Goal: Task Accomplishment & Management: Manage account settings

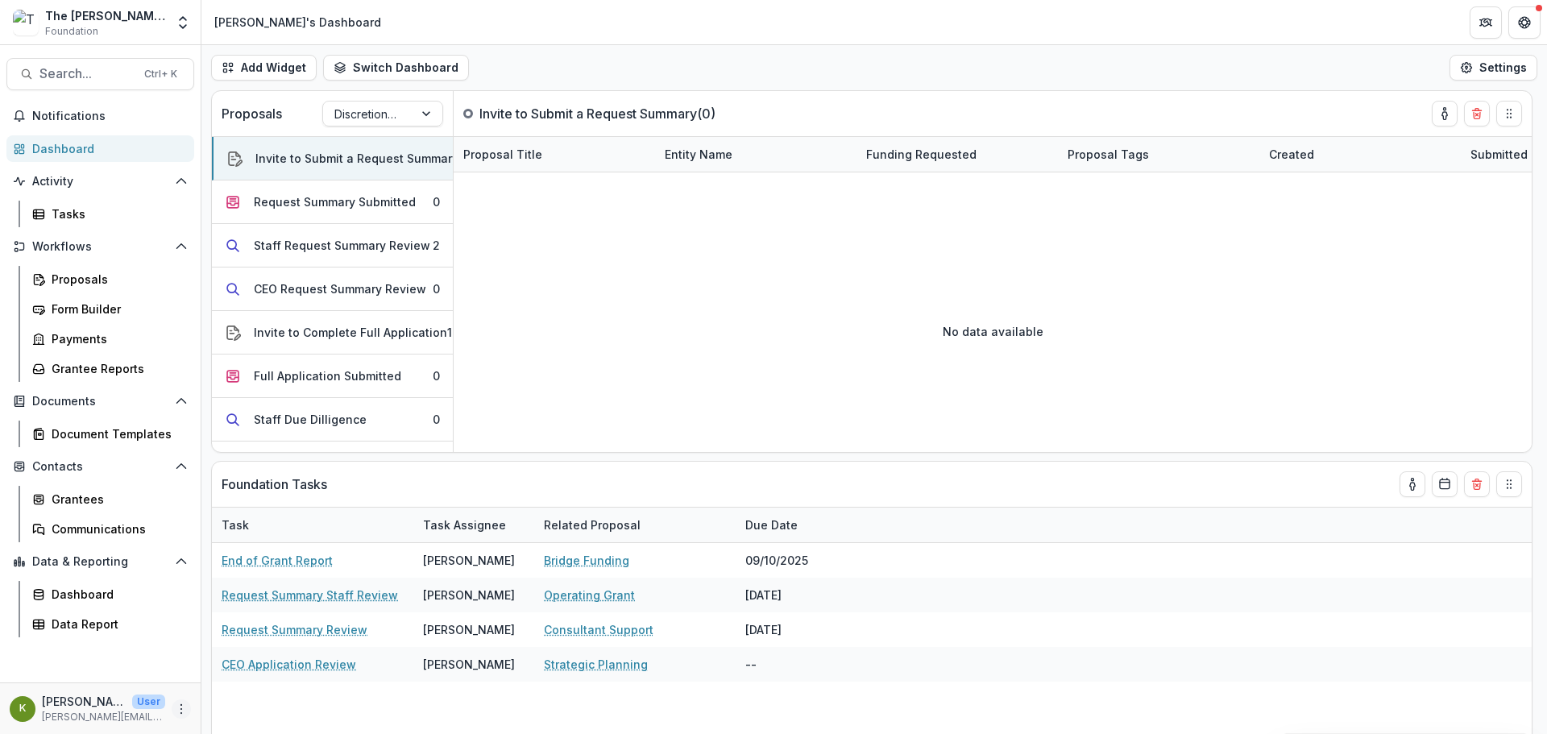
click at [184, 709] on icon "More" at bounding box center [181, 708] width 13 height 13
click at [261, 680] on link "User Settings" at bounding box center [287, 674] width 172 height 27
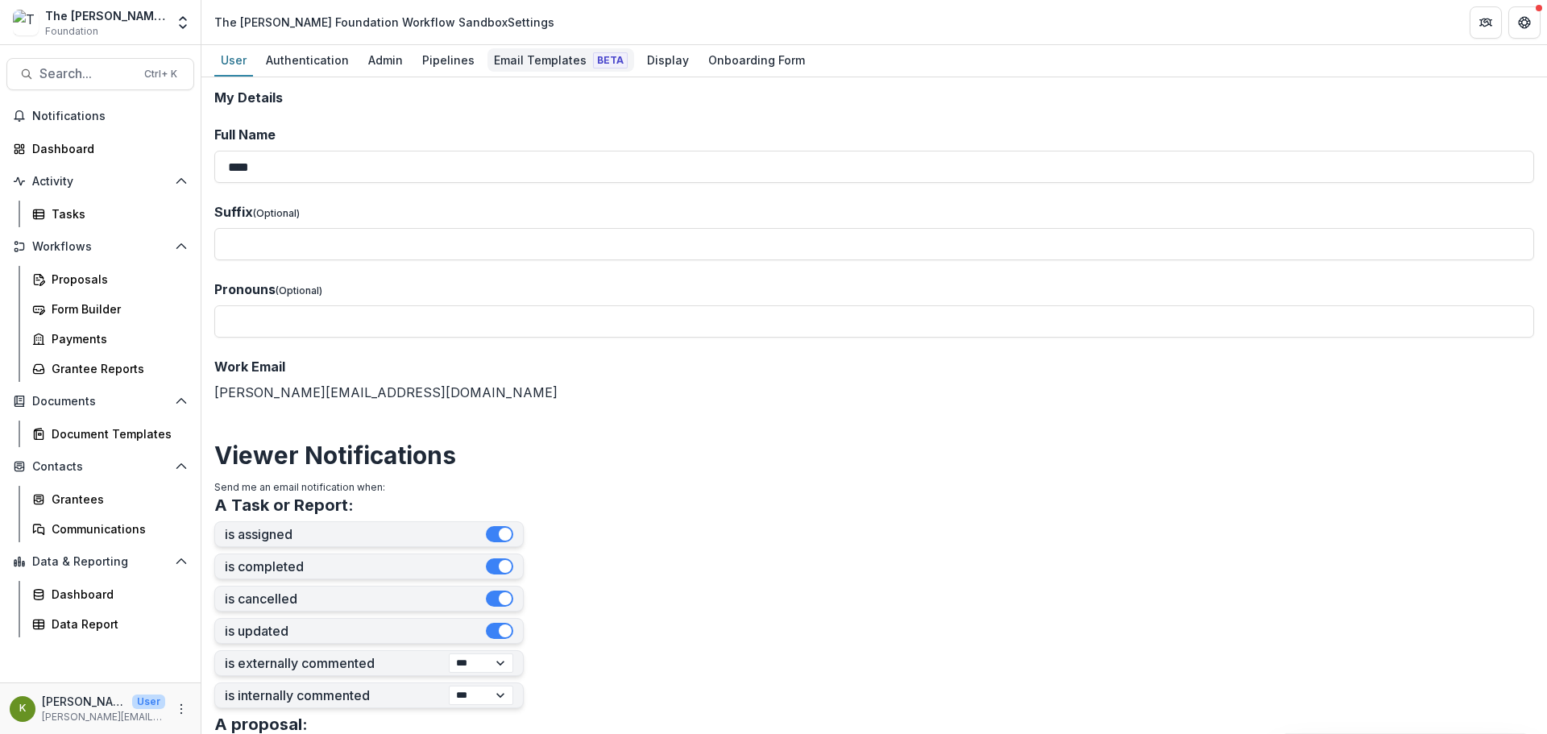
click at [545, 58] on div "Email Templates Beta" at bounding box center [560, 59] width 147 height 23
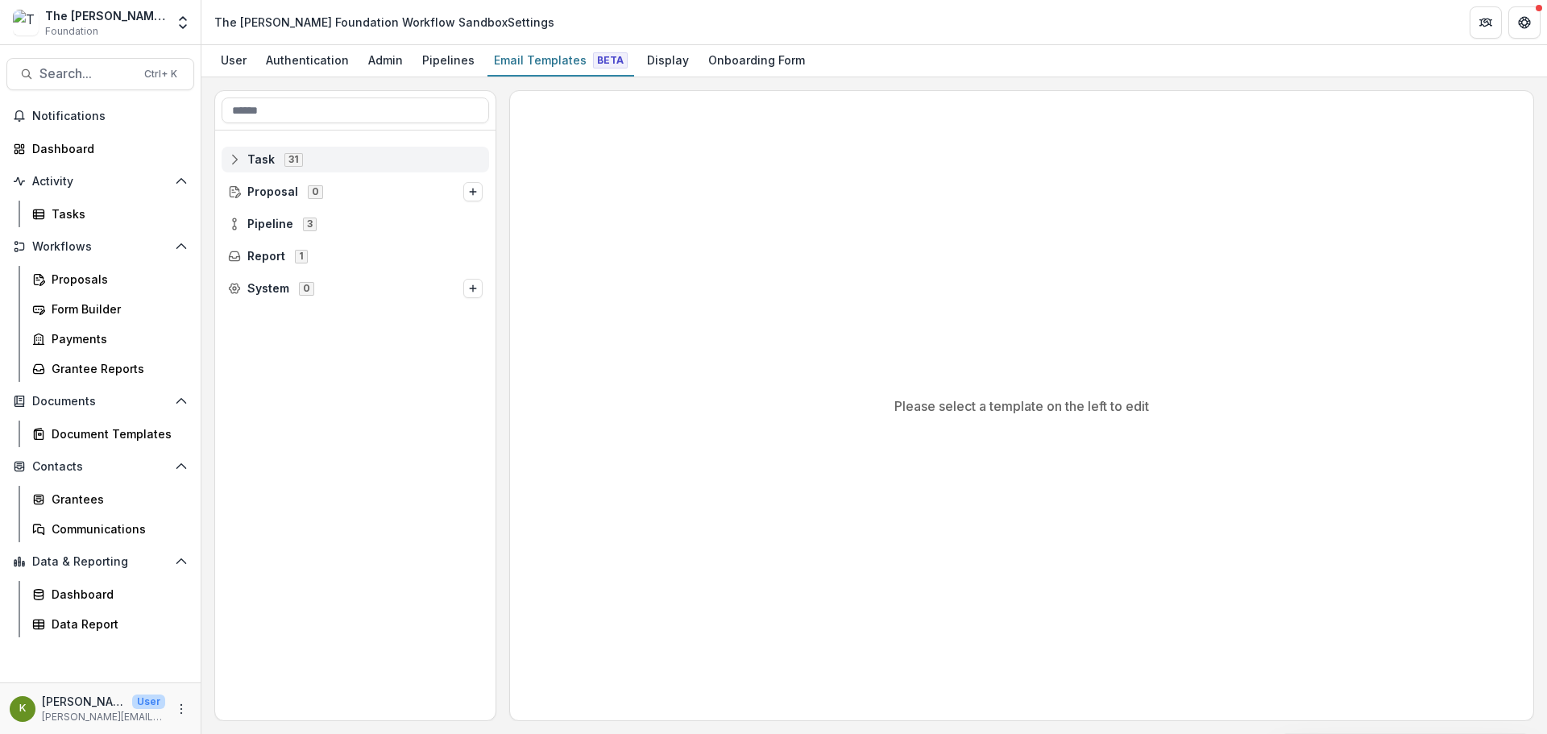
click at [267, 166] on span "Task" at bounding box center [260, 160] width 27 height 14
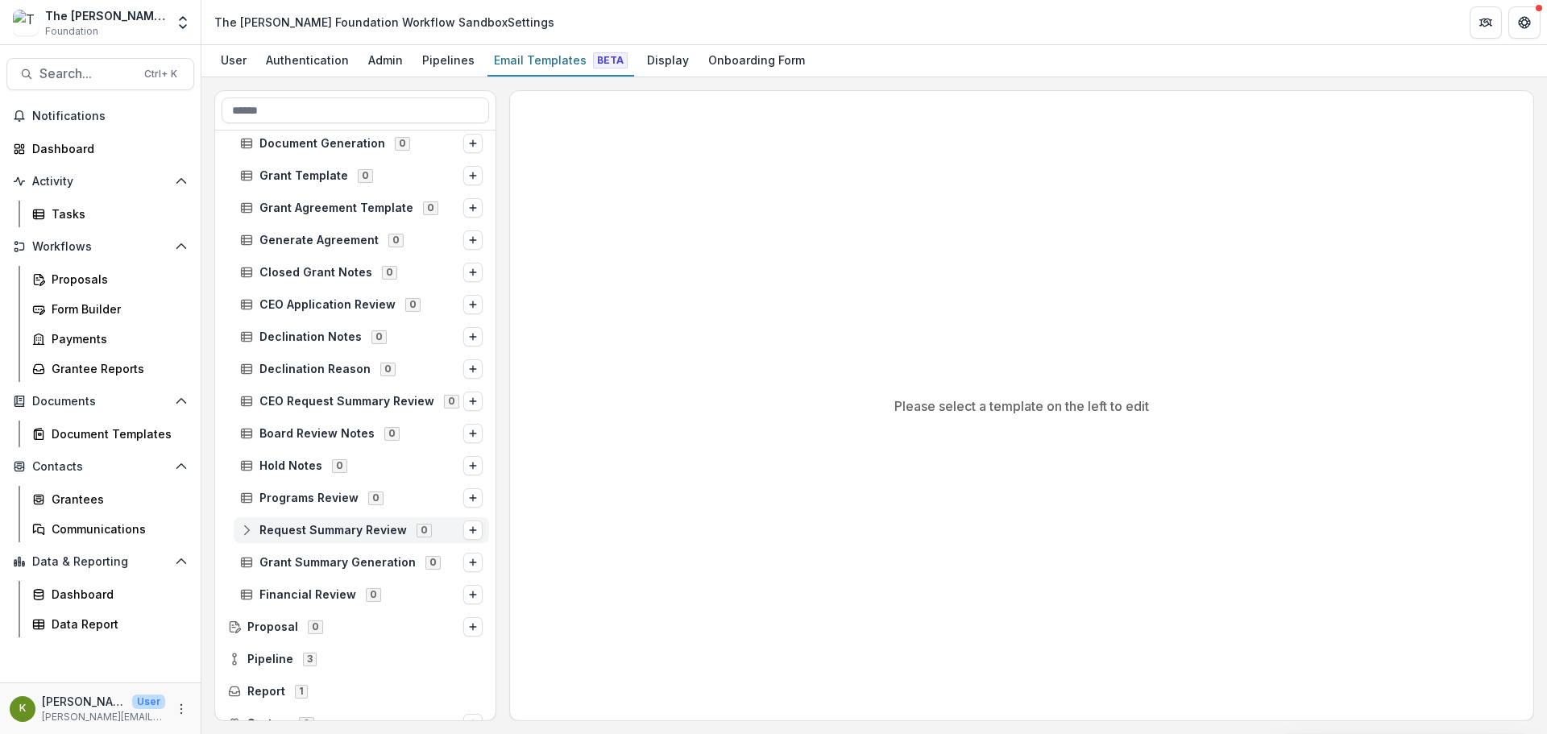
scroll to position [583, 0]
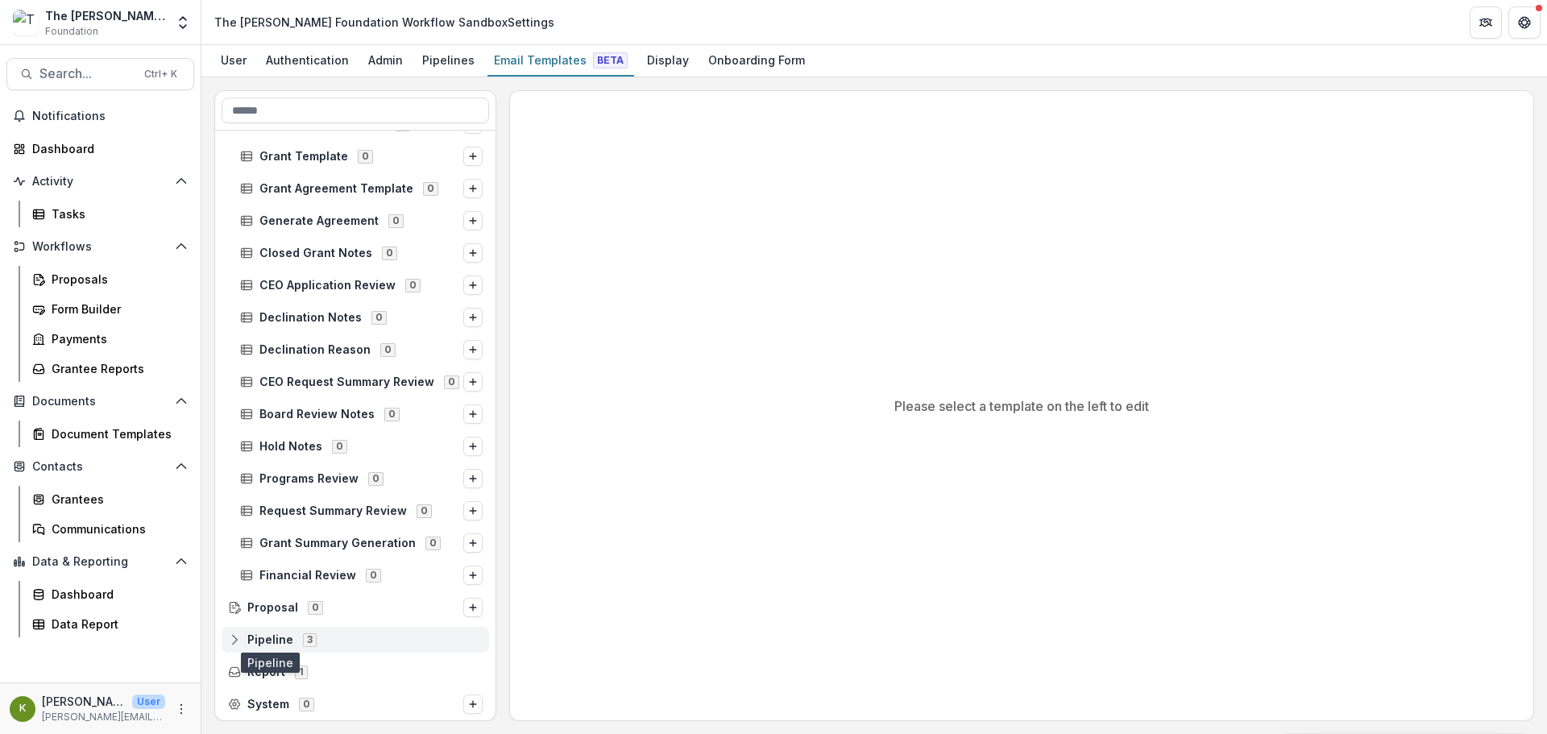
click at [265, 636] on span "Pipeline" at bounding box center [270, 640] width 46 height 14
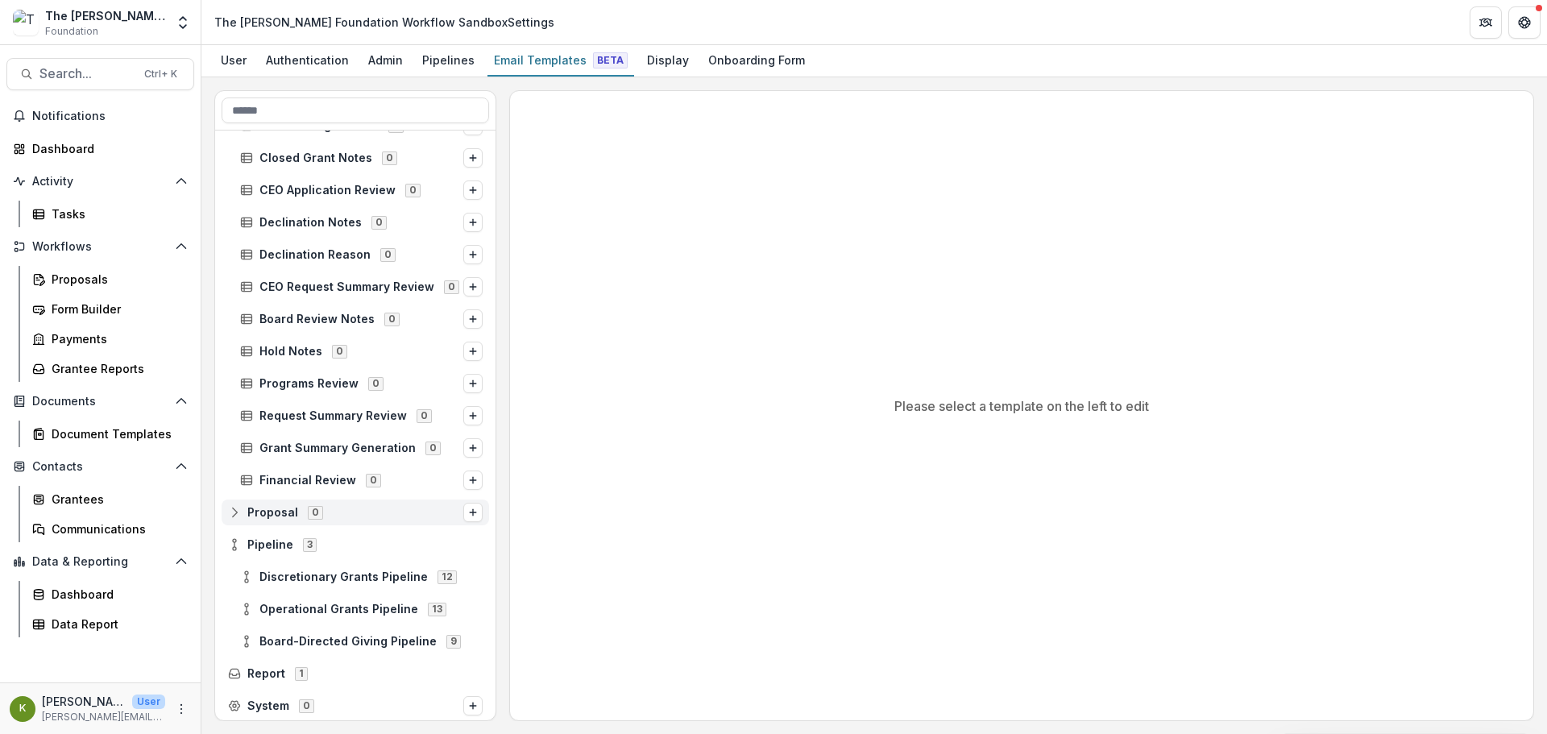
scroll to position [680, 0]
click at [280, 628] on div "Board-Directed Giving Pipeline 9" at bounding box center [361, 640] width 255 height 26
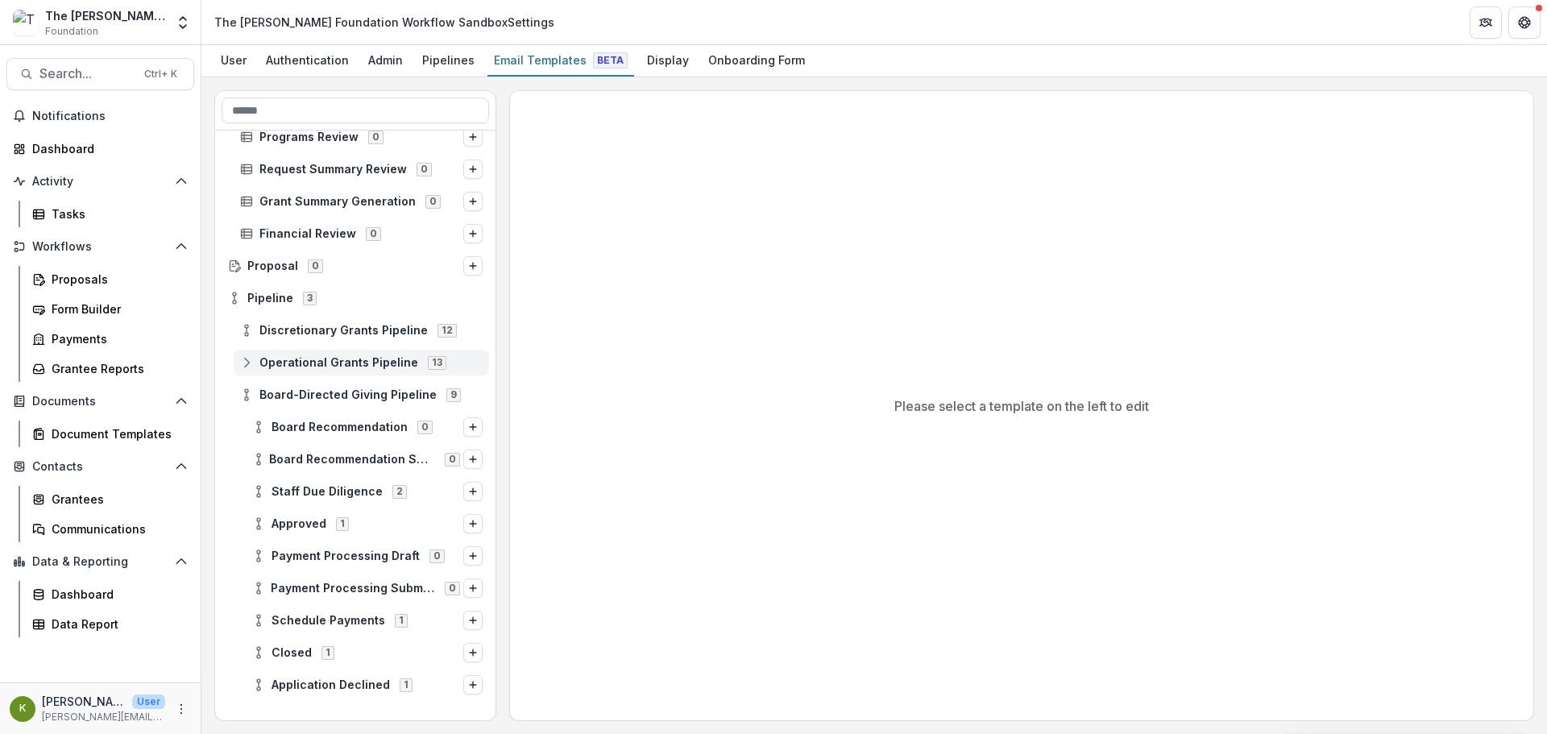
scroll to position [970, 0]
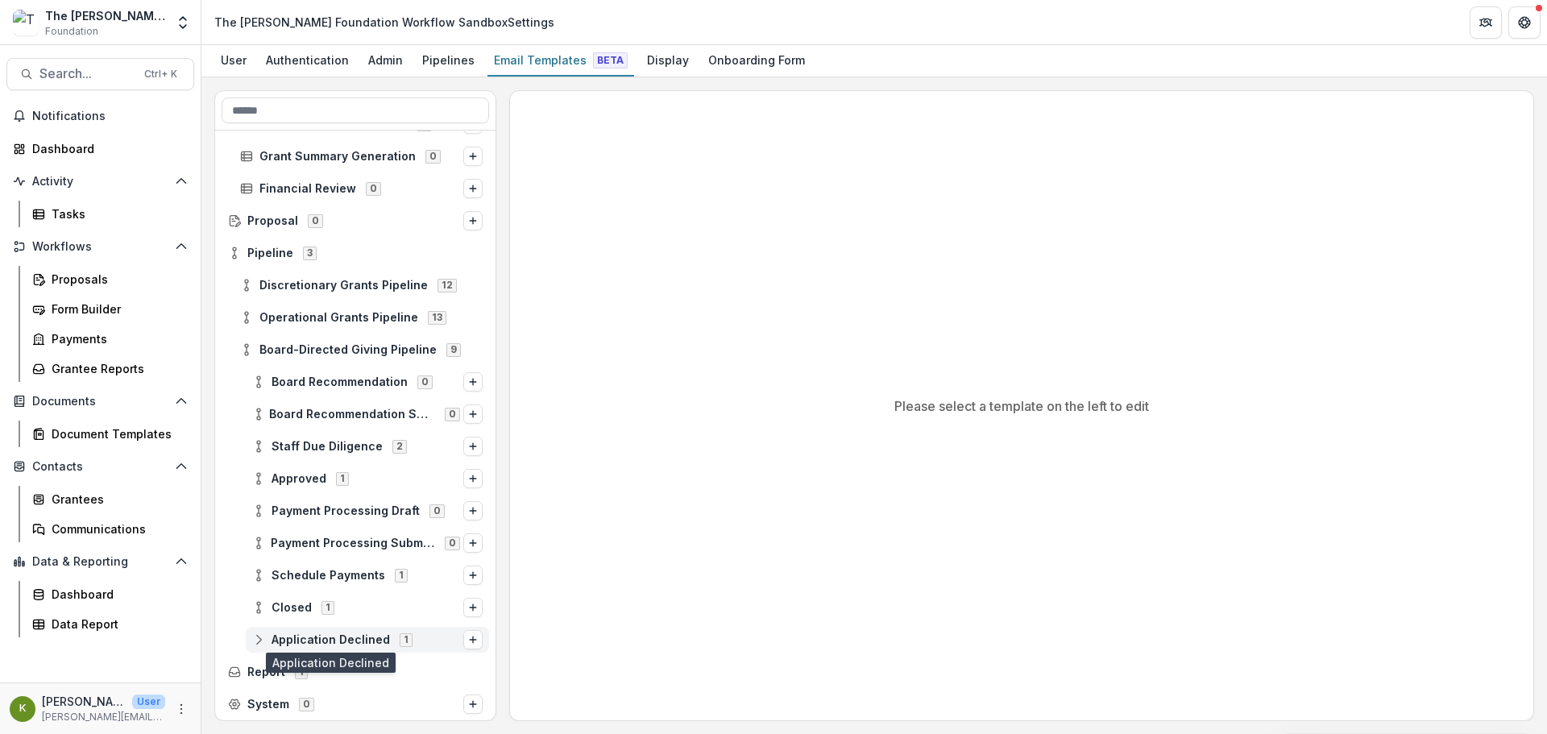
click at [359, 640] on span "Application Declined" at bounding box center [330, 640] width 118 height 14
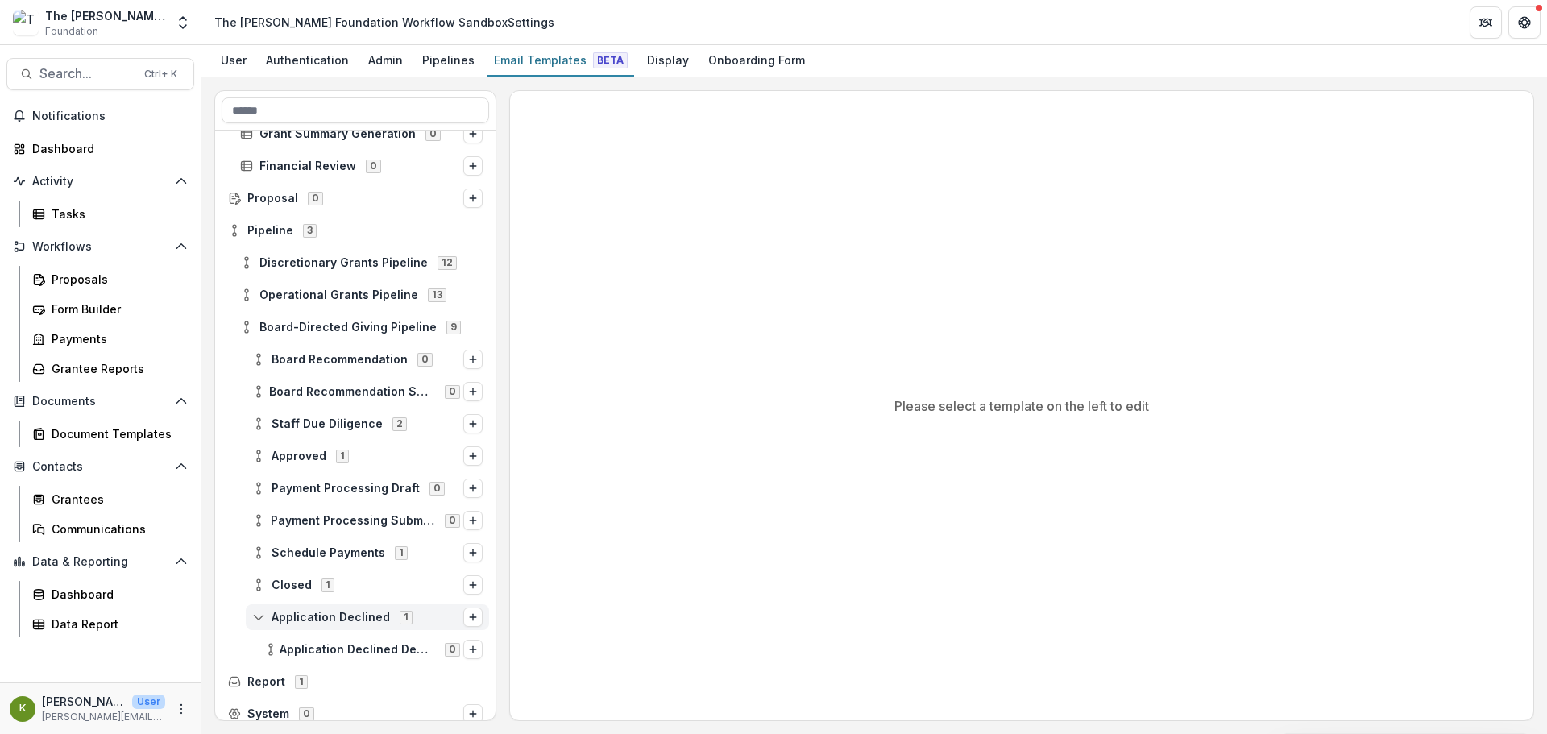
scroll to position [1002, 0]
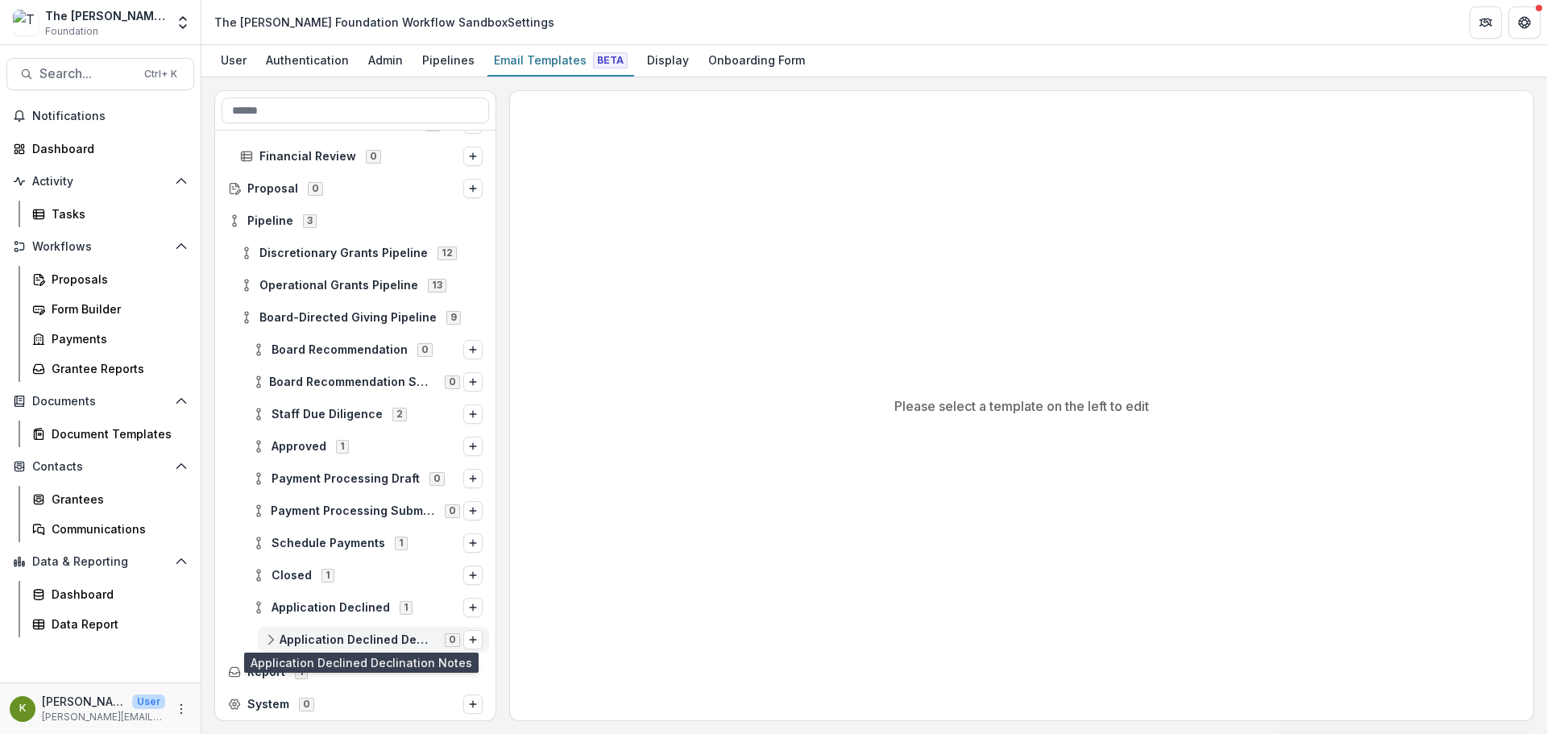
click at [350, 642] on span "Application Declined Declination Notes" at bounding box center [357, 640] width 155 height 14
click at [394, 636] on span "Application Declined Declination Notes" at bounding box center [357, 640] width 155 height 14
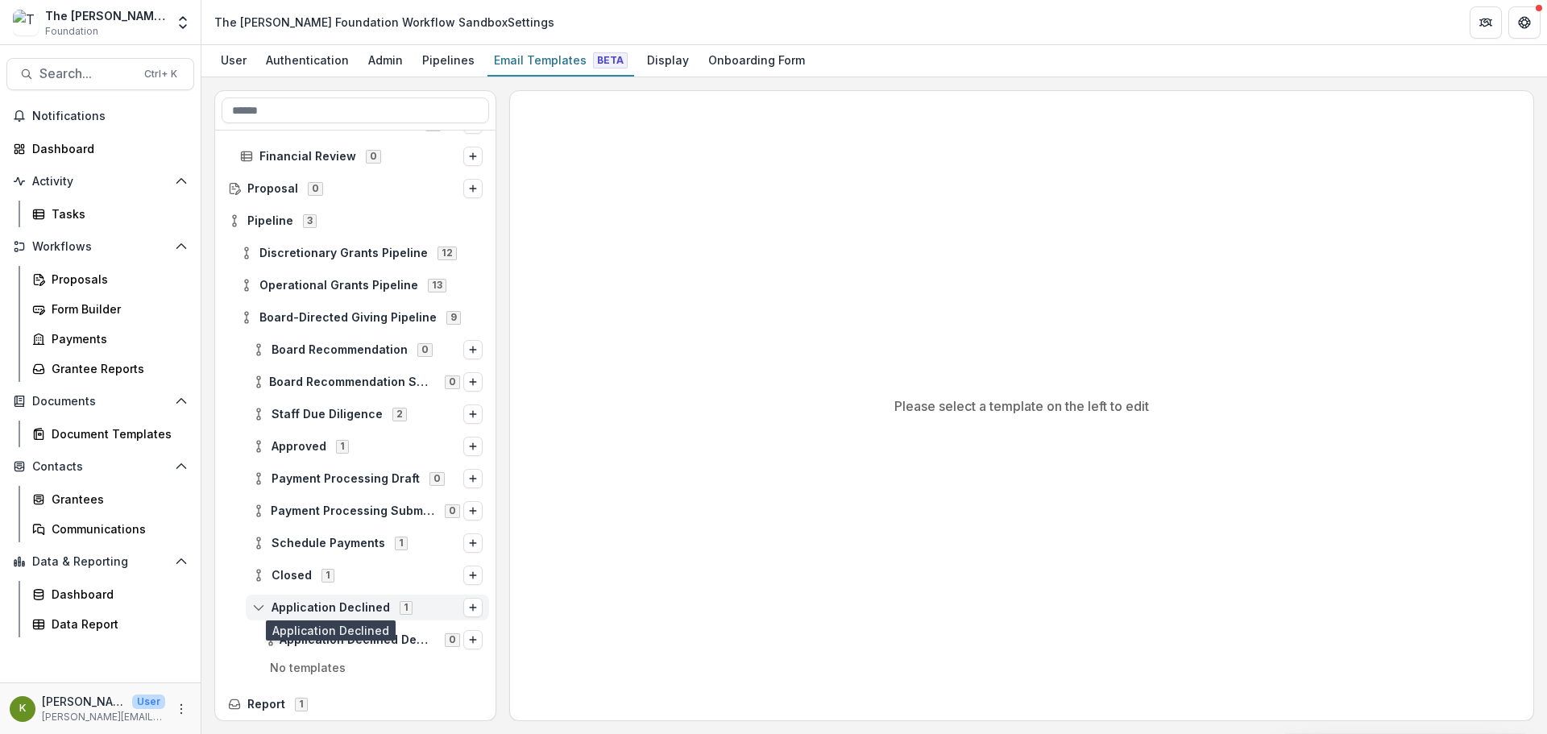
click at [378, 603] on span "Application Declined" at bounding box center [330, 608] width 118 height 14
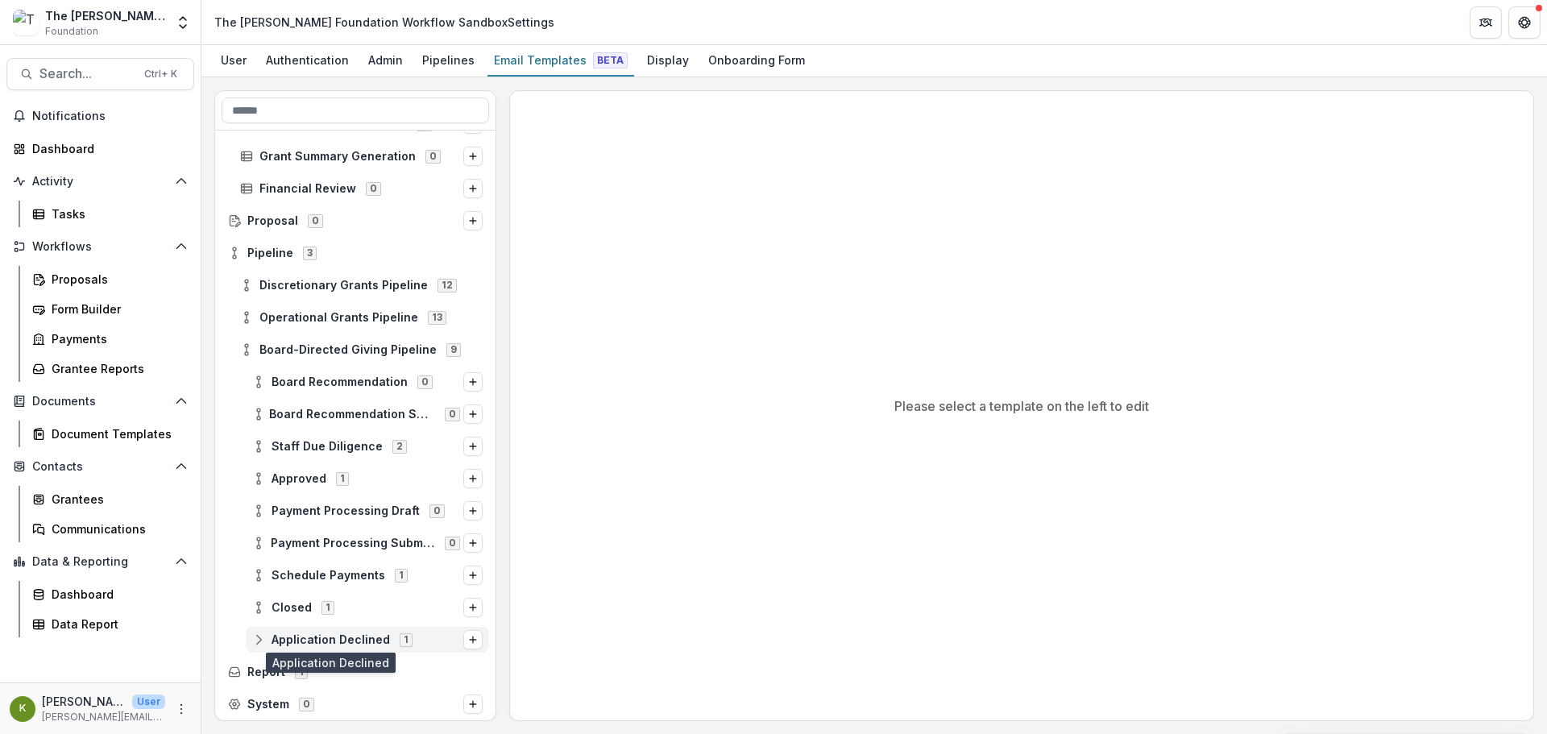
click at [375, 634] on span "Application Declined" at bounding box center [330, 640] width 118 height 14
click at [468, 641] on icon "Options" at bounding box center [473, 640] width 10 height 10
click at [513, 69] on div "Email Templates Beta" at bounding box center [560, 59] width 147 height 23
click at [640, 61] on div "Display" at bounding box center [667, 59] width 55 height 23
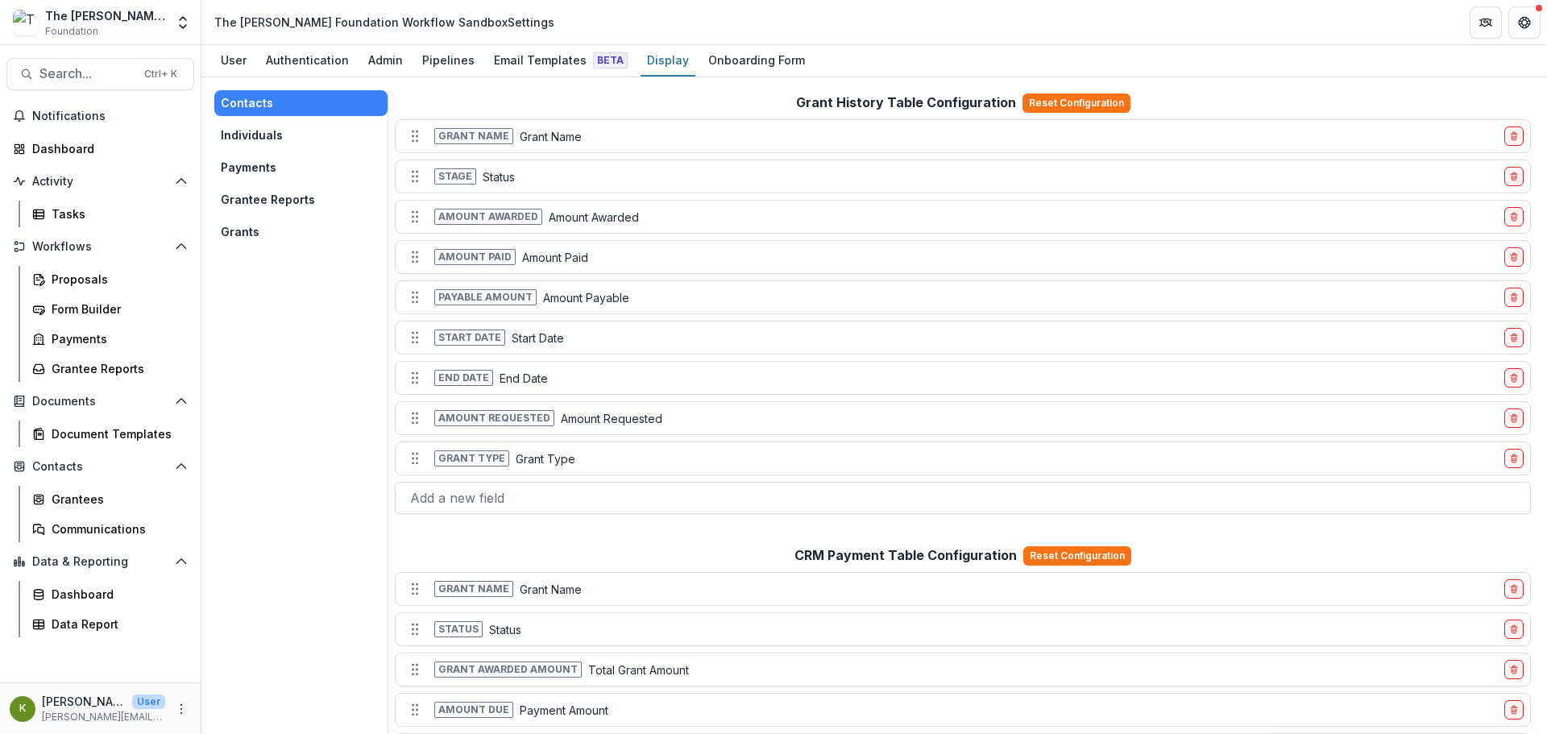
click at [250, 132] on button "Individuals" at bounding box center [300, 135] width 173 height 26
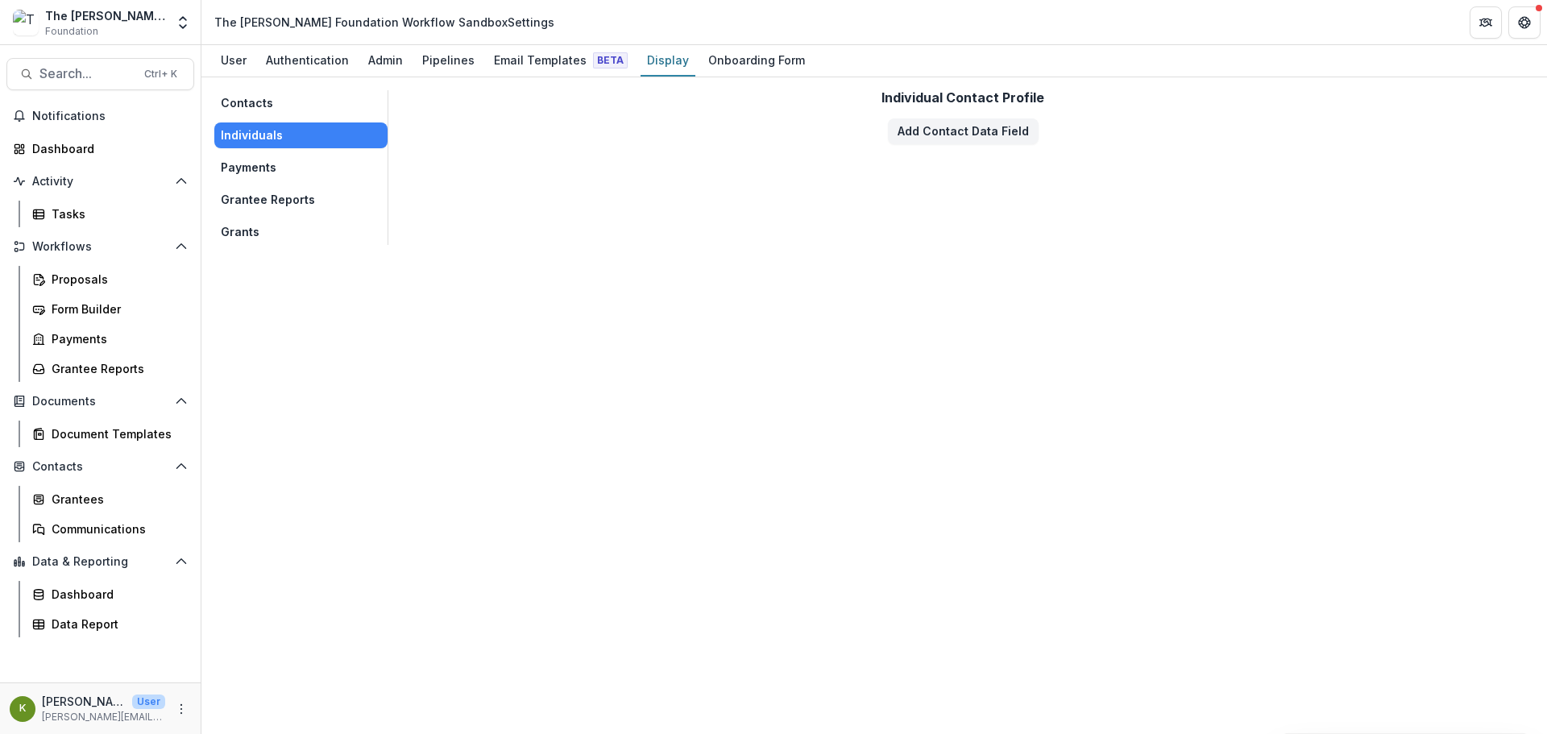
click at [257, 169] on button "Payments" at bounding box center [300, 168] width 173 height 26
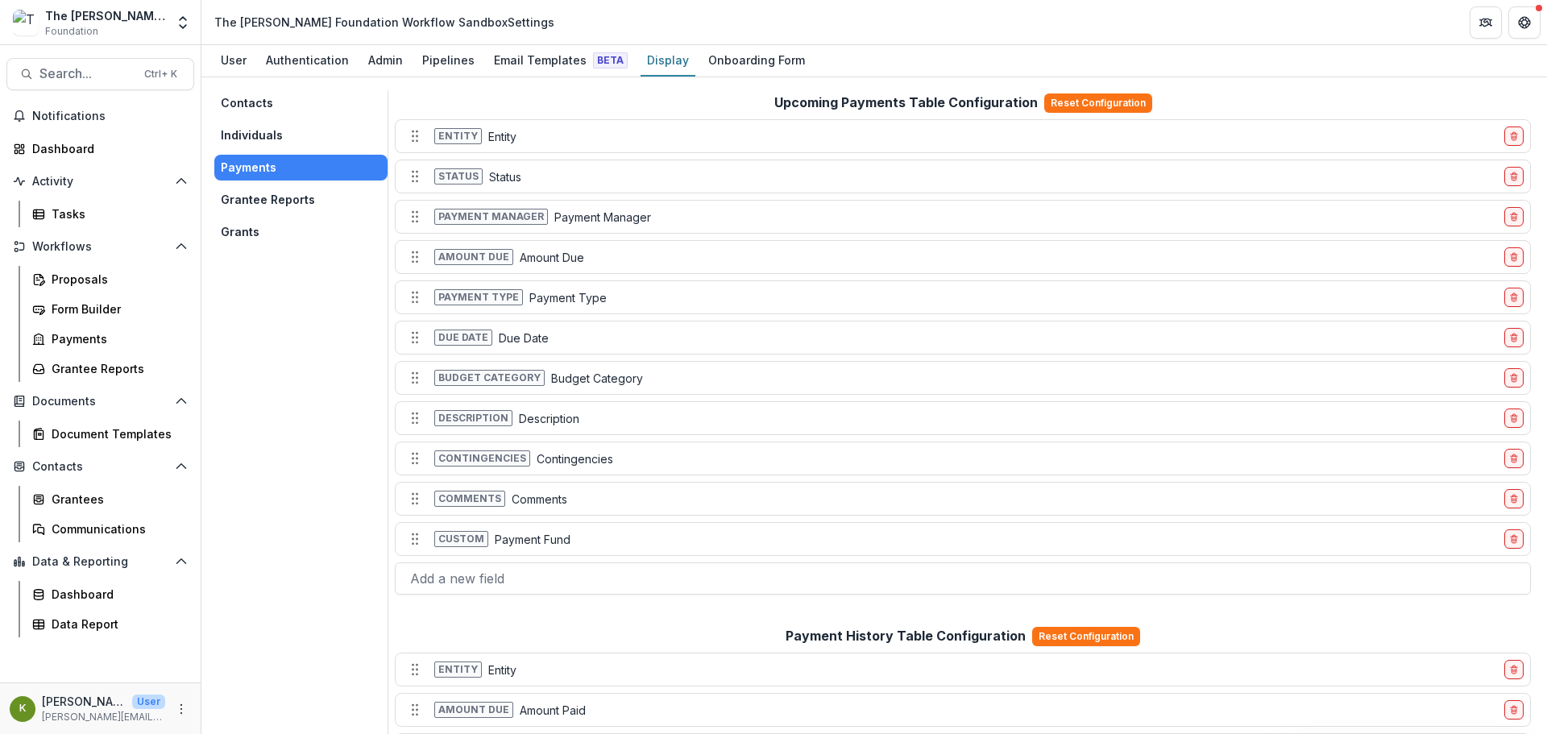
click at [266, 203] on button "Grantee Reports" at bounding box center [300, 200] width 173 height 26
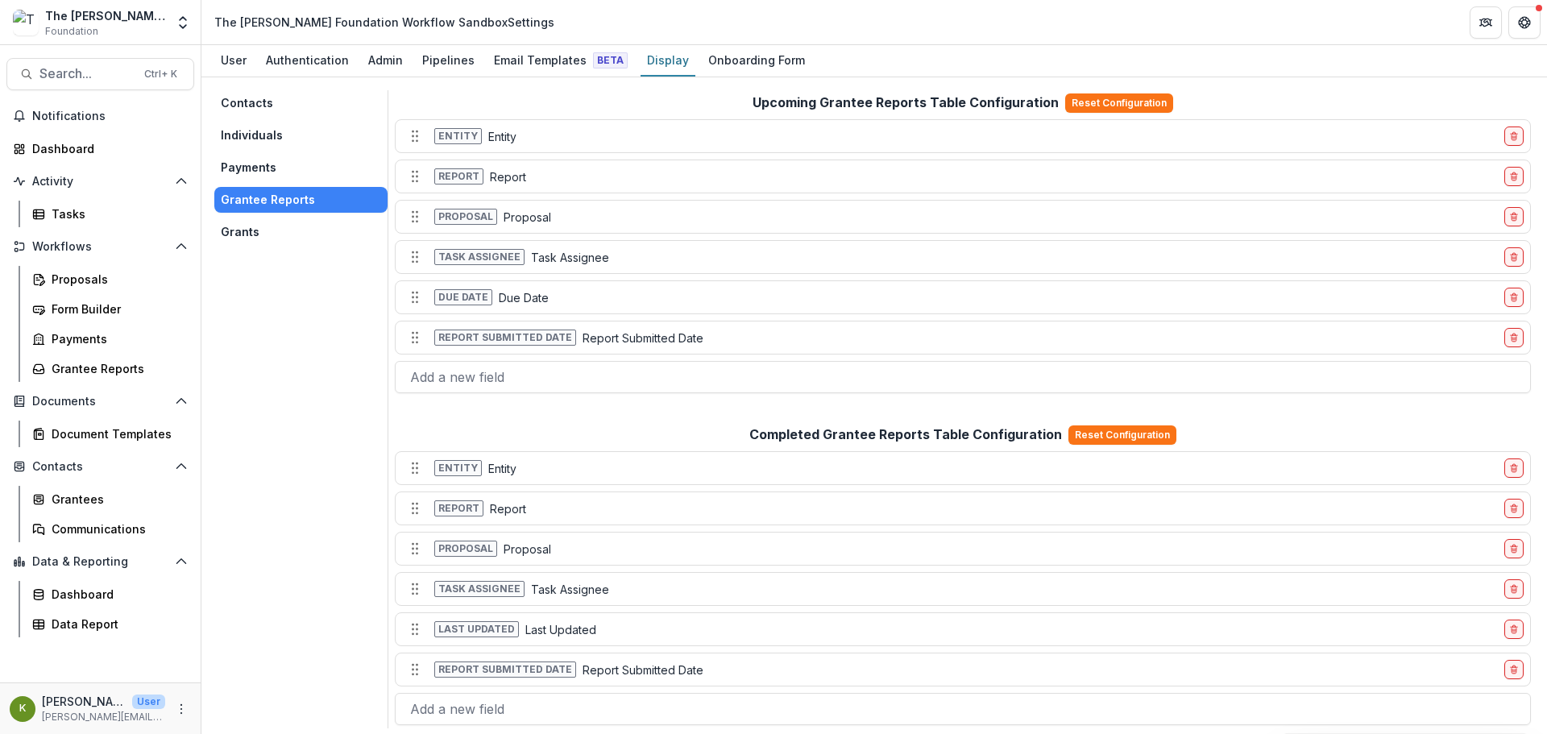
click at [265, 226] on button "Grants" at bounding box center [300, 232] width 173 height 26
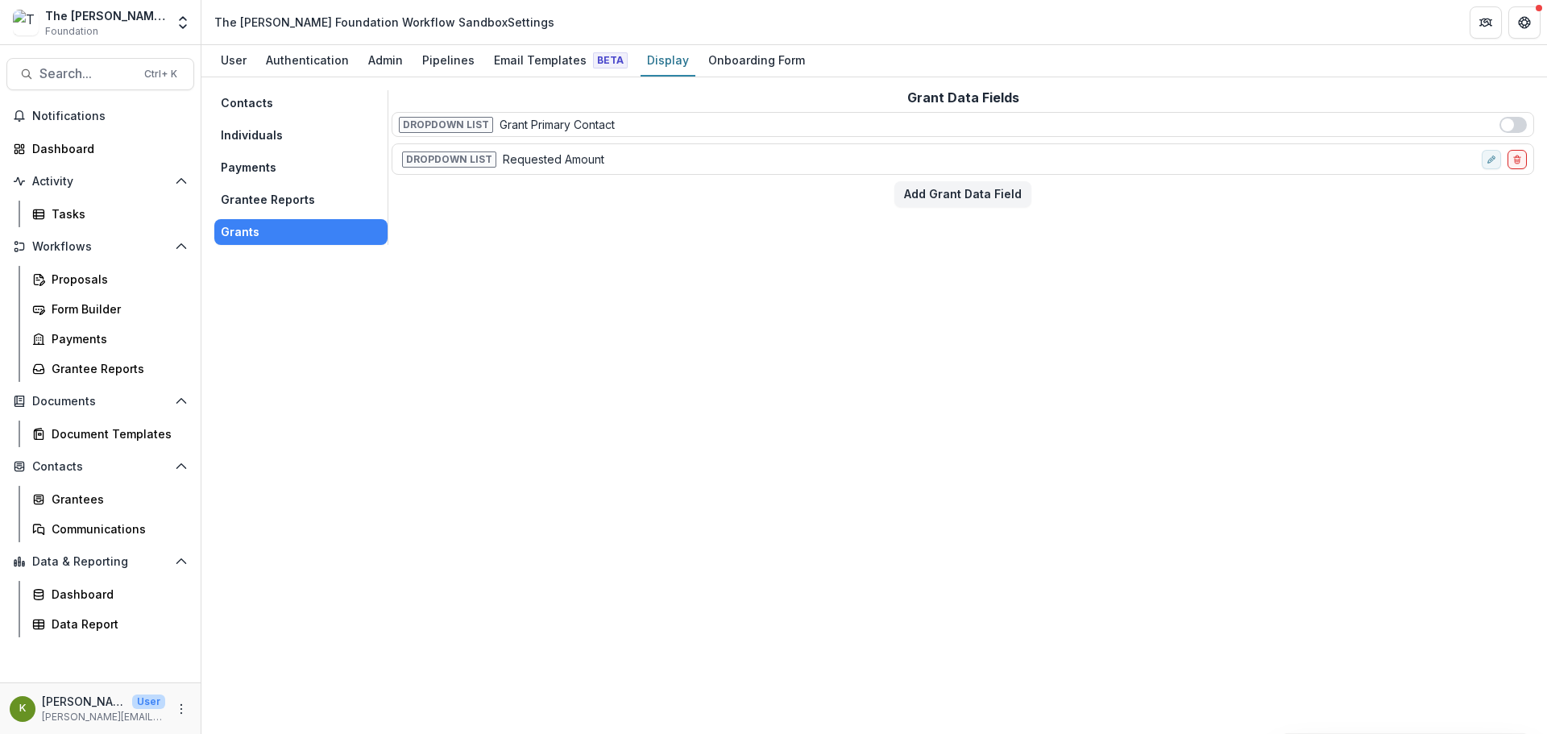
click at [255, 105] on button "Contacts" at bounding box center [300, 103] width 173 height 26
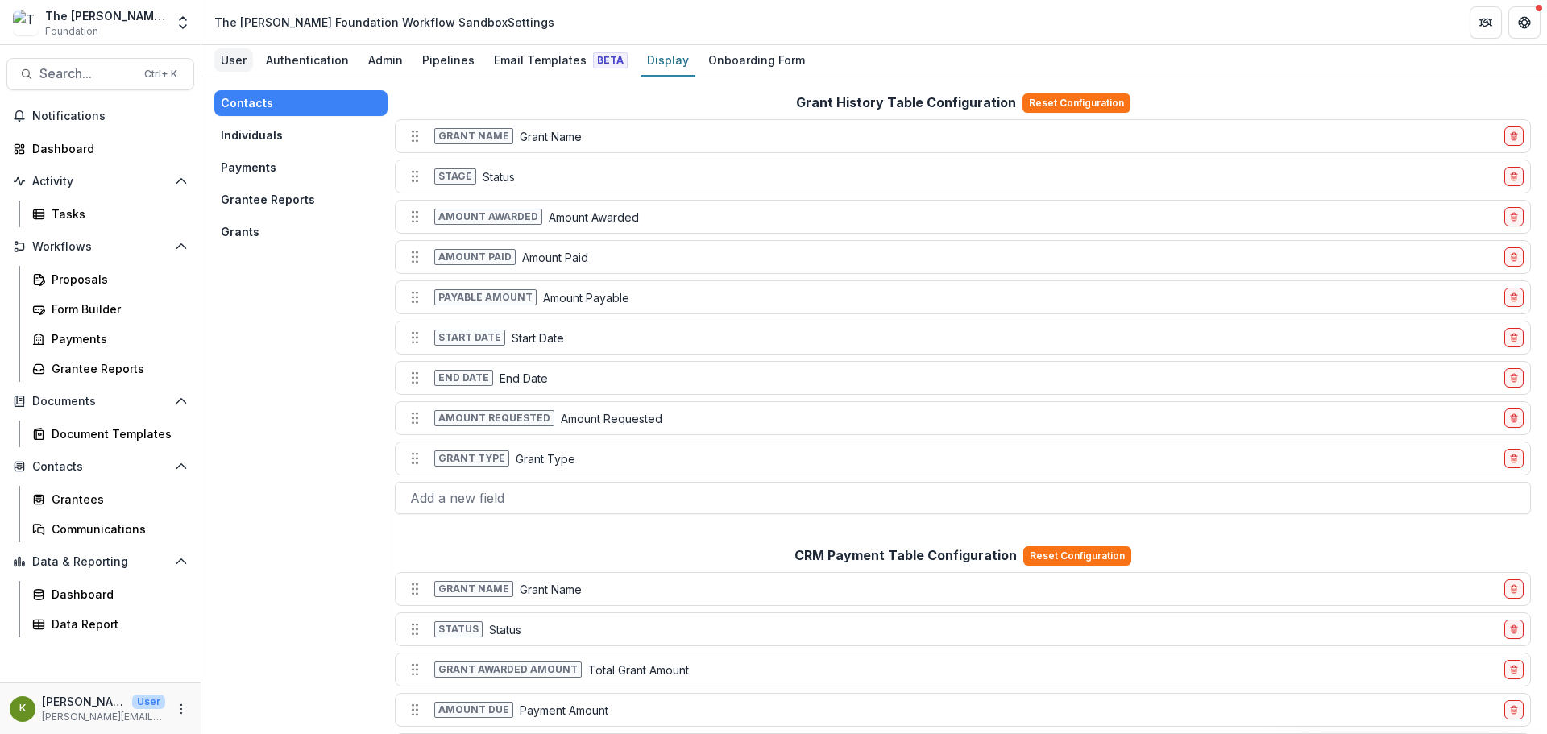
click at [234, 56] on div "User" at bounding box center [233, 59] width 39 height 23
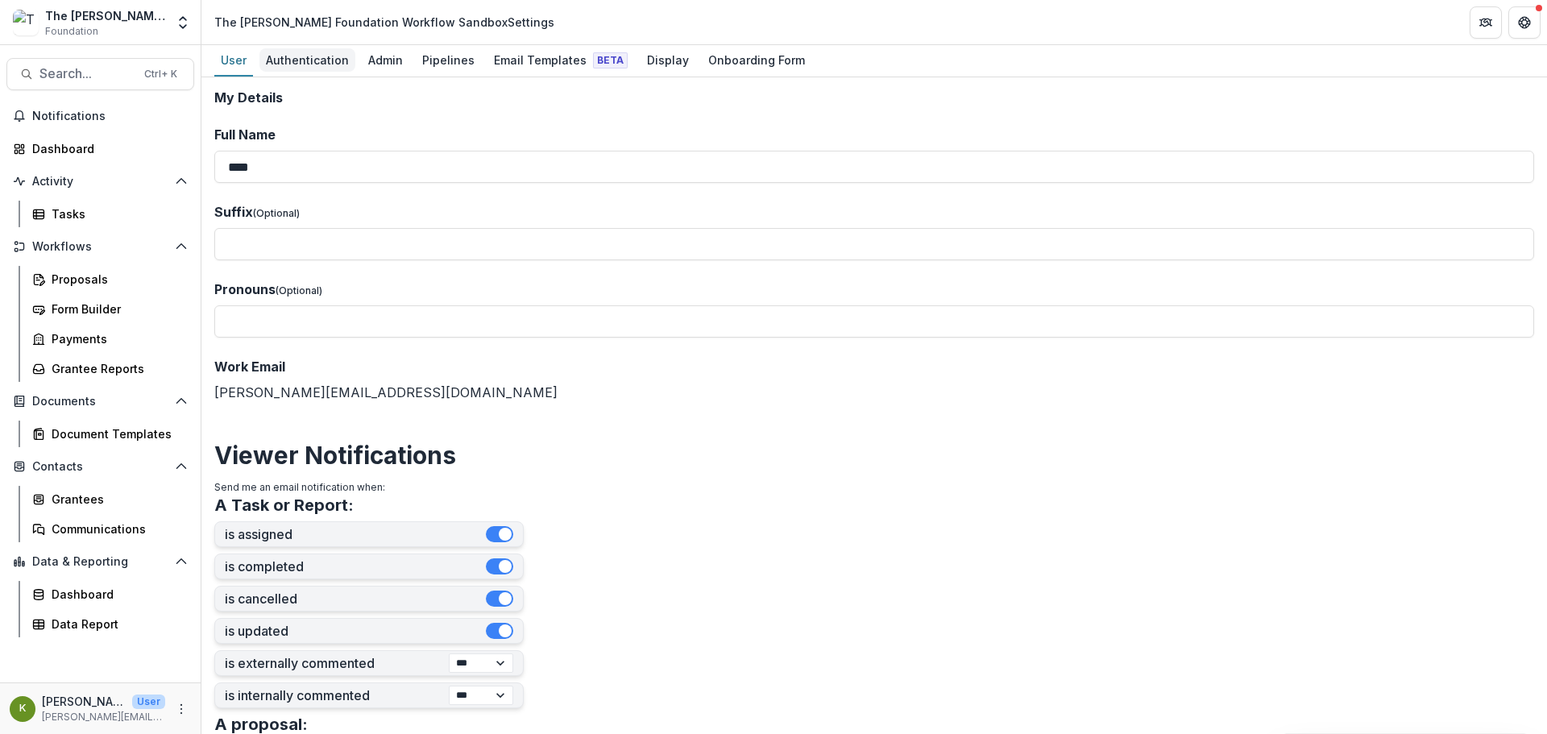
click at [289, 60] on div "Authentication" at bounding box center [307, 59] width 96 height 23
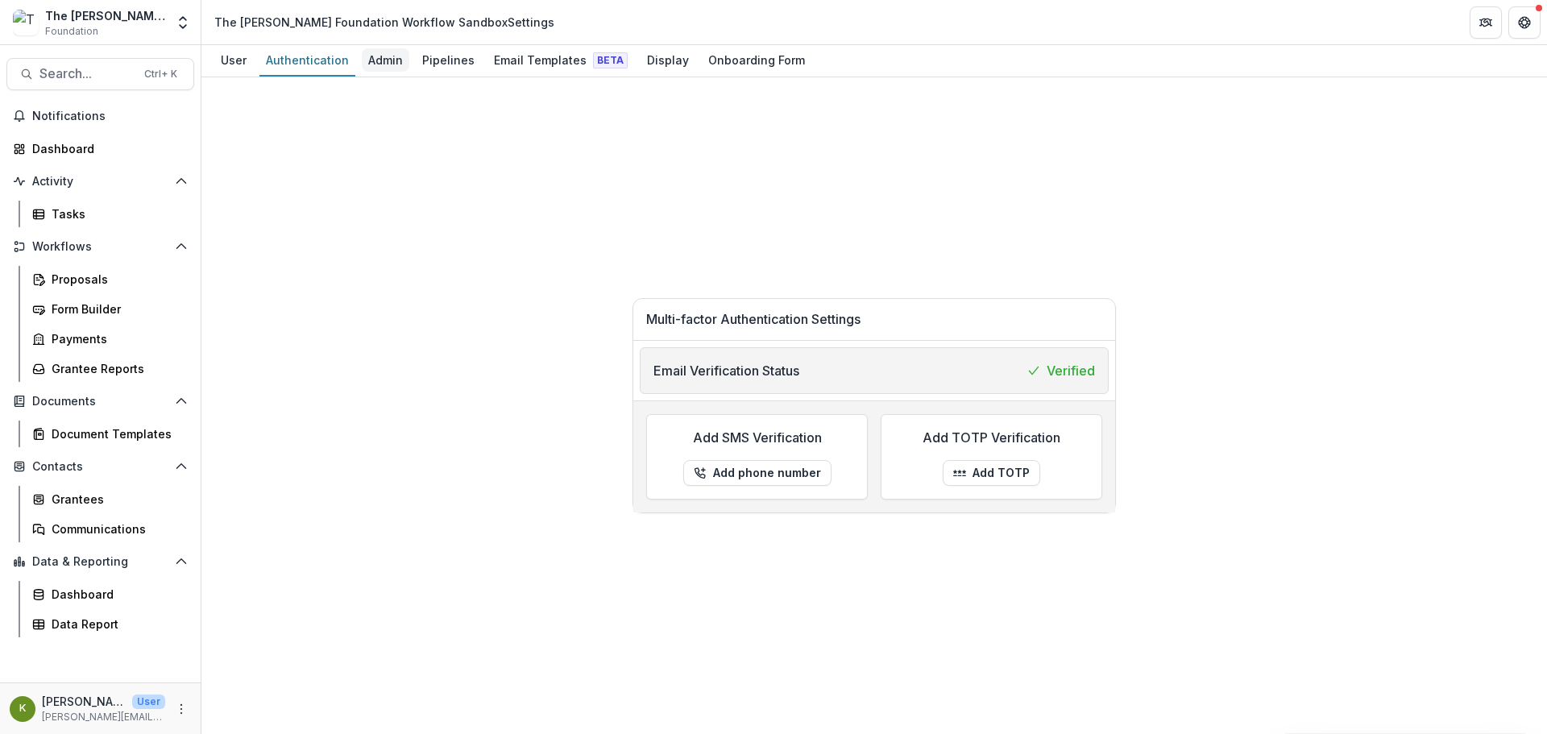
click at [370, 60] on div "Admin" at bounding box center [386, 59] width 48 height 23
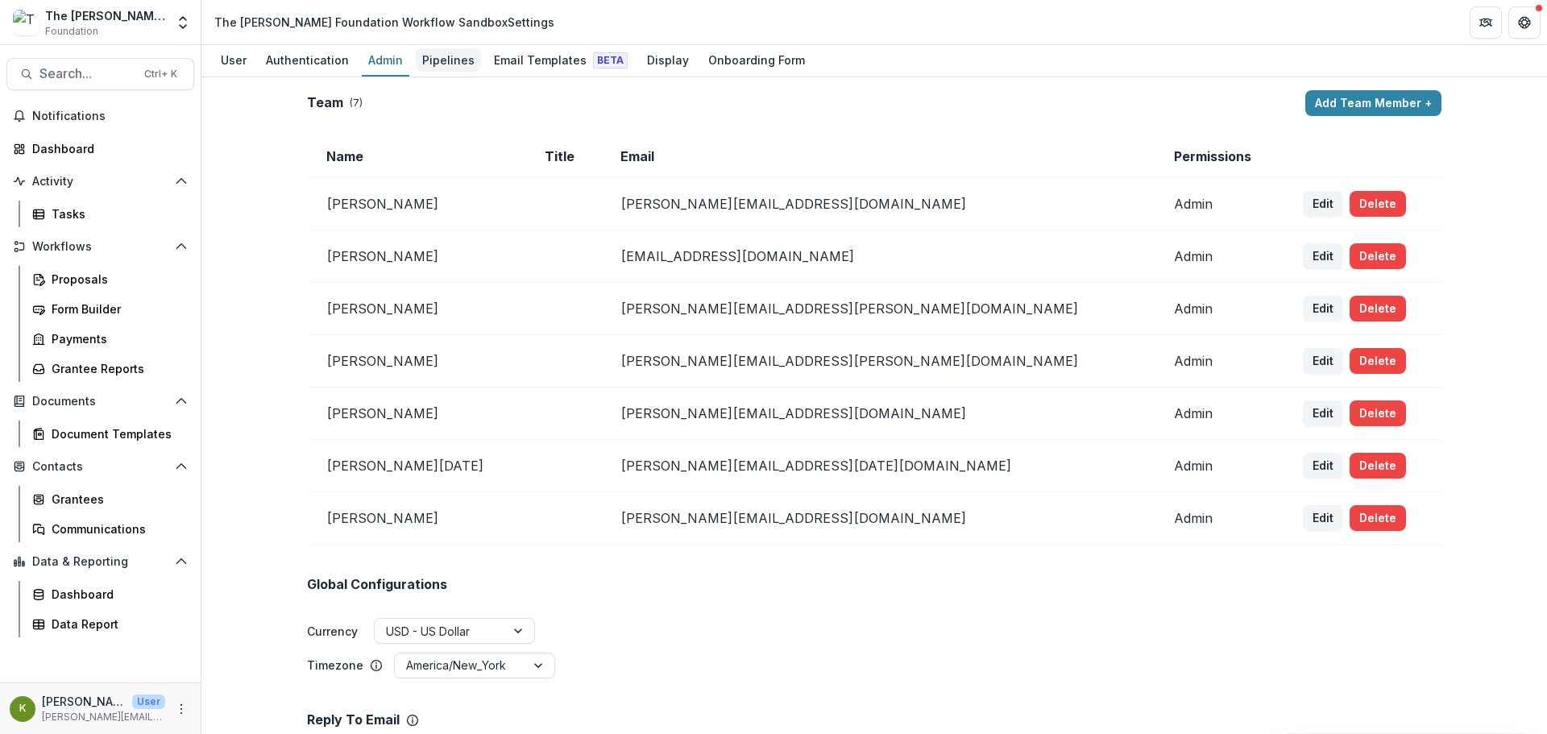
click at [430, 55] on div "Pipelines" at bounding box center [448, 59] width 65 height 23
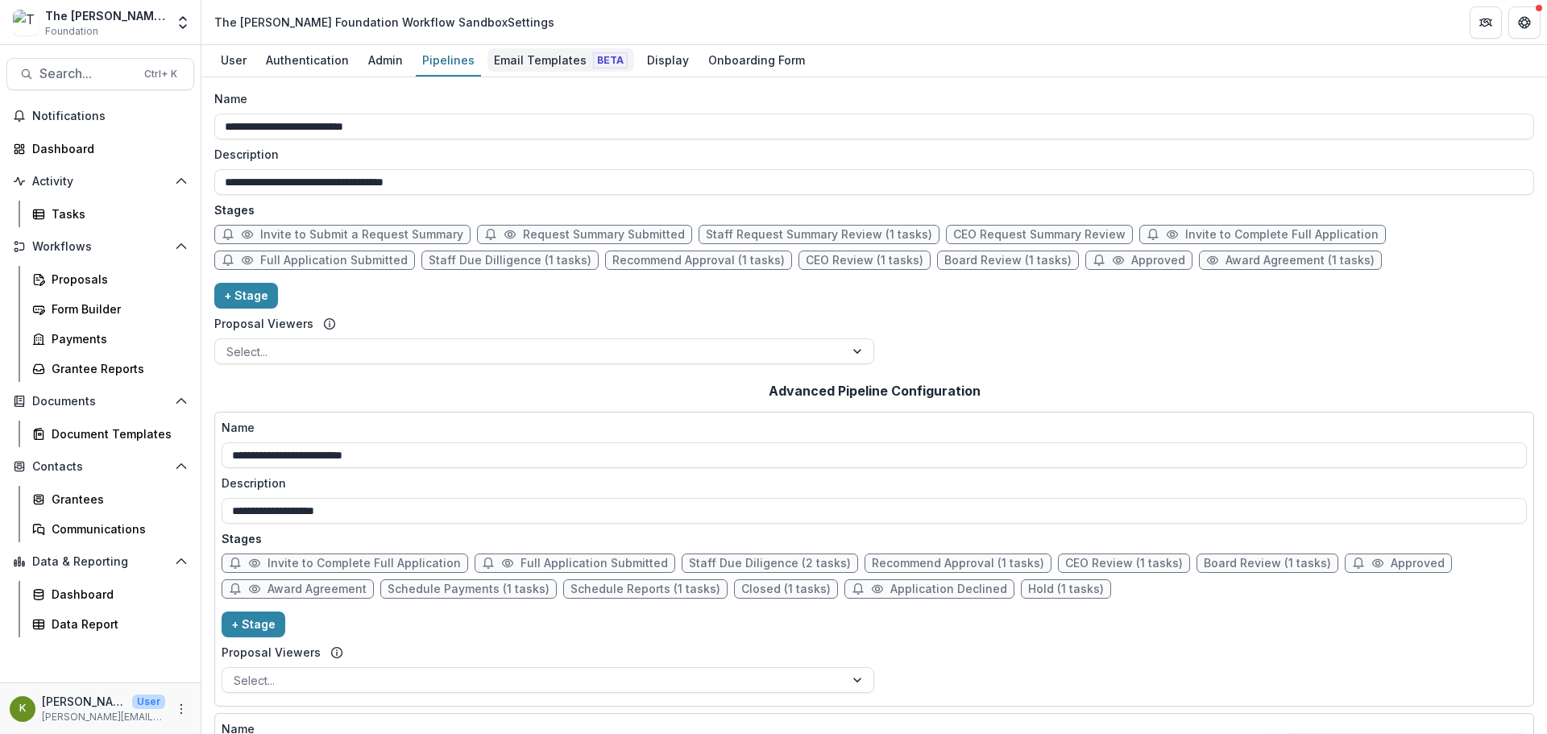
click at [499, 60] on div "Email Templates Beta" at bounding box center [560, 59] width 147 height 23
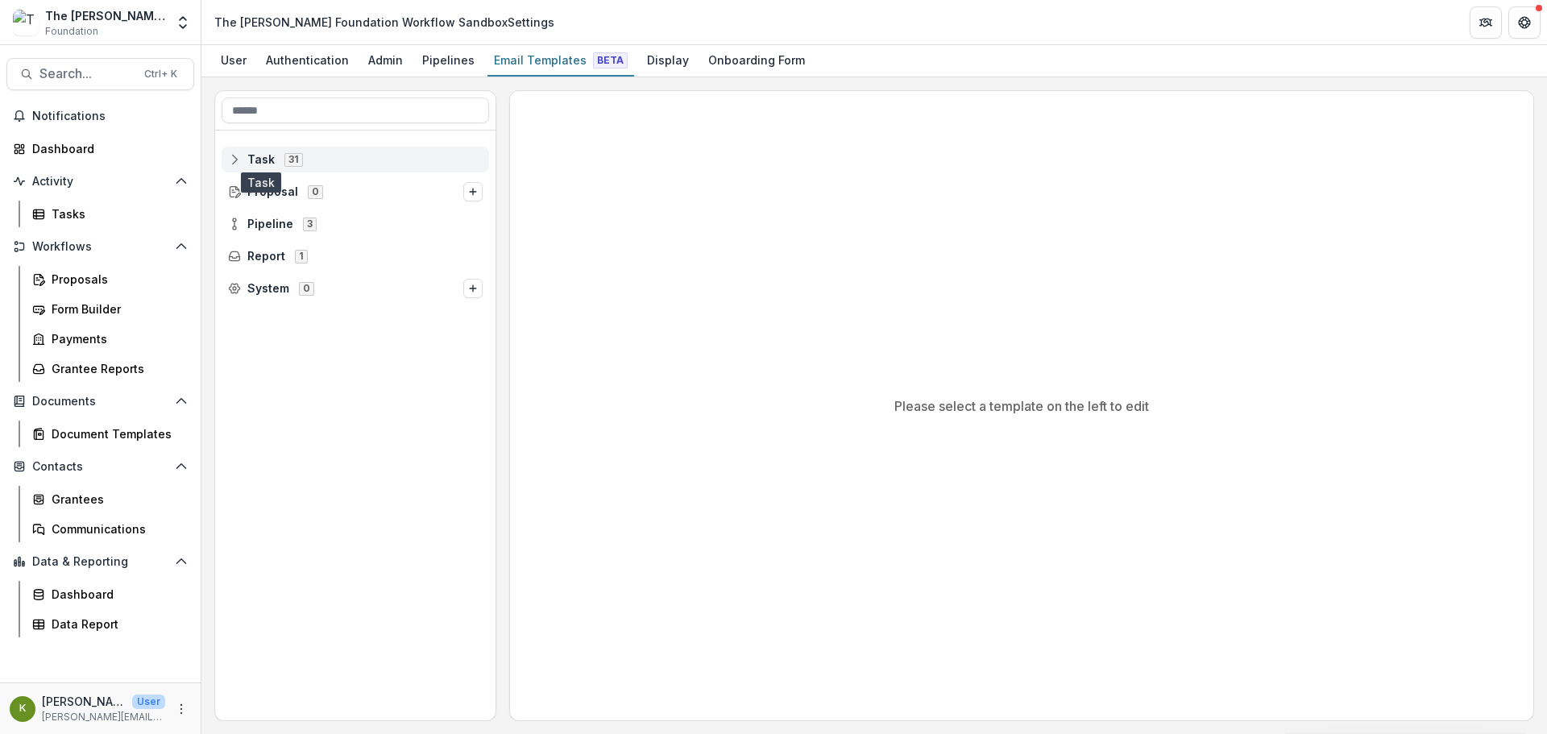
click at [271, 155] on span "Task" at bounding box center [260, 160] width 27 height 14
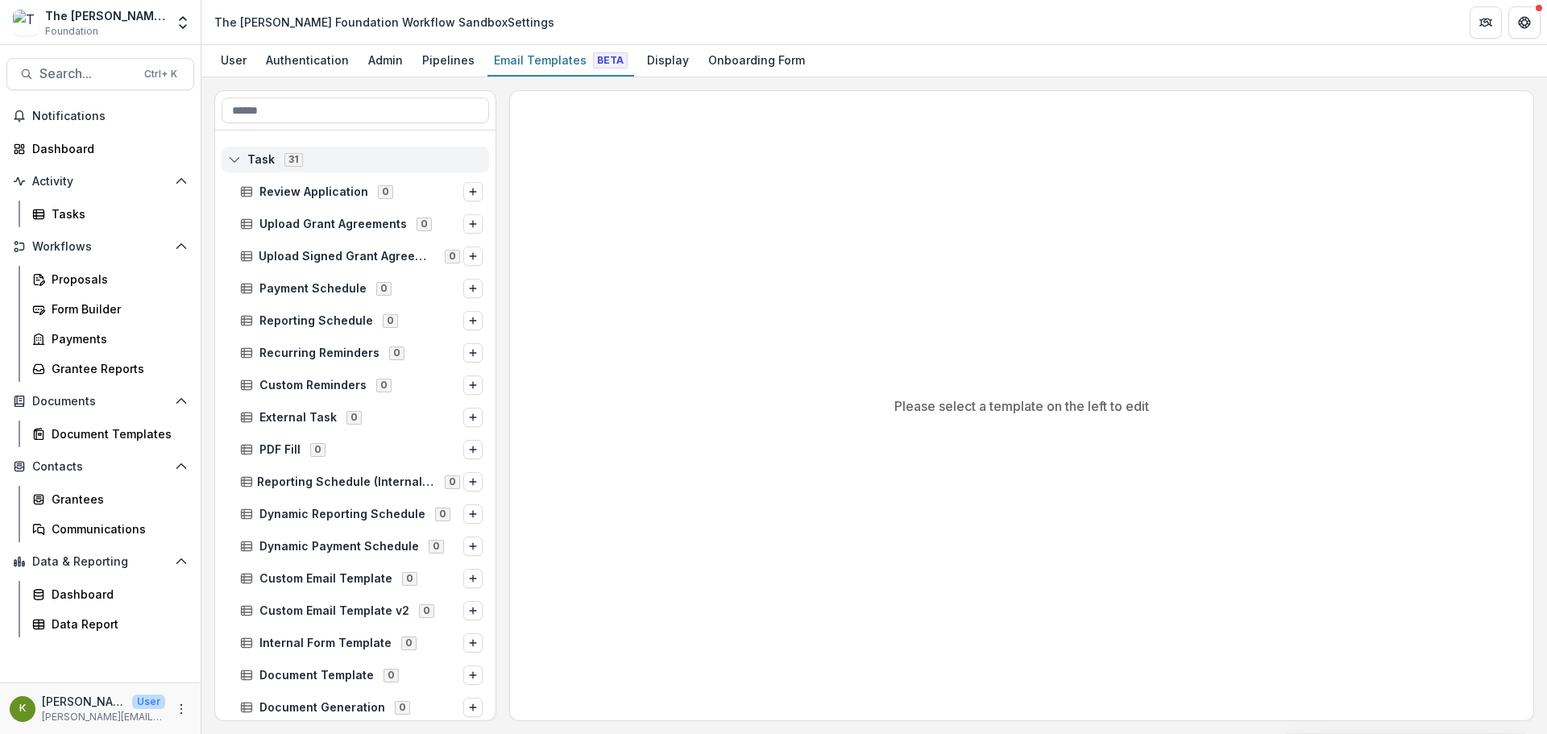
click at [271, 155] on span "Task" at bounding box center [260, 160] width 27 height 14
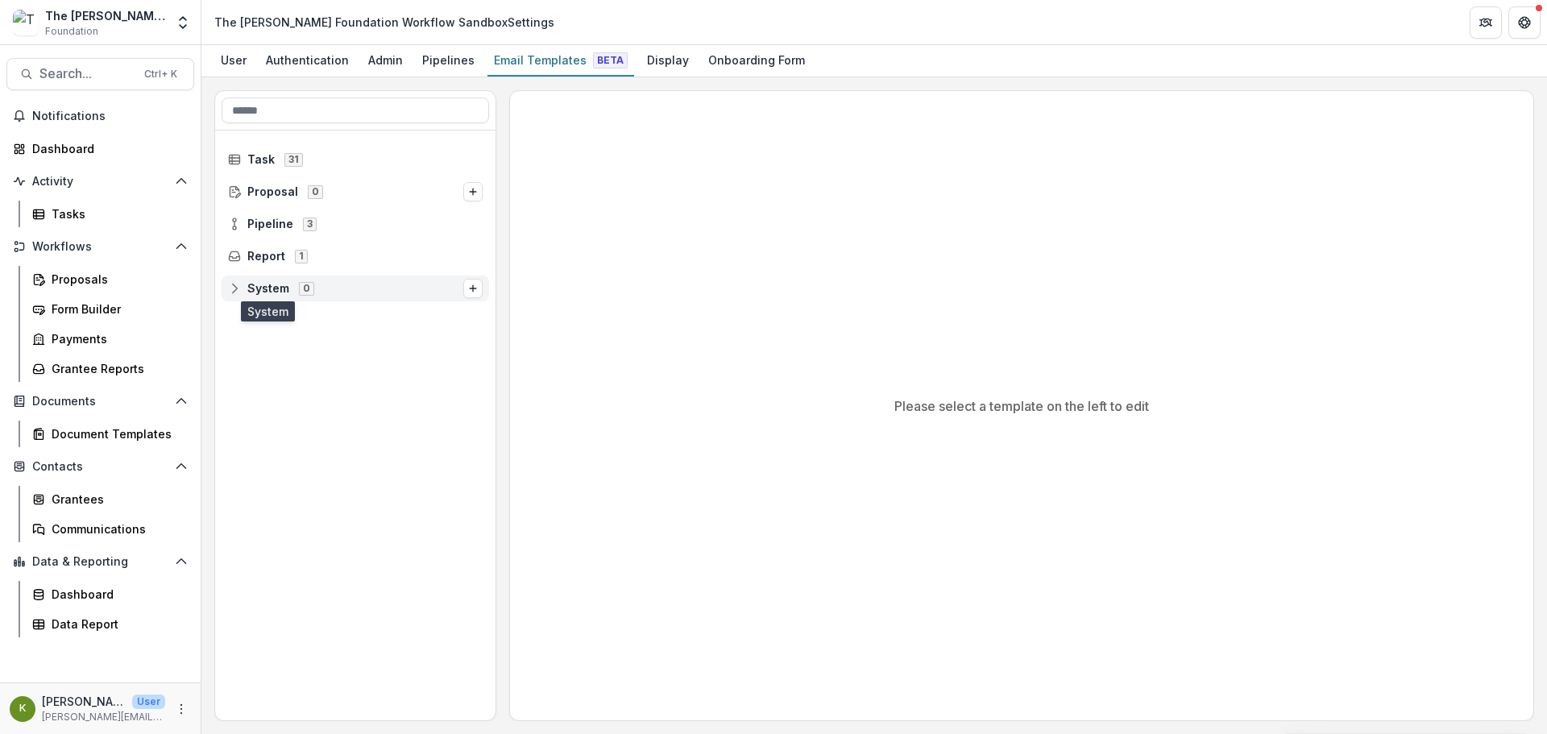
click at [255, 288] on span "System" at bounding box center [268, 289] width 42 height 14
click at [264, 263] on div "Report 1" at bounding box center [355, 256] width 267 height 26
click at [275, 284] on span "End of Grant Report" at bounding box center [315, 289] width 113 height 14
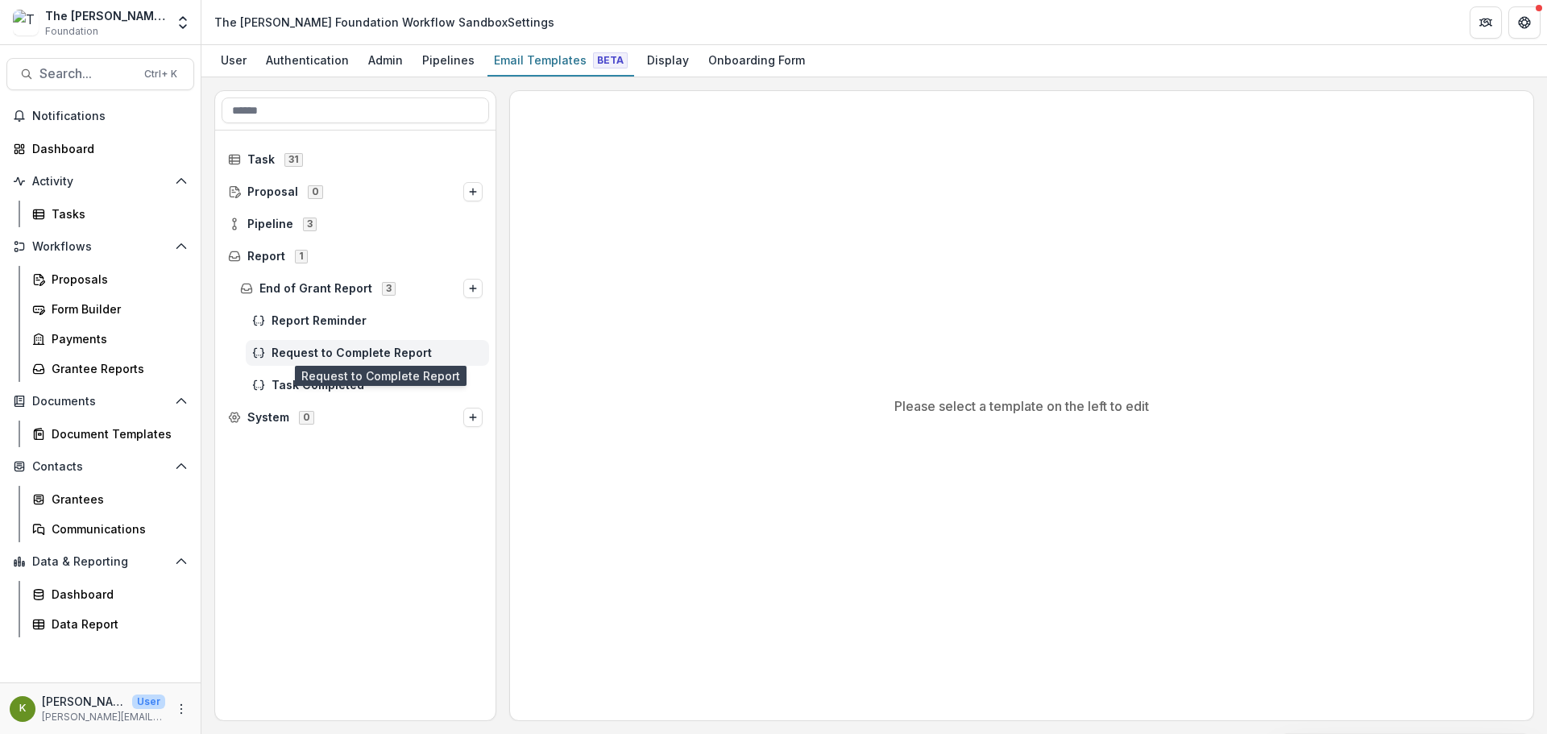
click at [300, 353] on span "Request to Complete Report" at bounding box center [376, 353] width 211 height 14
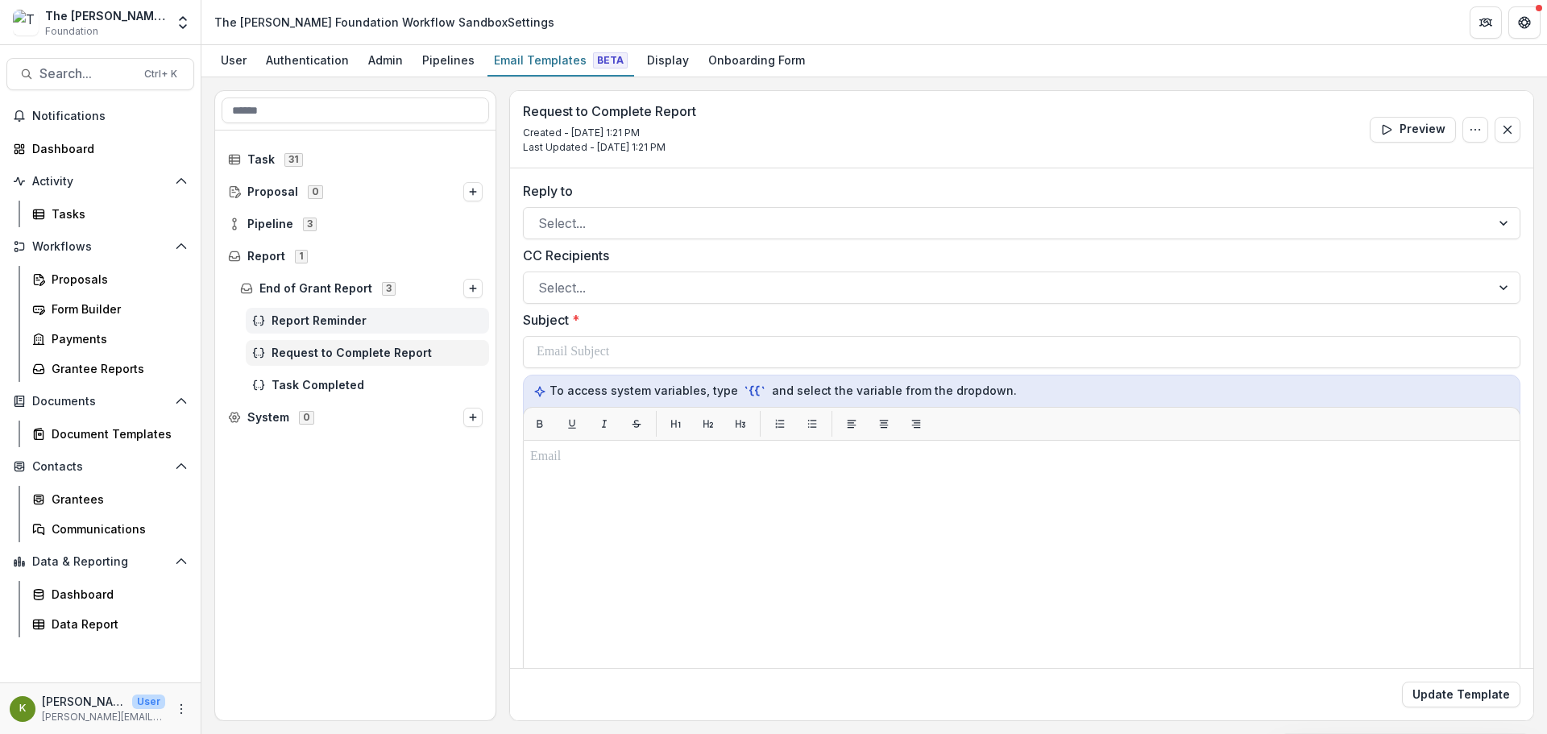
click at [313, 313] on div "Report Reminder" at bounding box center [367, 321] width 243 height 26
click at [556, 221] on div at bounding box center [1007, 223] width 938 height 23
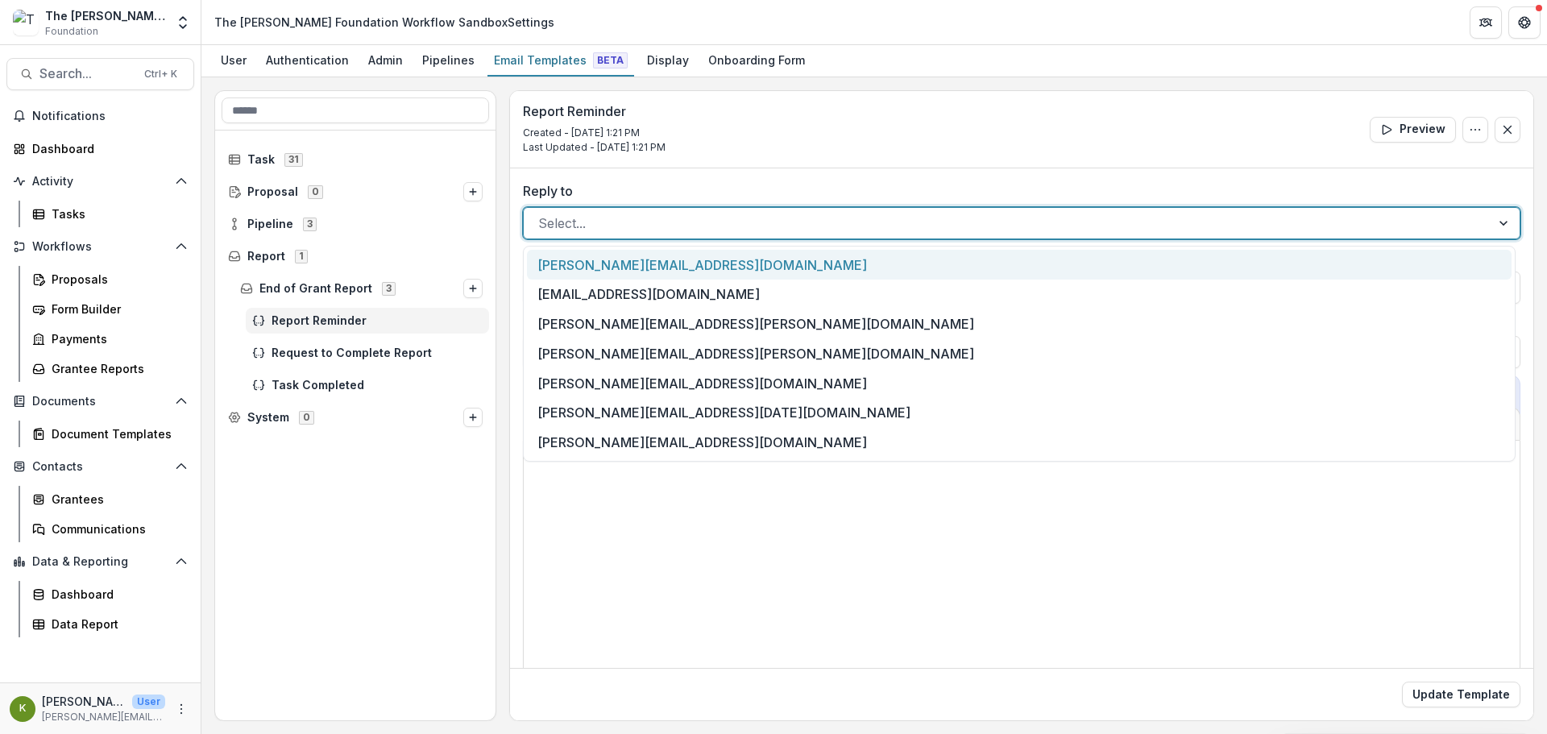
click at [556, 221] on div at bounding box center [1007, 223] width 938 height 23
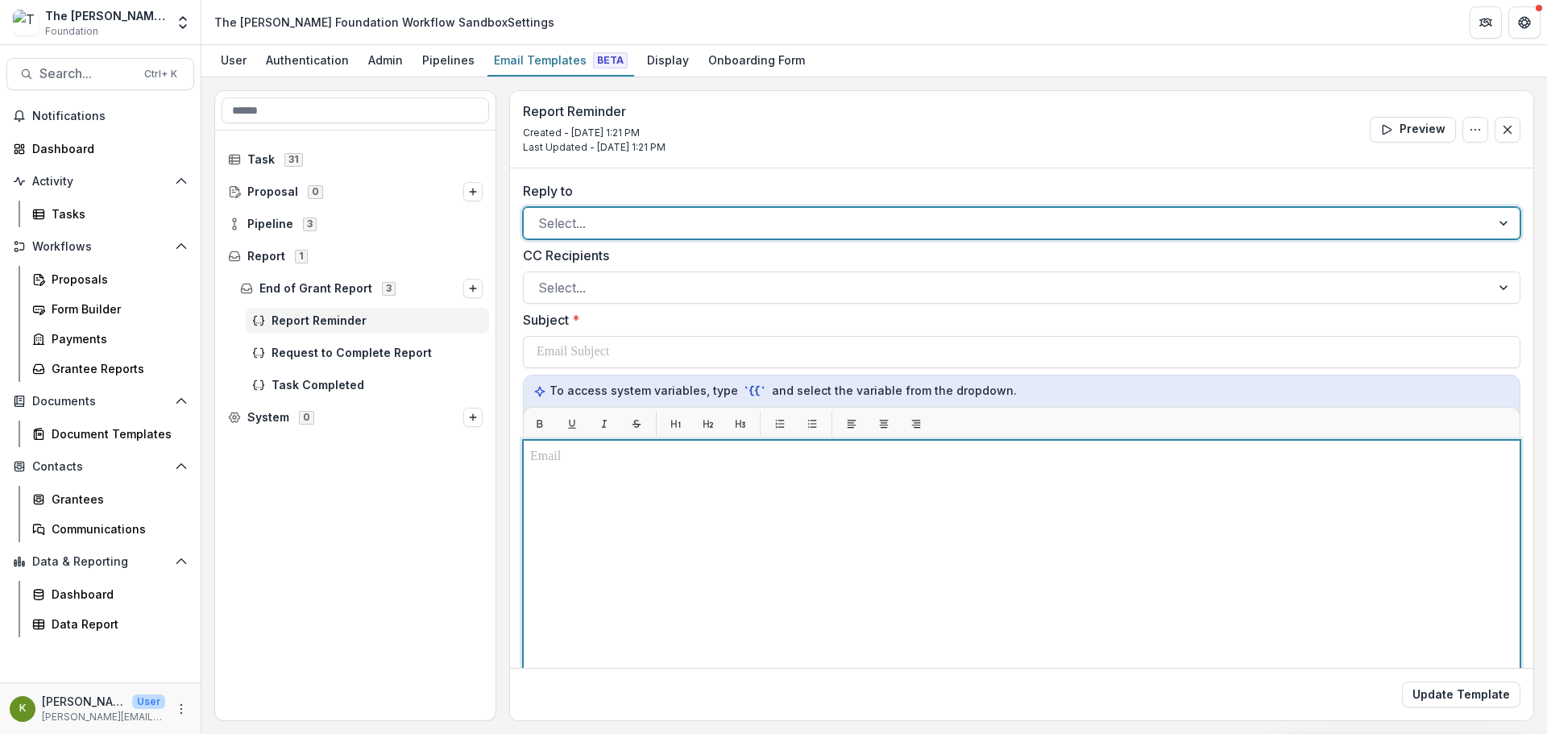
click at [561, 532] on div at bounding box center [1021, 641] width 983 height 388
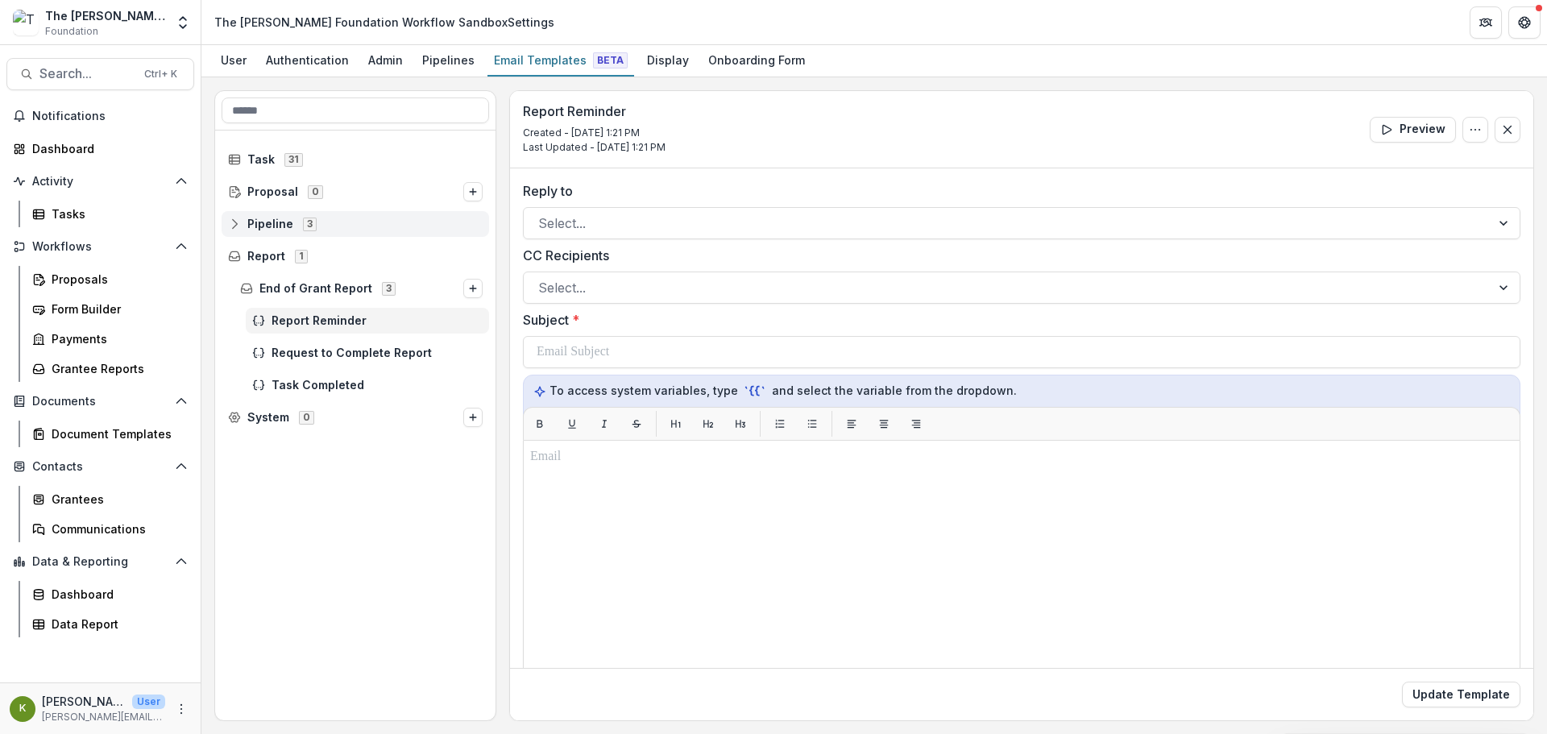
click at [259, 216] on div "Pipeline 3" at bounding box center [355, 224] width 267 height 26
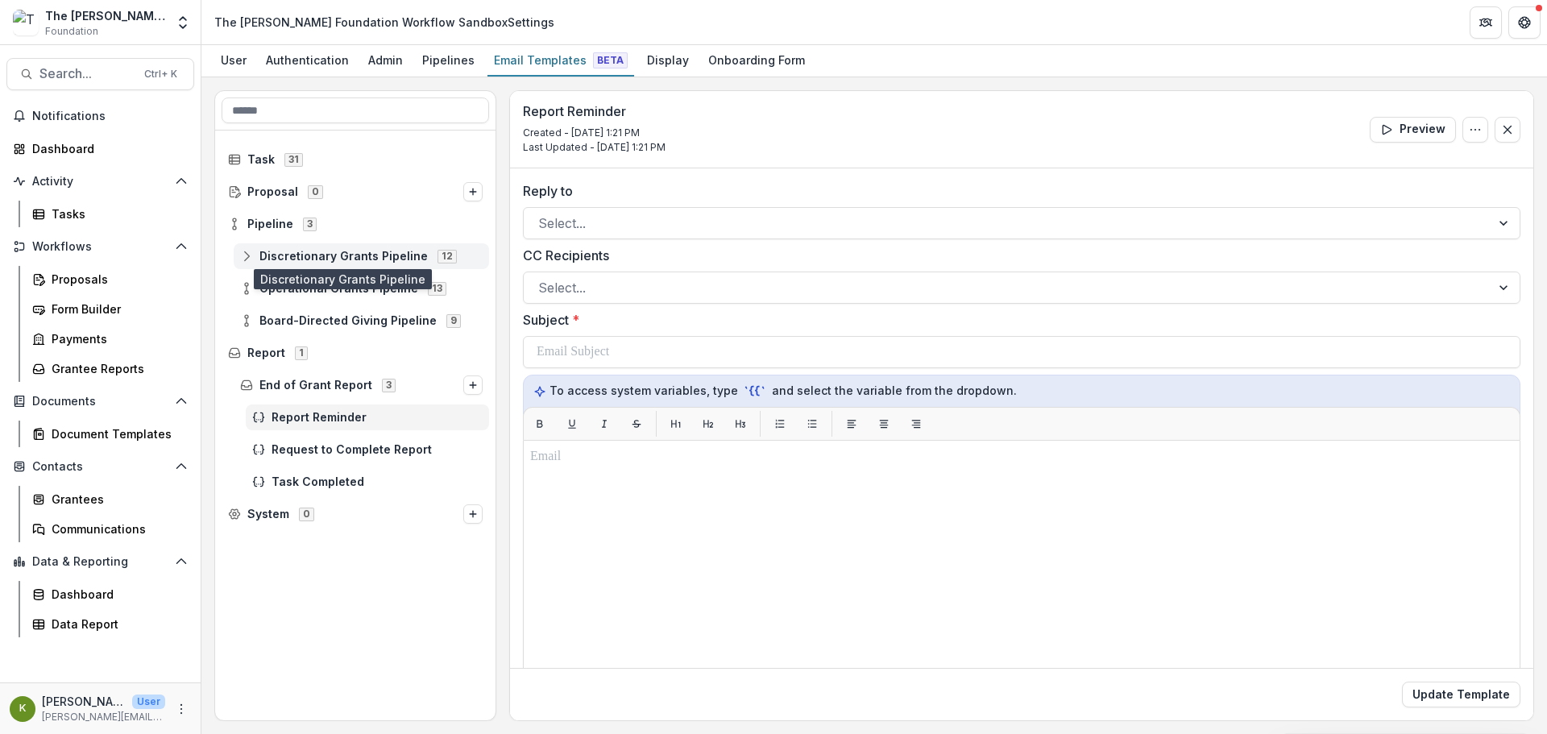
click at [286, 252] on span "Discretionary Grants Pipeline" at bounding box center [343, 257] width 168 height 14
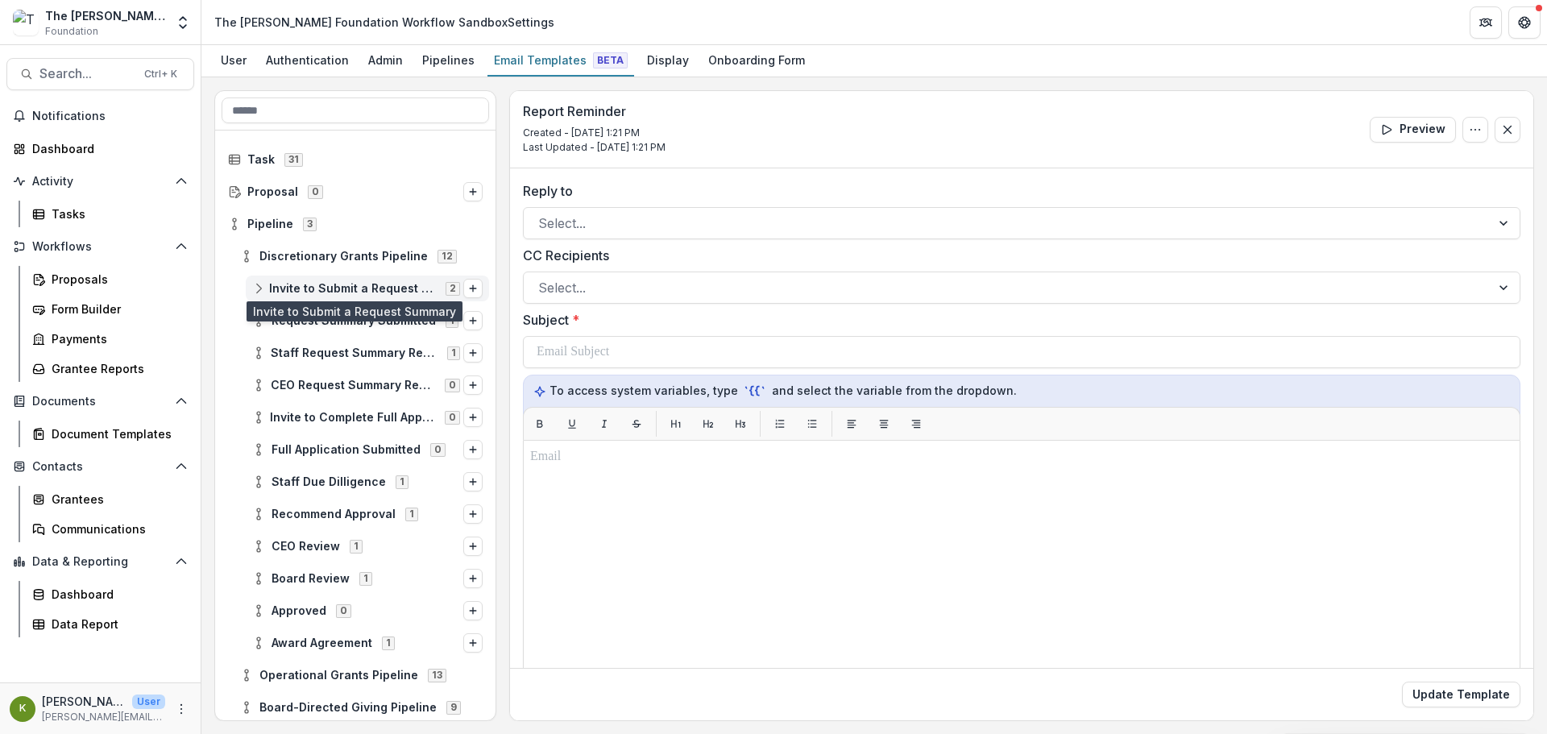
click at [336, 282] on span "Invite to Submit a Request Summary" at bounding box center [352, 289] width 167 height 14
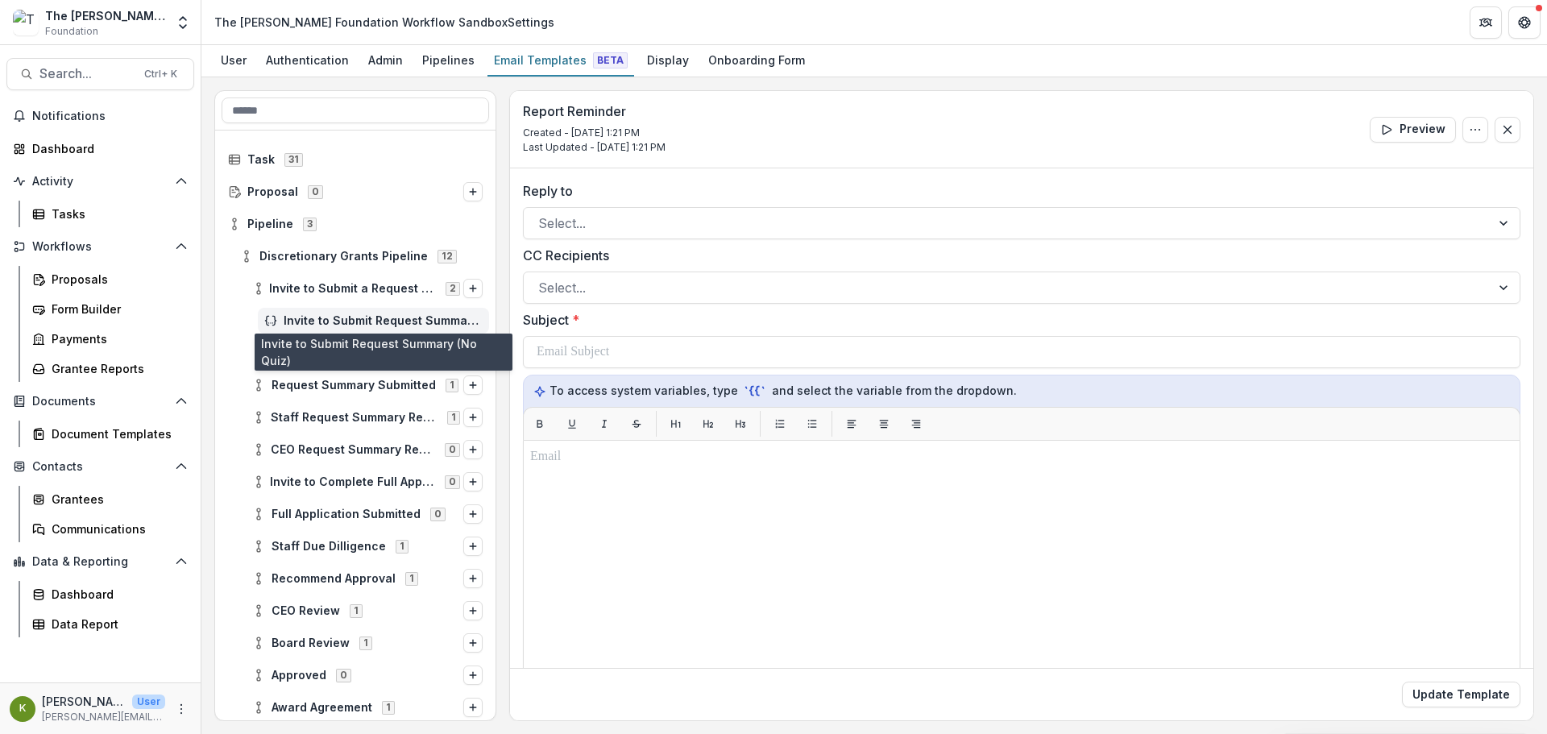
click at [343, 314] on span "Invite to Submit Request Summary (No Quiz)" at bounding box center [383, 321] width 199 height 14
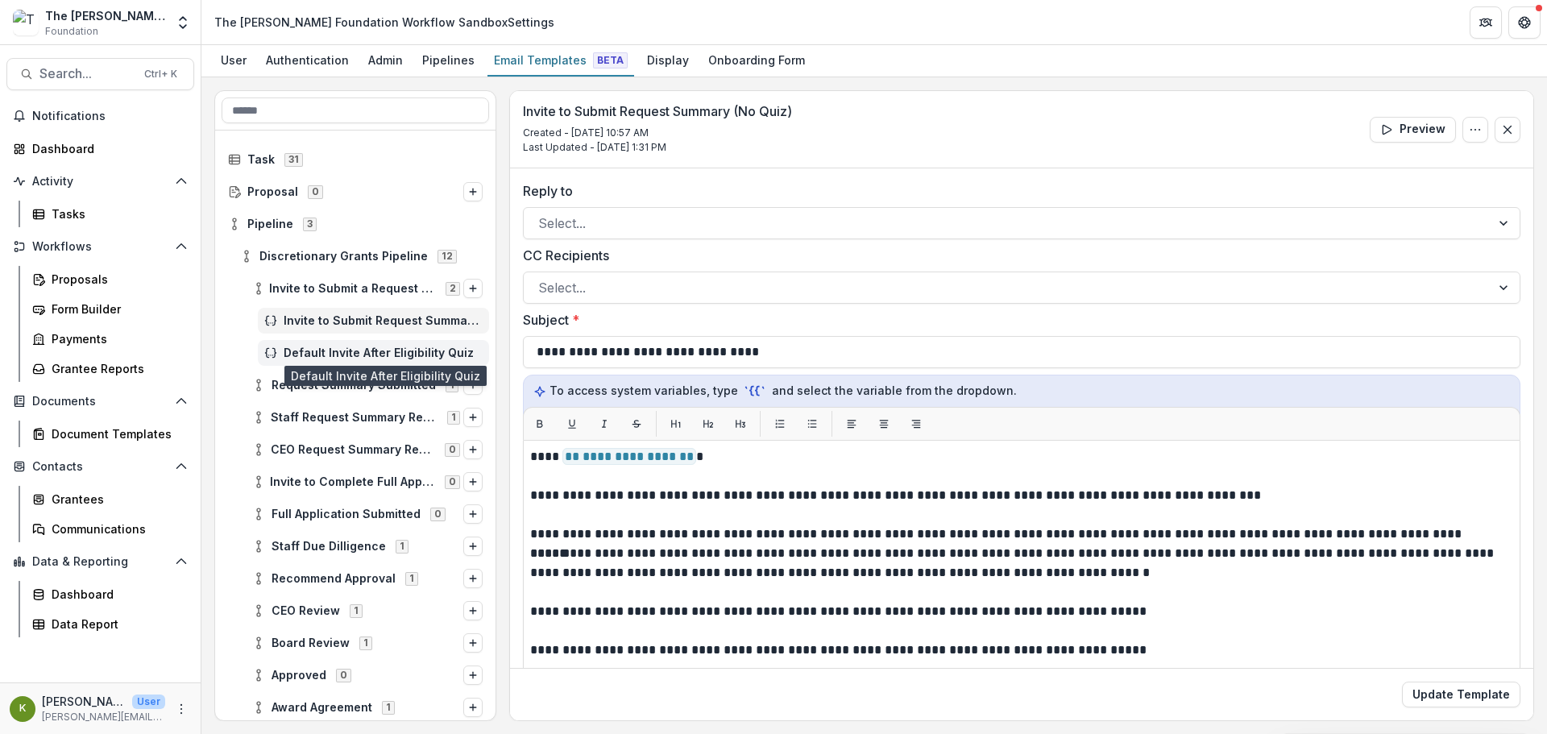
click at [346, 349] on span "Default Invite After Eligibility Quiz" at bounding box center [383, 353] width 199 height 14
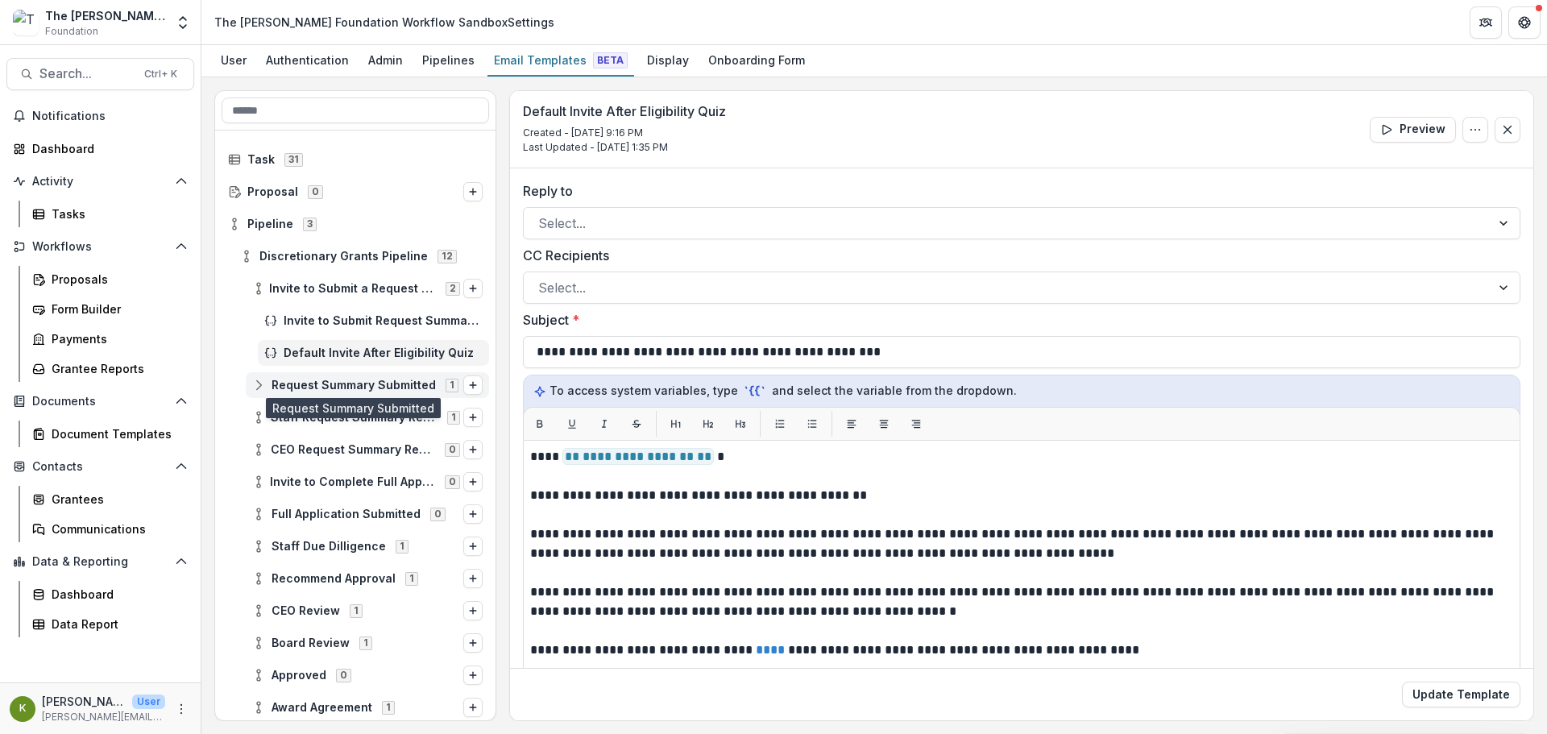
click at [364, 385] on span "Request Summary Submitted" at bounding box center [353, 386] width 164 height 14
click at [365, 409] on div "Request Summary Submission" at bounding box center [373, 417] width 231 height 26
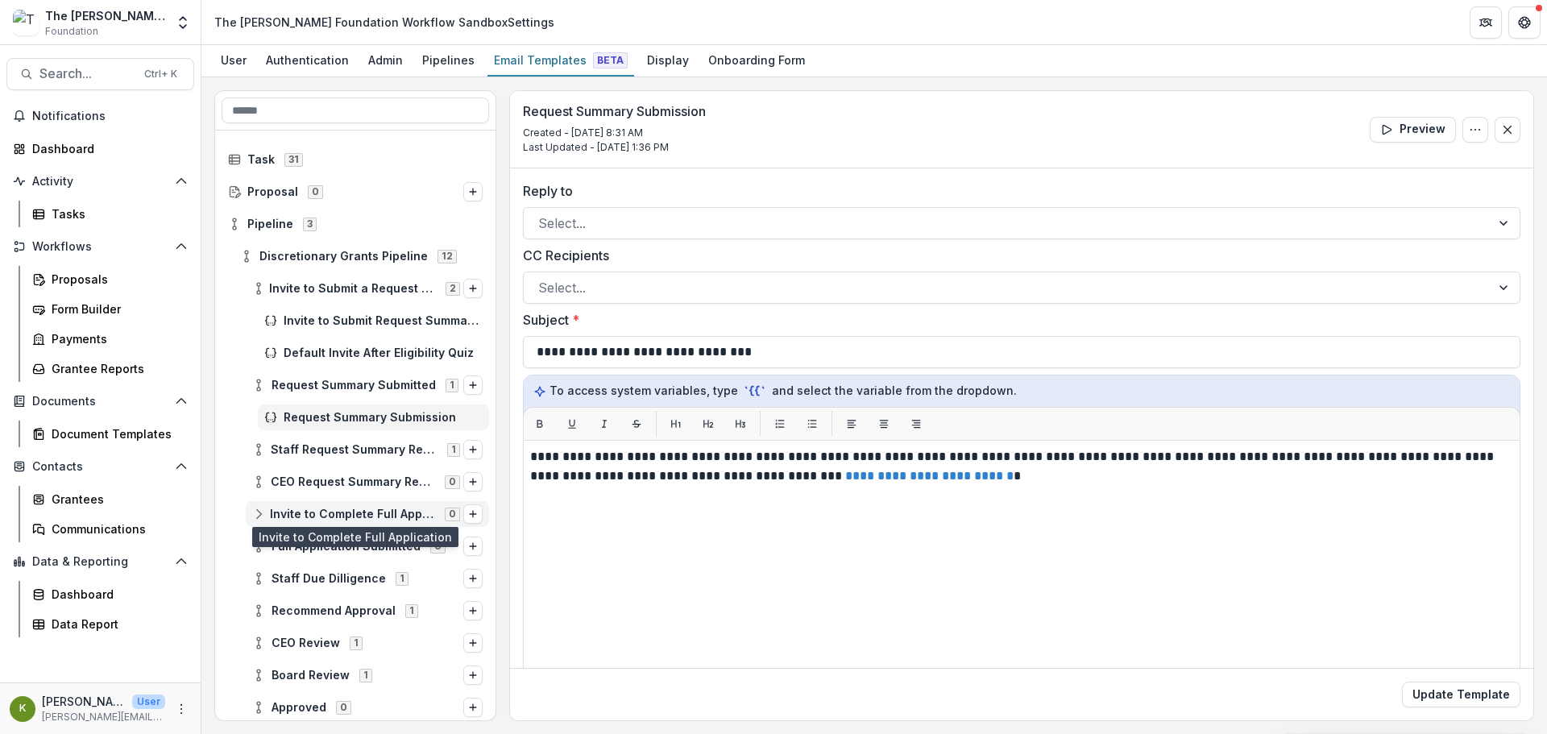
click at [326, 508] on span "Invite to Complete Full Application" at bounding box center [352, 514] width 165 height 14
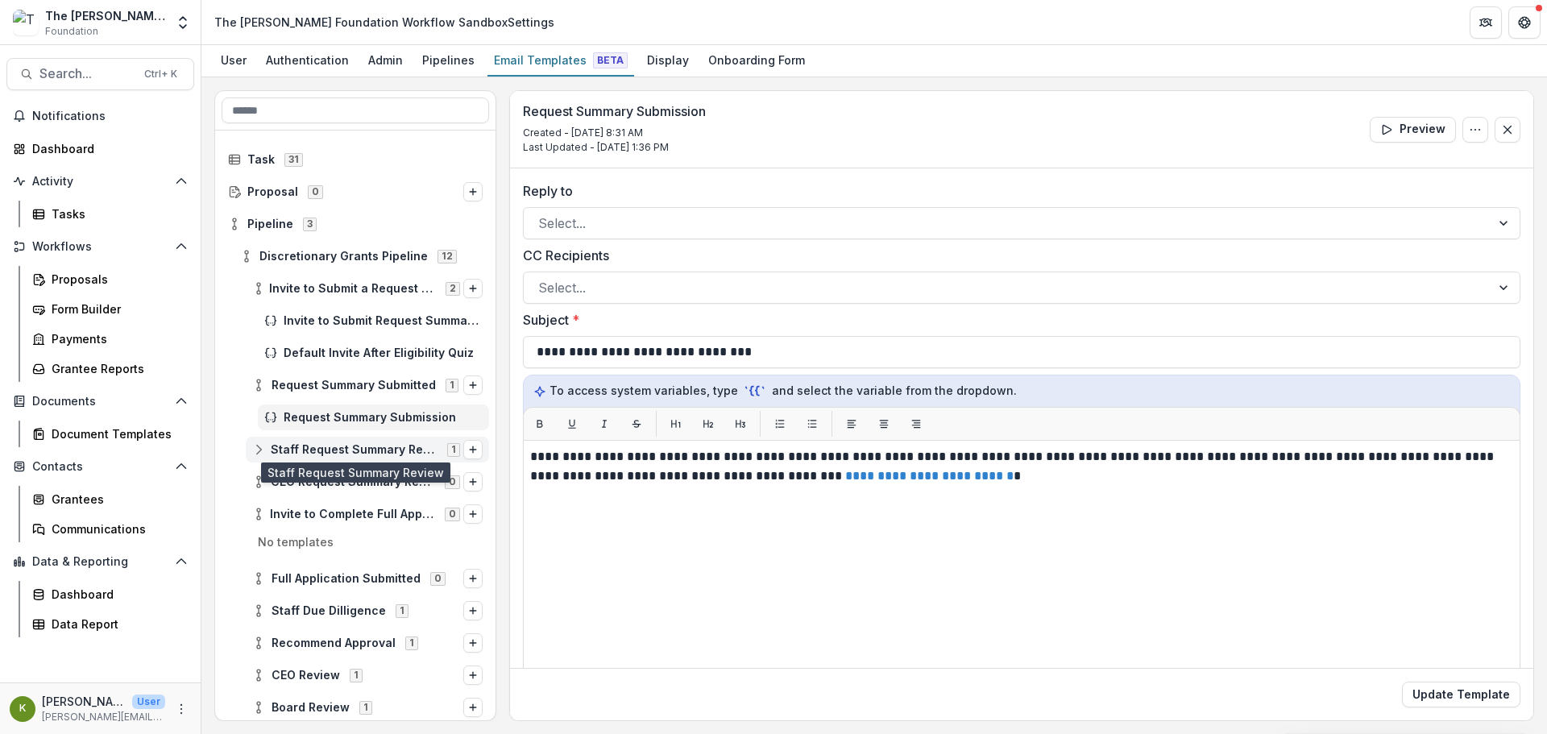
click at [319, 450] on span "Staff Request Summary Review" at bounding box center [354, 450] width 167 height 14
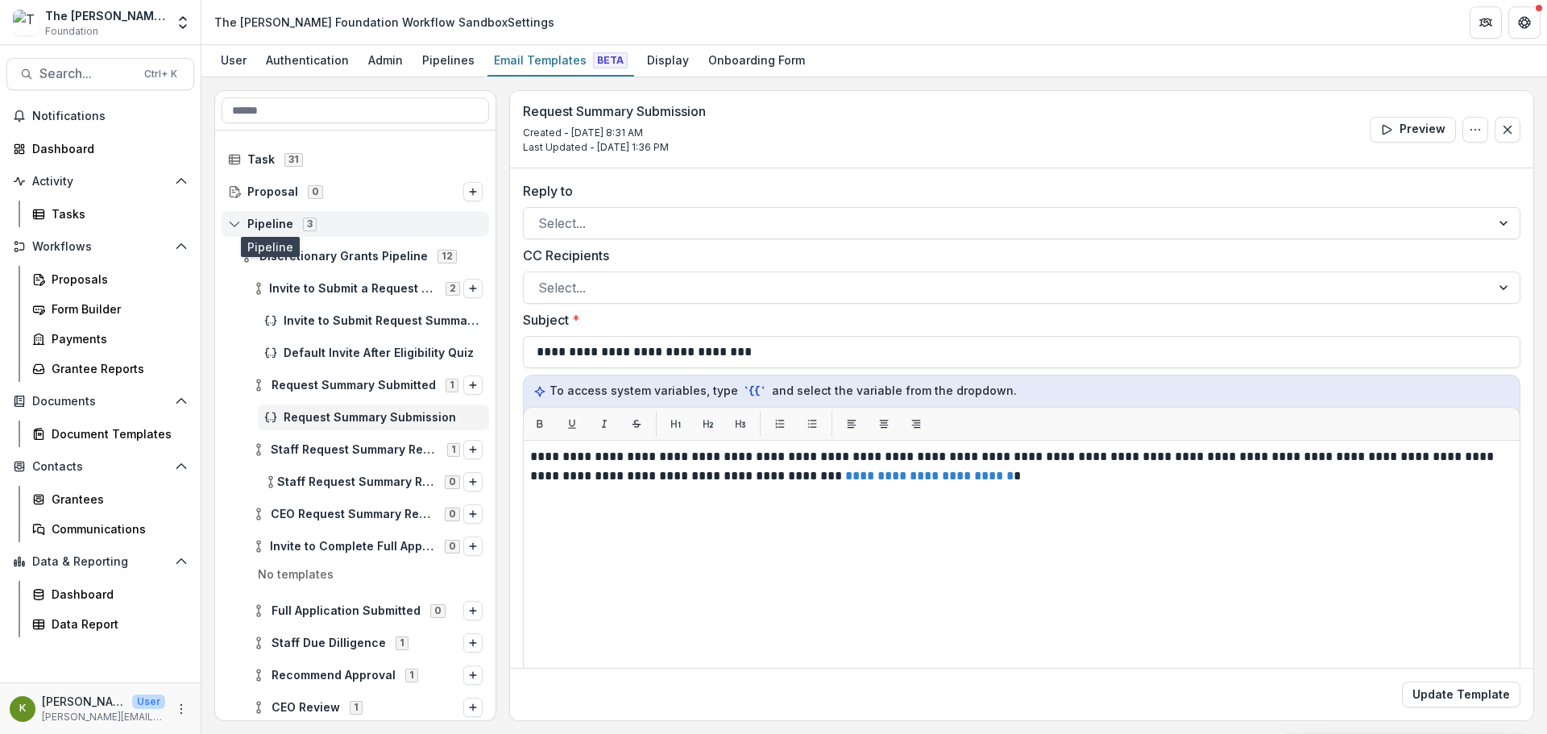
click at [267, 223] on span "Pipeline" at bounding box center [270, 224] width 46 height 14
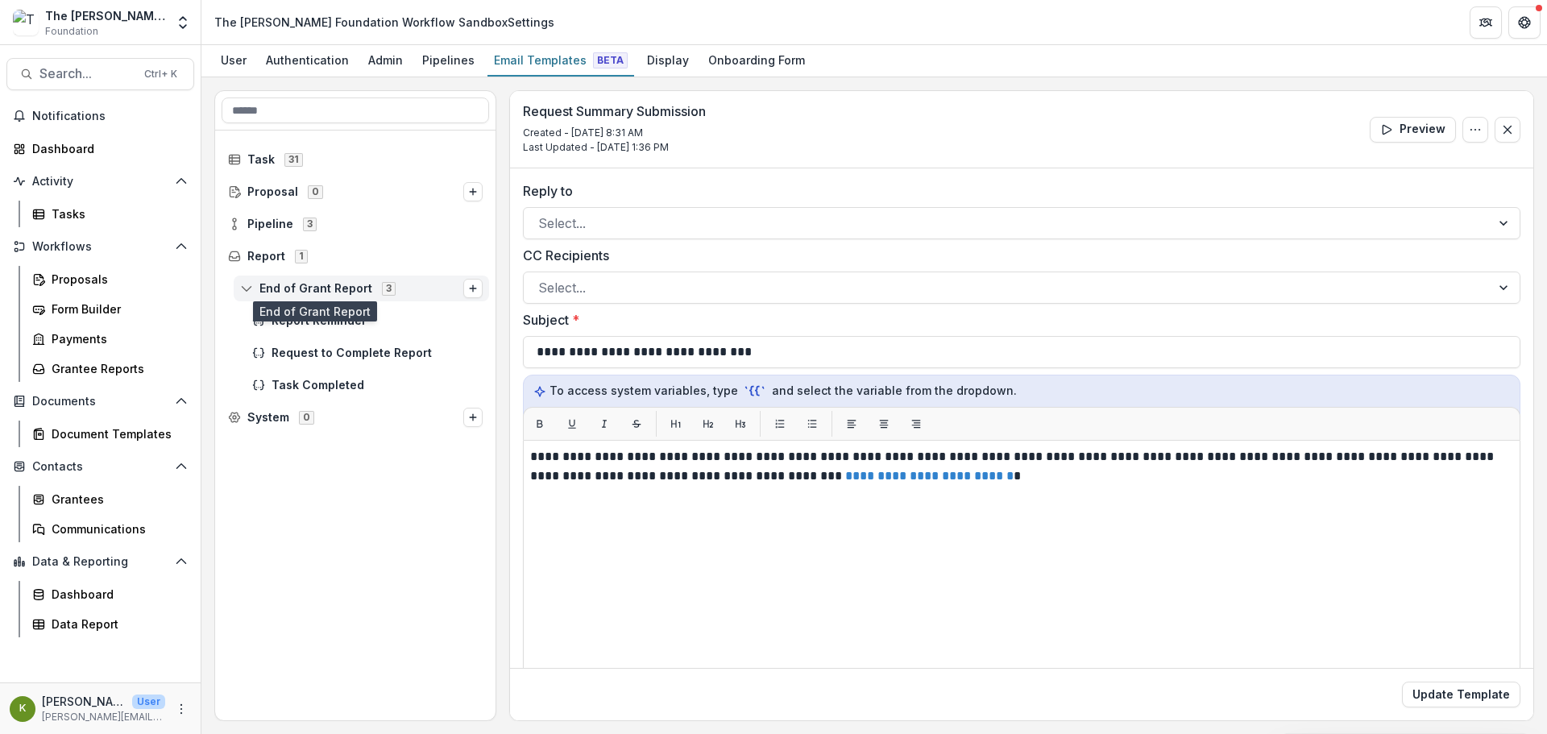
click at [286, 287] on span "End of Grant Report" at bounding box center [315, 289] width 113 height 14
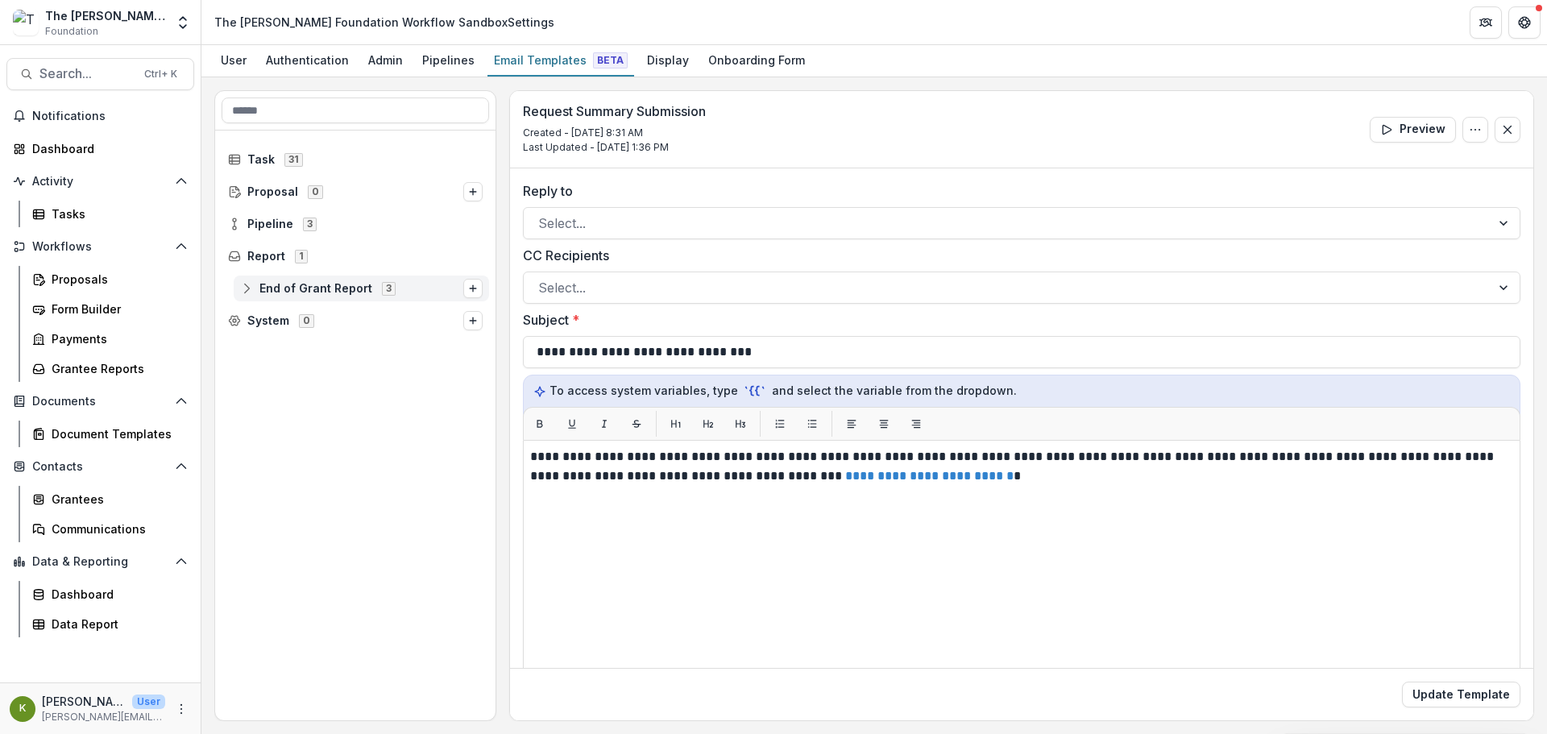
click at [286, 287] on span "End of Grant Report" at bounding box center [315, 289] width 113 height 14
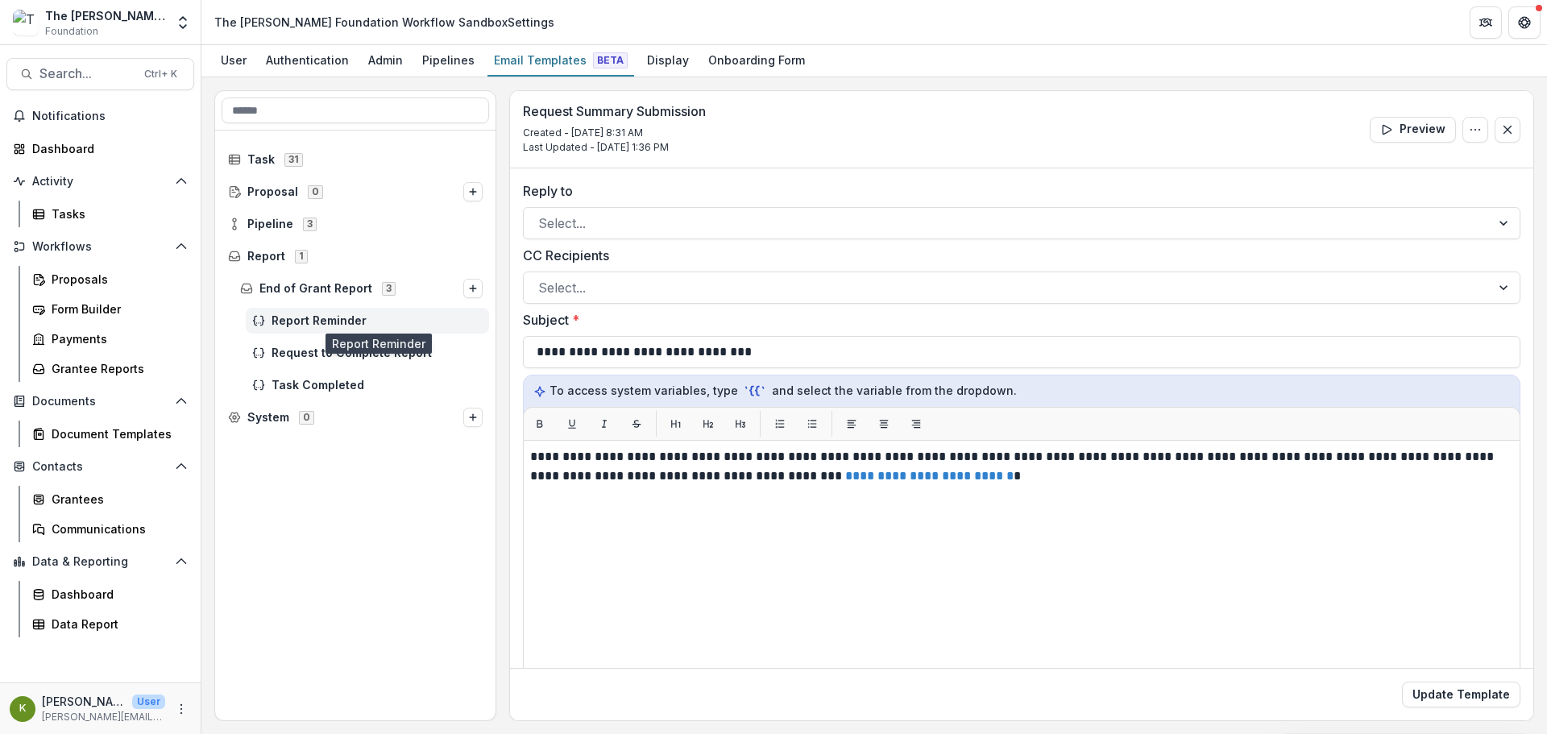
click at [313, 317] on span "Report Reminder" at bounding box center [376, 321] width 211 height 14
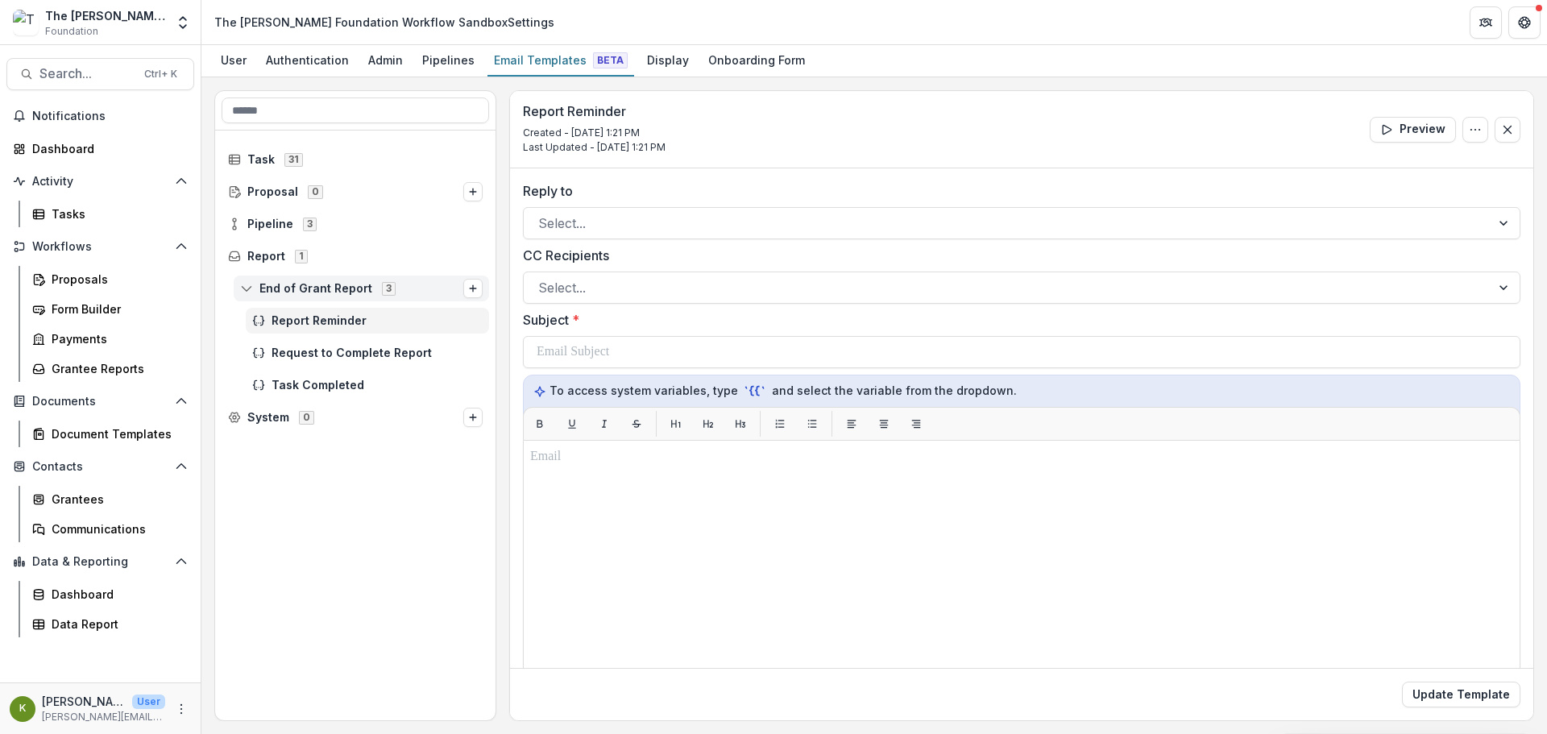
click at [313, 288] on span "End of Grant Report" at bounding box center [315, 289] width 113 height 14
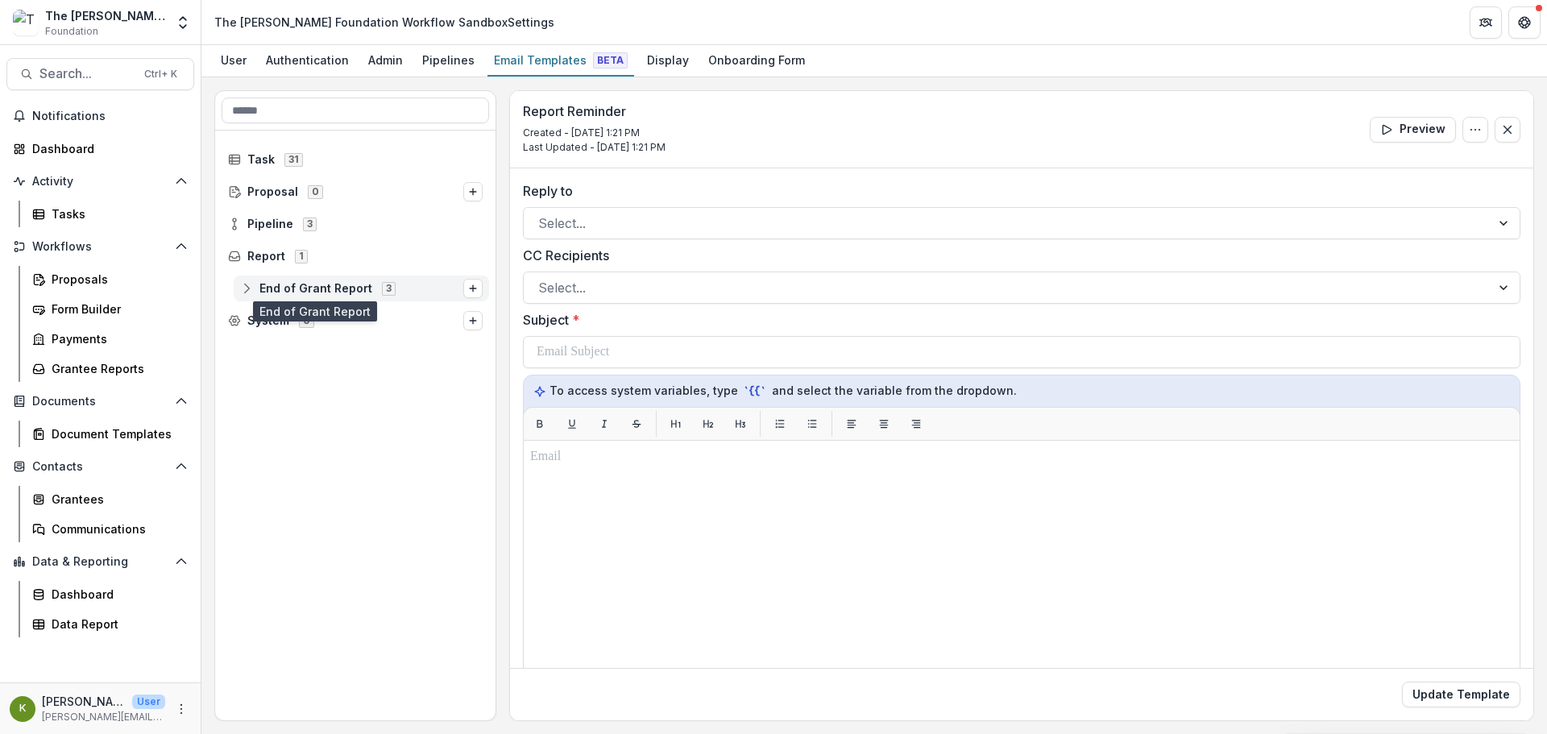
click at [295, 291] on span "End of Grant Report" at bounding box center [315, 289] width 113 height 14
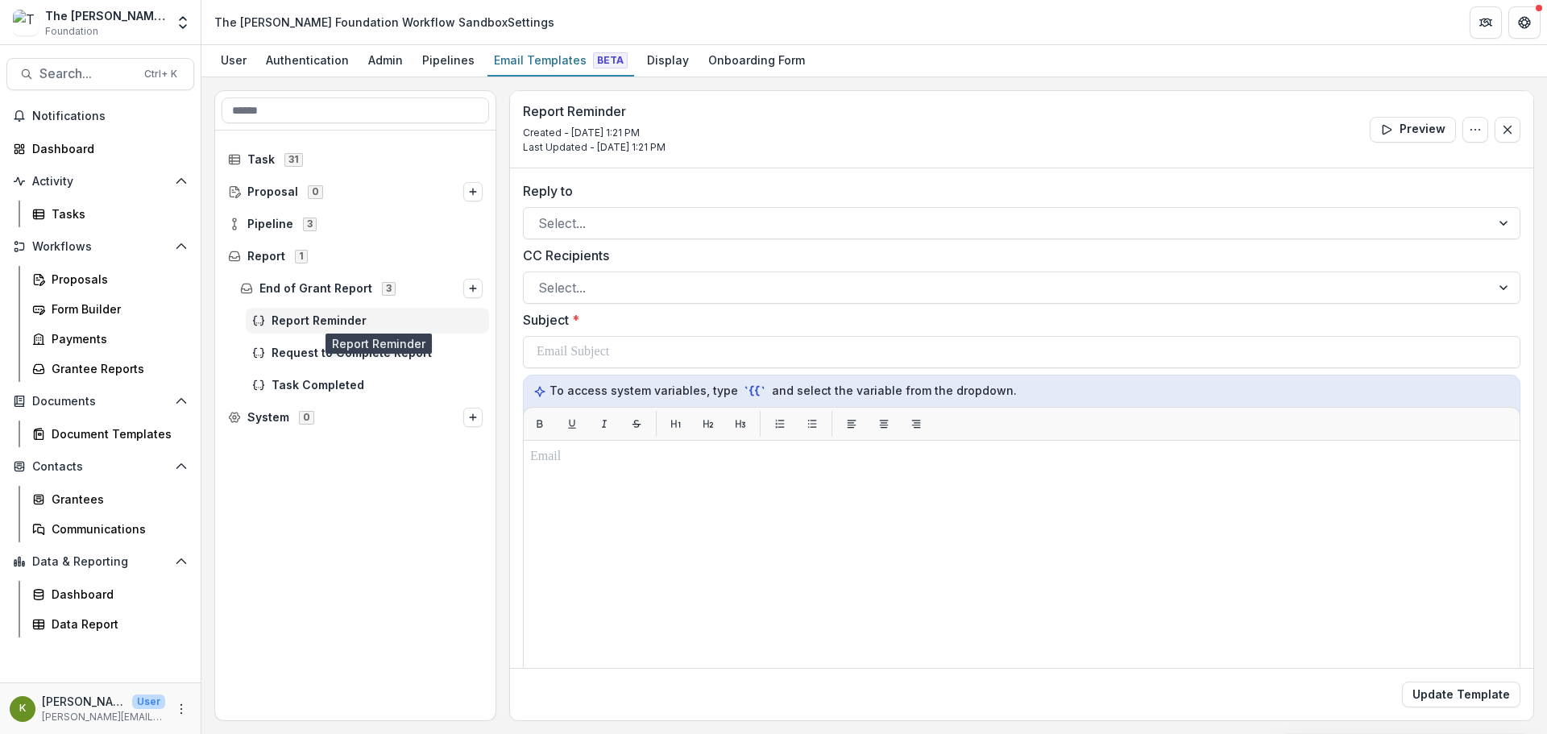
click at [354, 314] on span "Report Reminder" at bounding box center [376, 321] width 211 height 14
click at [389, 357] on span "Request to Complete Report" at bounding box center [376, 353] width 211 height 14
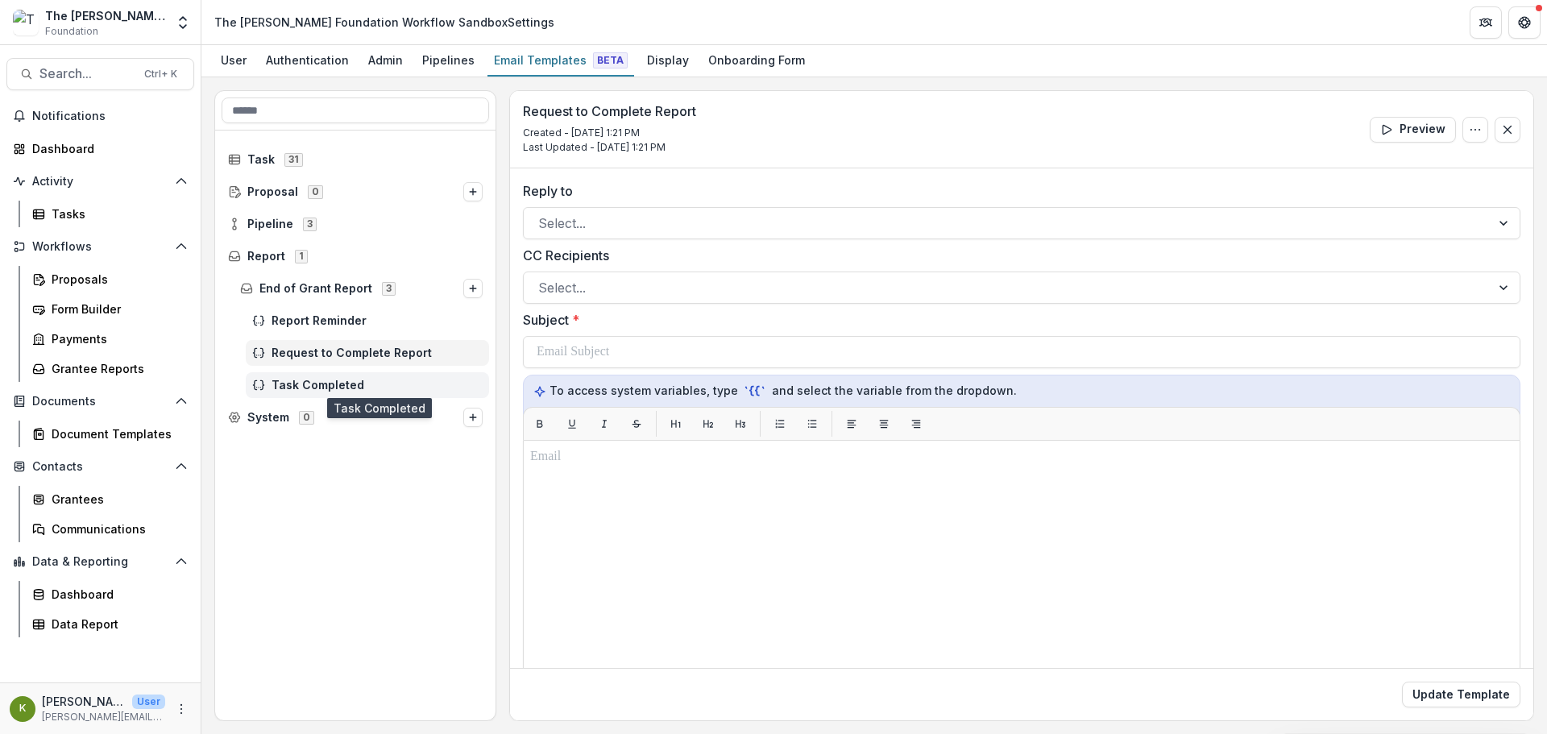
click at [357, 383] on span "Task Completed" at bounding box center [376, 386] width 211 height 14
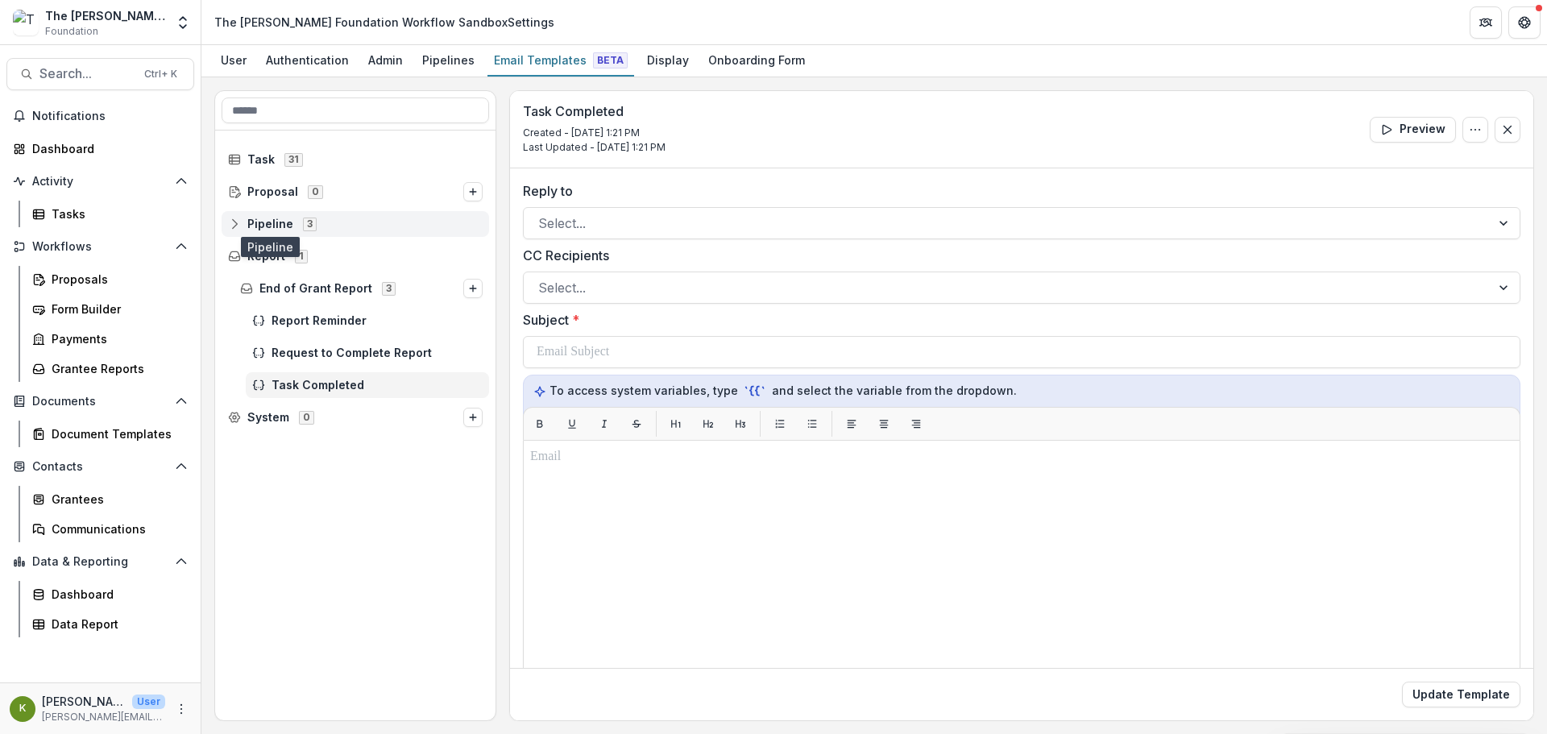
click at [254, 223] on span "Pipeline" at bounding box center [270, 224] width 46 height 14
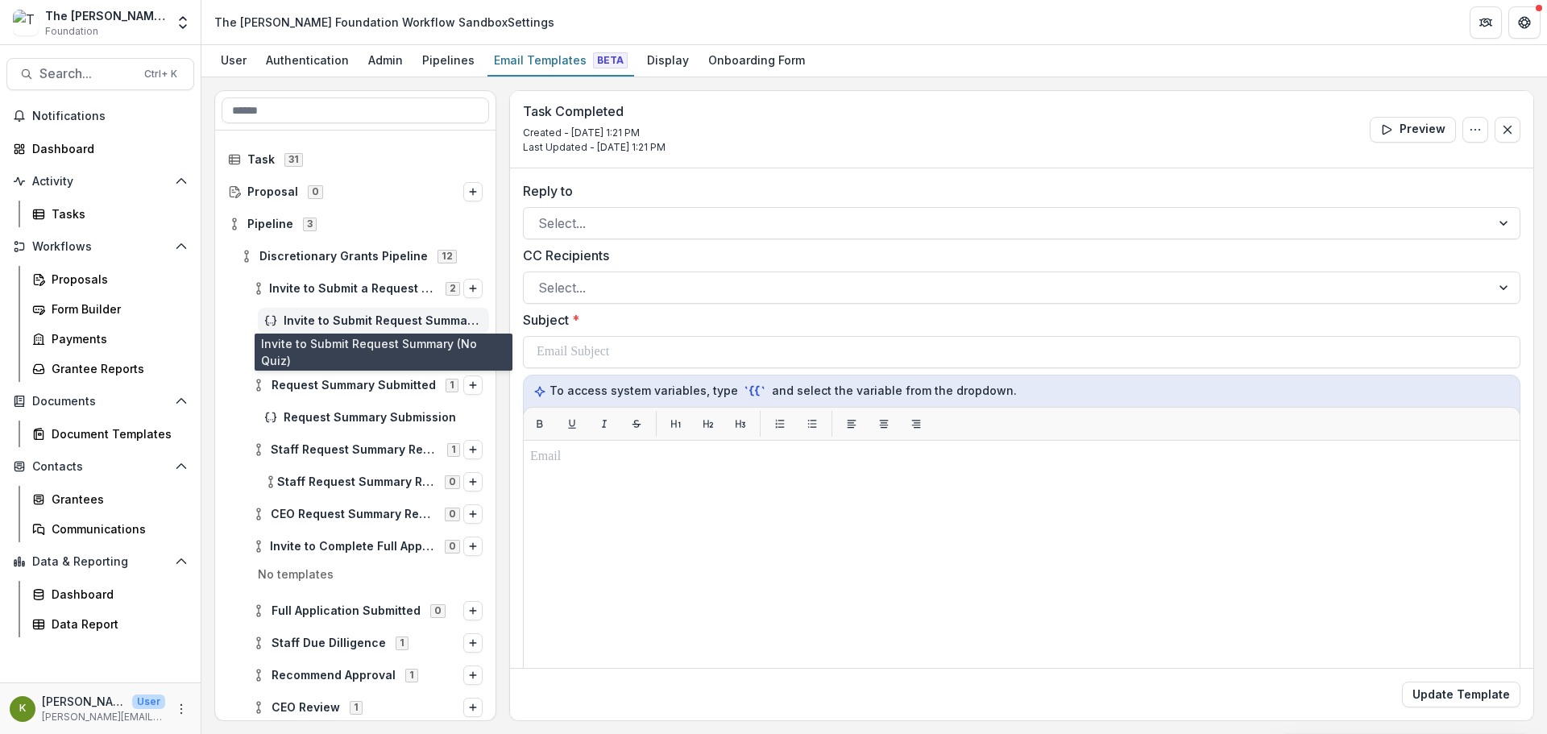
click at [320, 319] on span "Invite to Submit Request Summary (No Quiz)" at bounding box center [383, 321] width 199 height 14
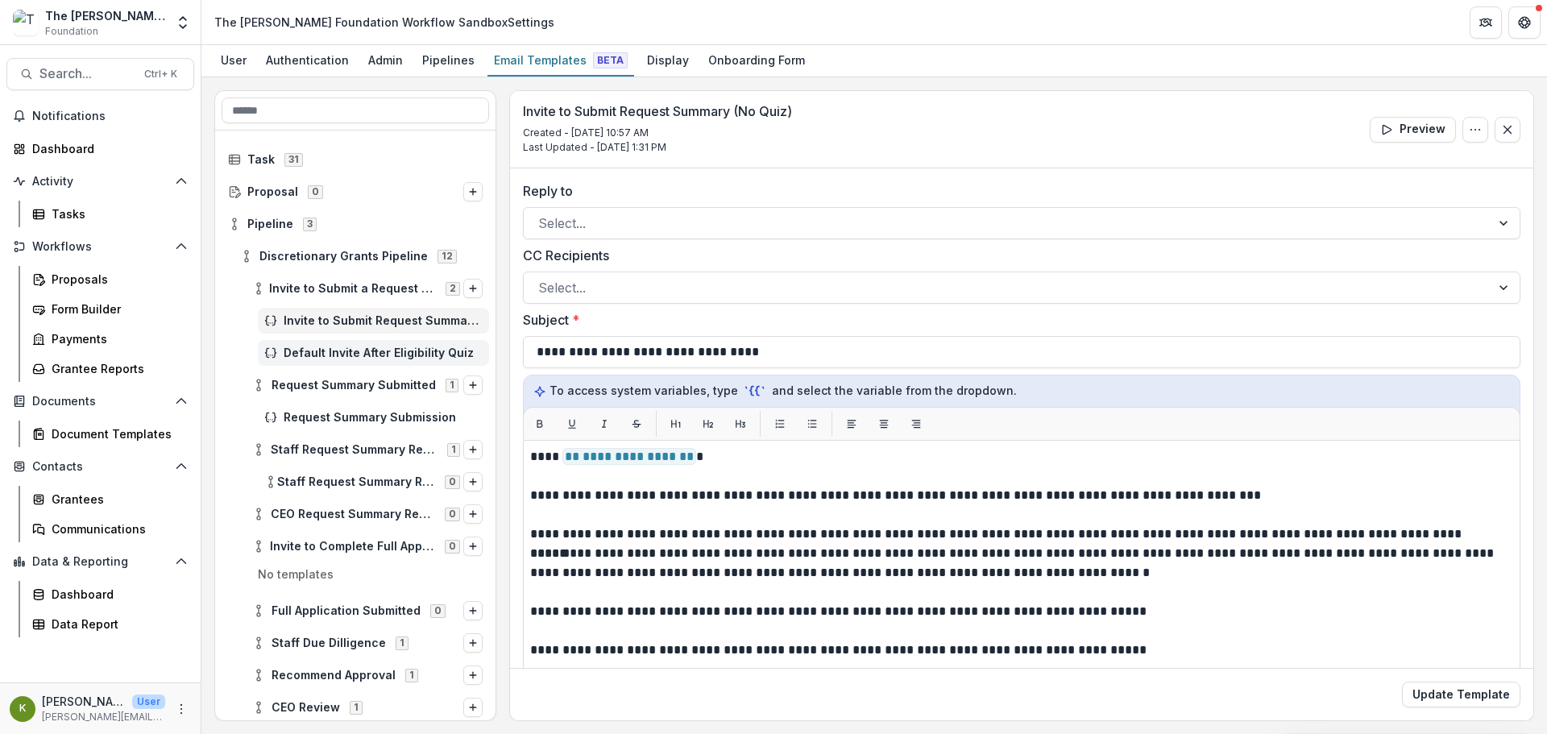
click at [386, 347] on span "Default Invite After Eligibility Quiz" at bounding box center [383, 353] width 199 height 14
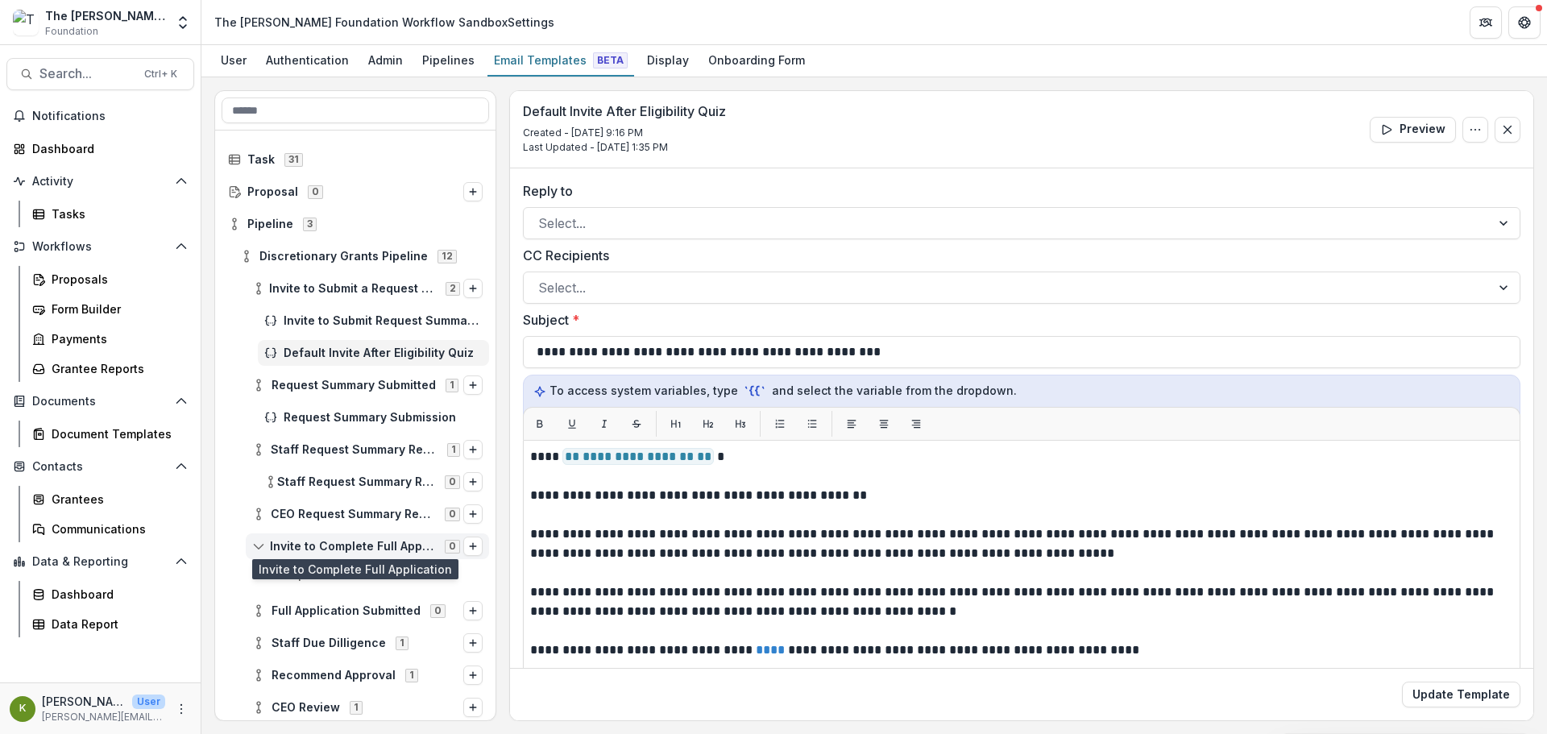
click at [334, 542] on span "Invite to Complete Full Application" at bounding box center [352, 547] width 165 height 14
click at [281, 543] on span "Invite to Complete Full Application" at bounding box center [352, 547] width 165 height 14
click at [325, 552] on span "Invite to Complete Full Application" at bounding box center [352, 547] width 165 height 14
click at [323, 571] on p "No templates" at bounding box center [355, 578] width 267 height 26
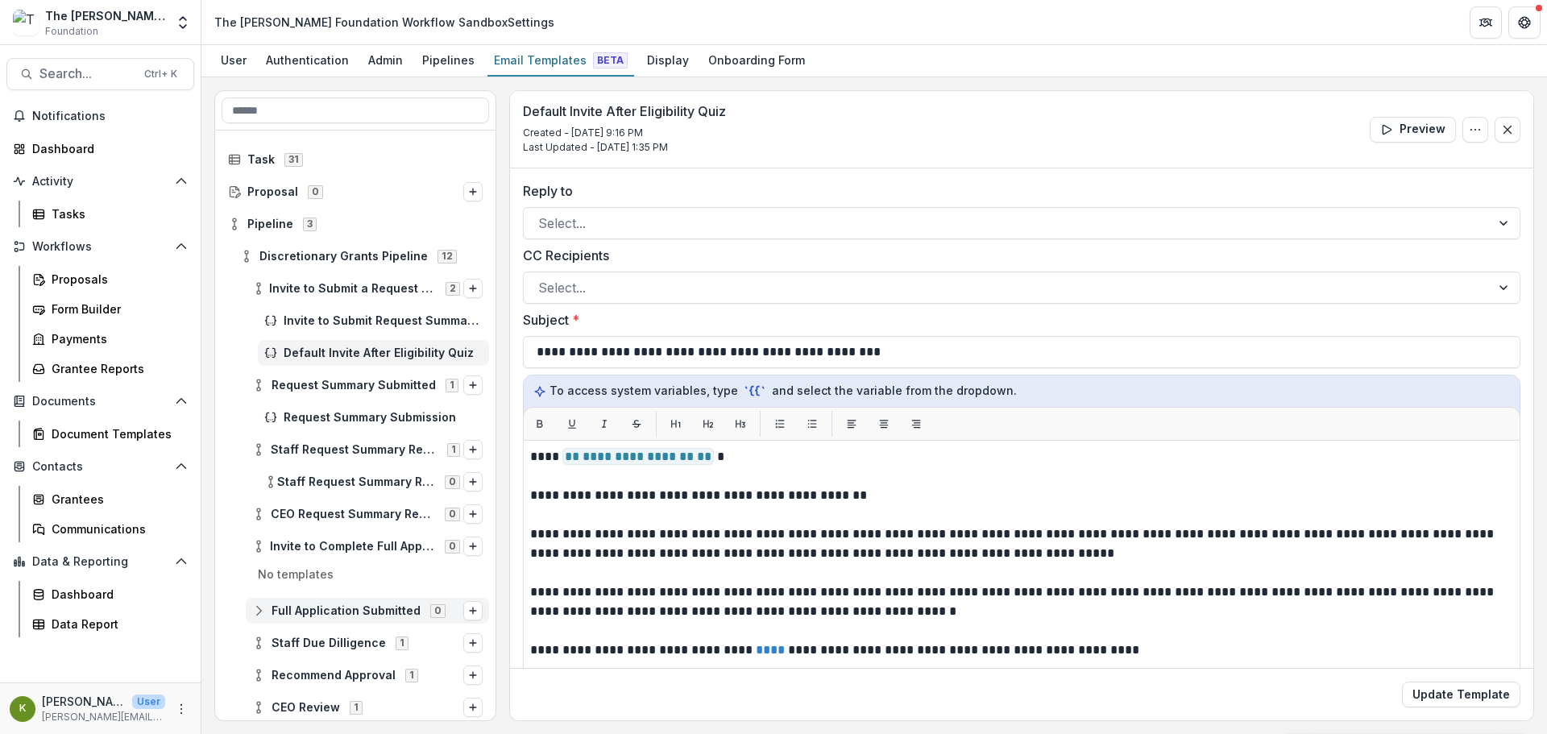
click at [350, 603] on div "Full Application Submitted 0" at bounding box center [367, 611] width 243 height 26
click at [258, 227] on span "Pipeline" at bounding box center [270, 224] width 46 height 14
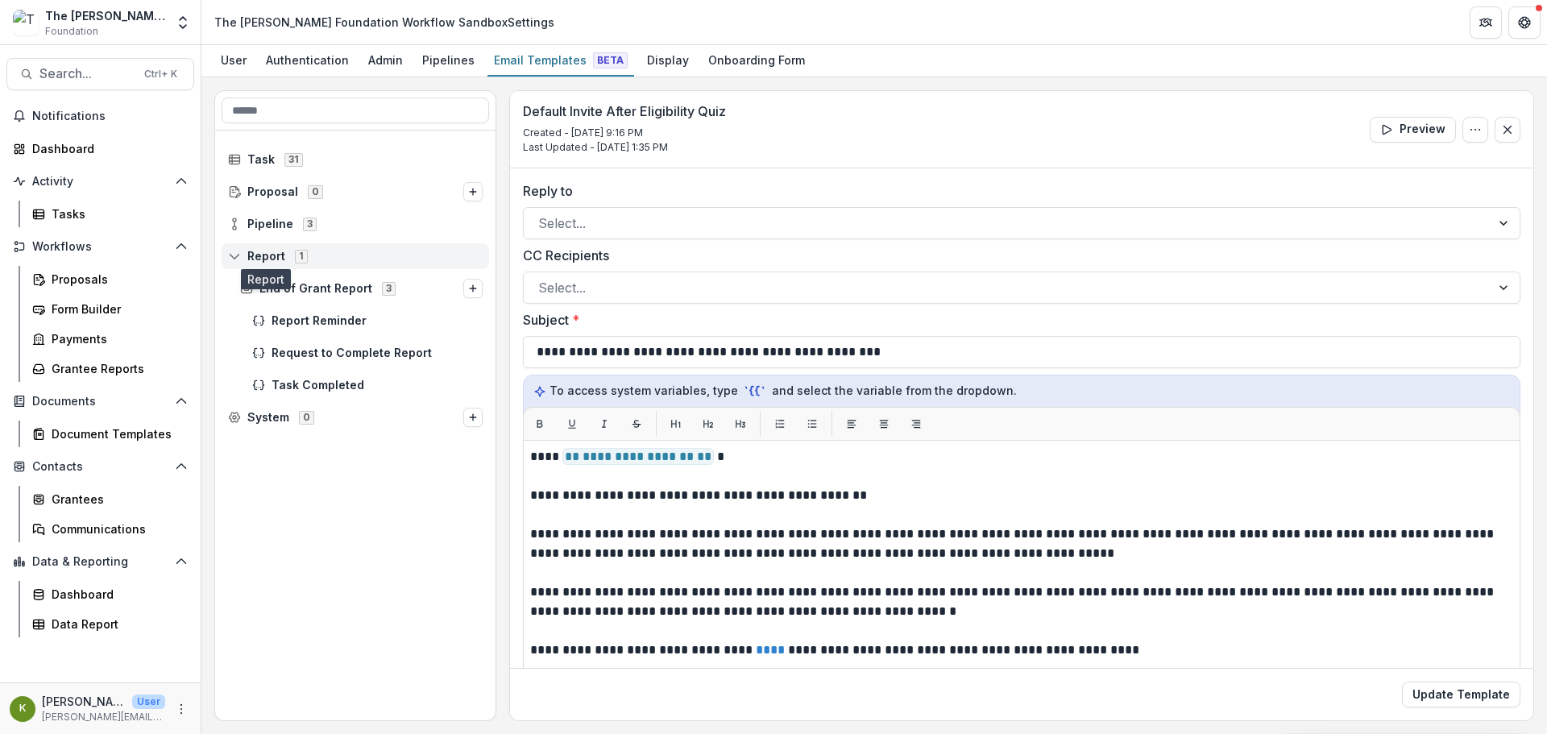
click at [263, 255] on span "Report" at bounding box center [266, 257] width 38 height 14
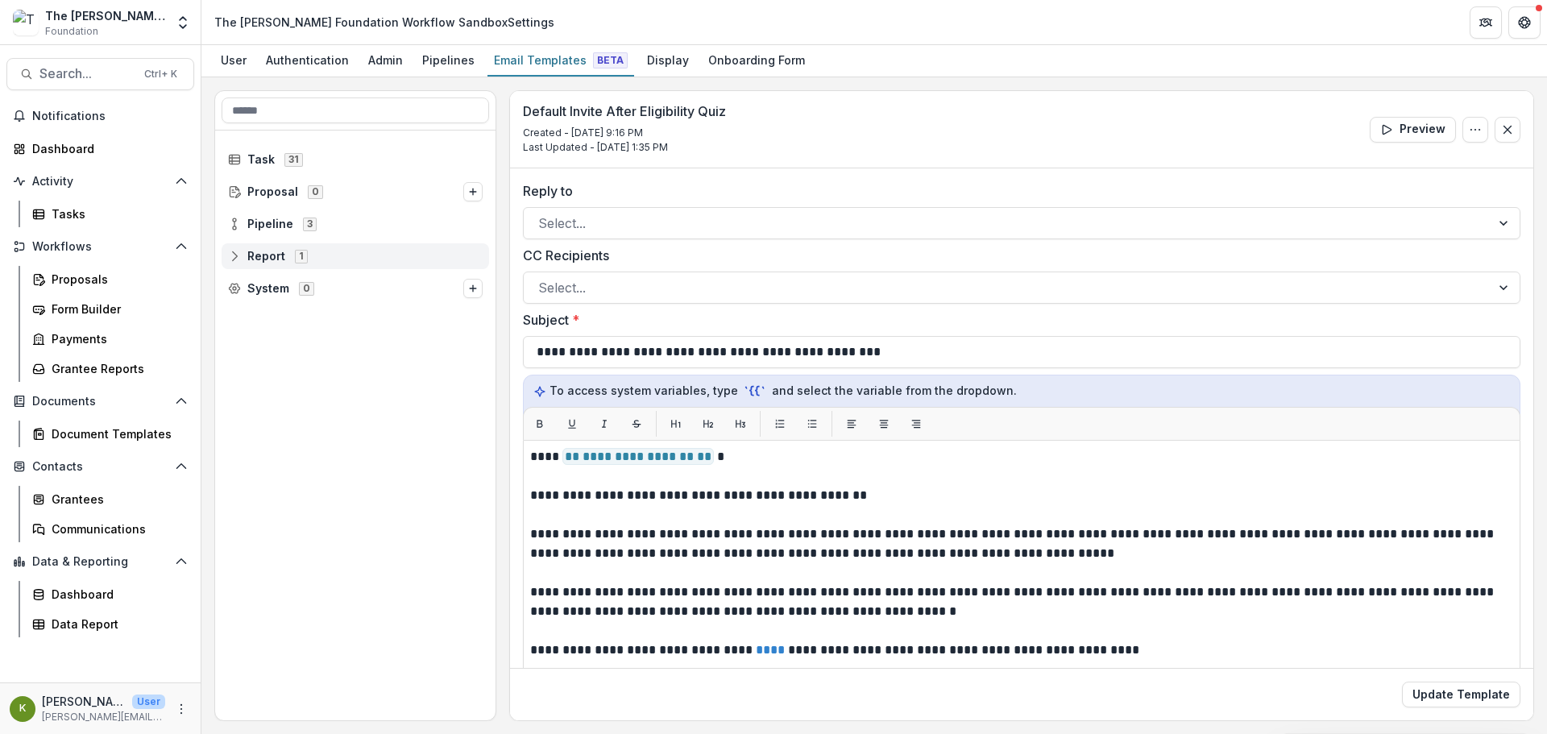
click at [263, 255] on span "Report" at bounding box center [266, 257] width 38 height 14
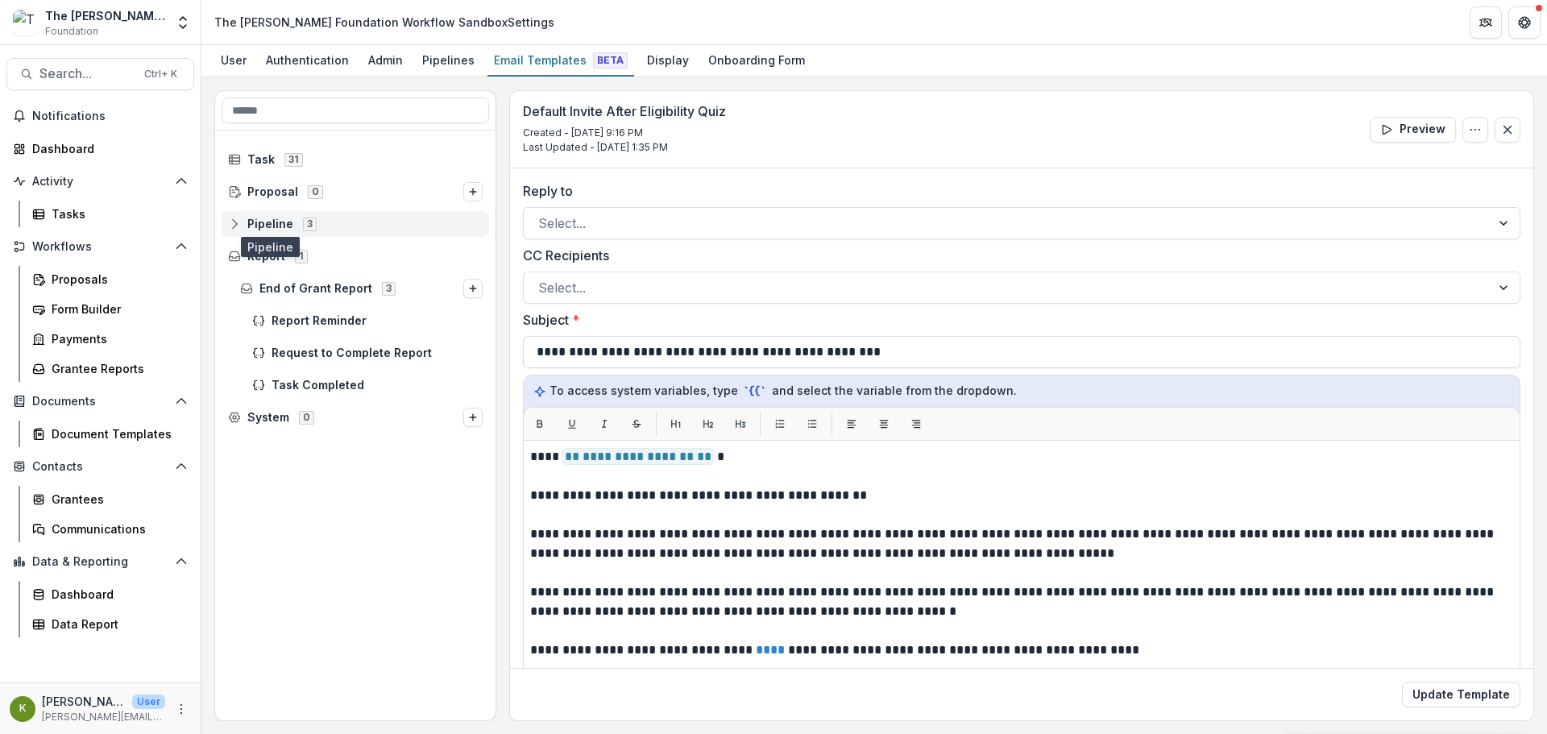
click at [267, 223] on span "Pipeline" at bounding box center [270, 224] width 46 height 14
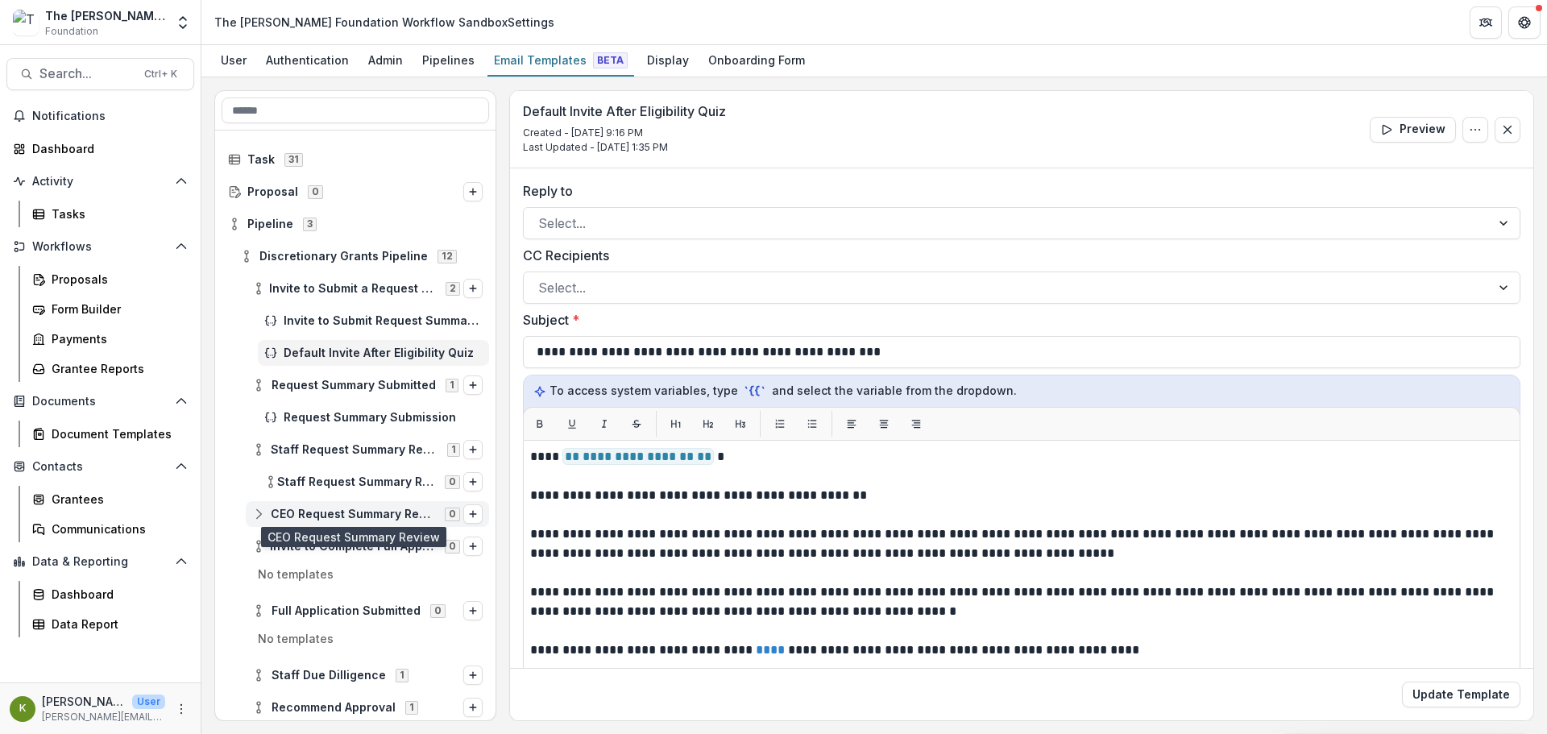
click at [336, 515] on span "CEO Request Summary Review" at bounding box center [353, 514] width 164 height 14
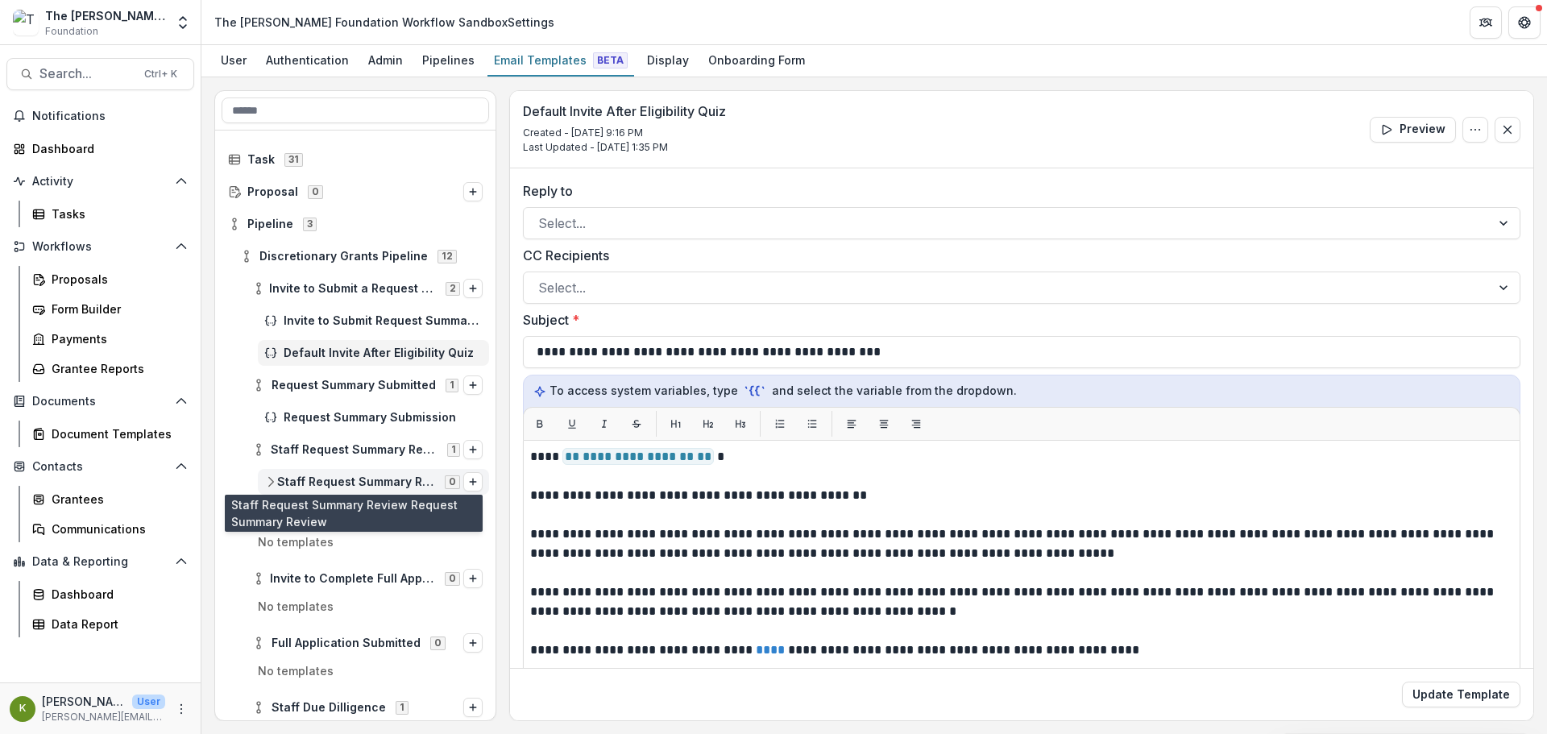
click at [337, 478] on span "Staff Request Summary Review Request Summary Review" at bounding box center [356, 482] width 158 height 14
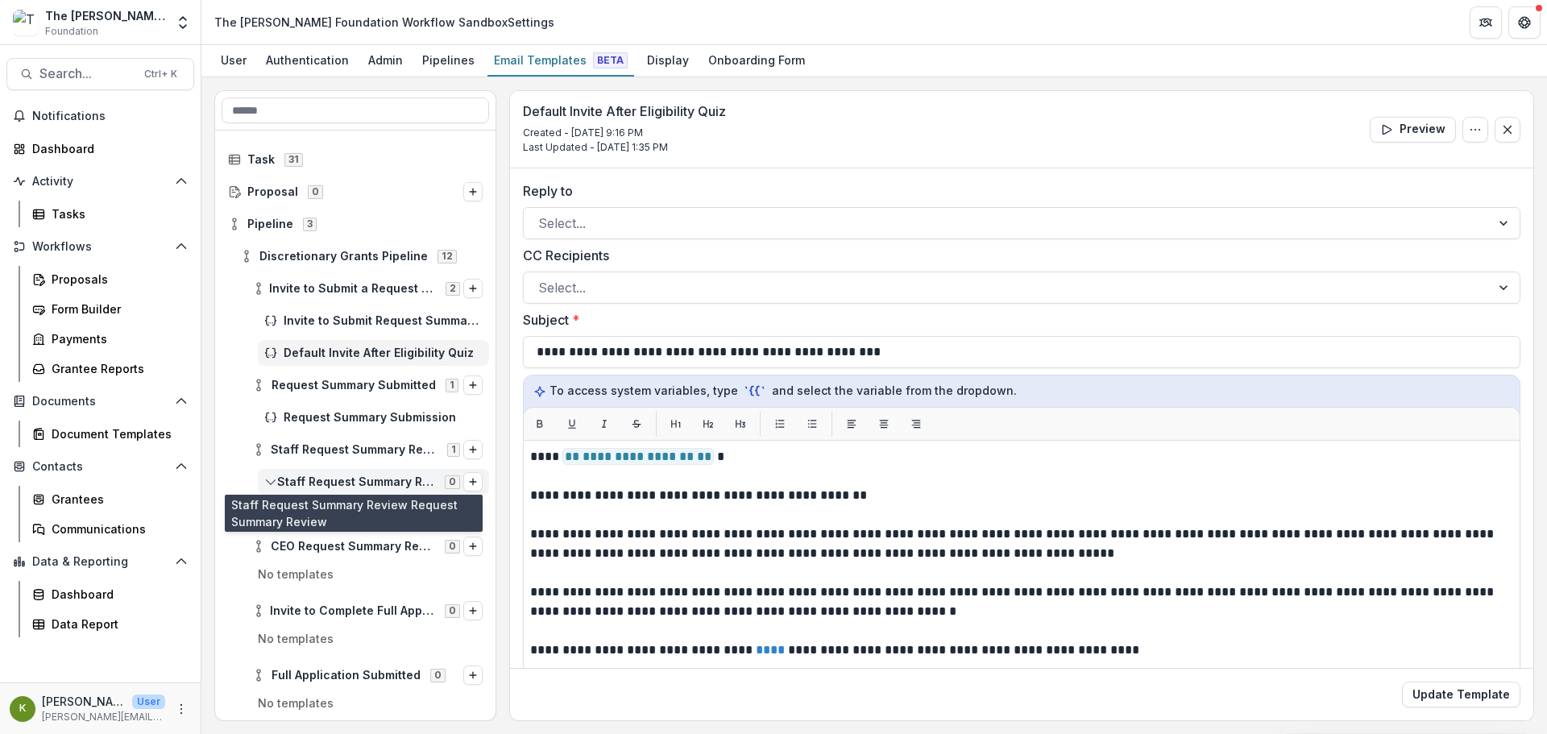
click at [322, 475] on span "Staff Request Summary Review Request Summary Review" at bounding box center [356, 482] width 158 height 14
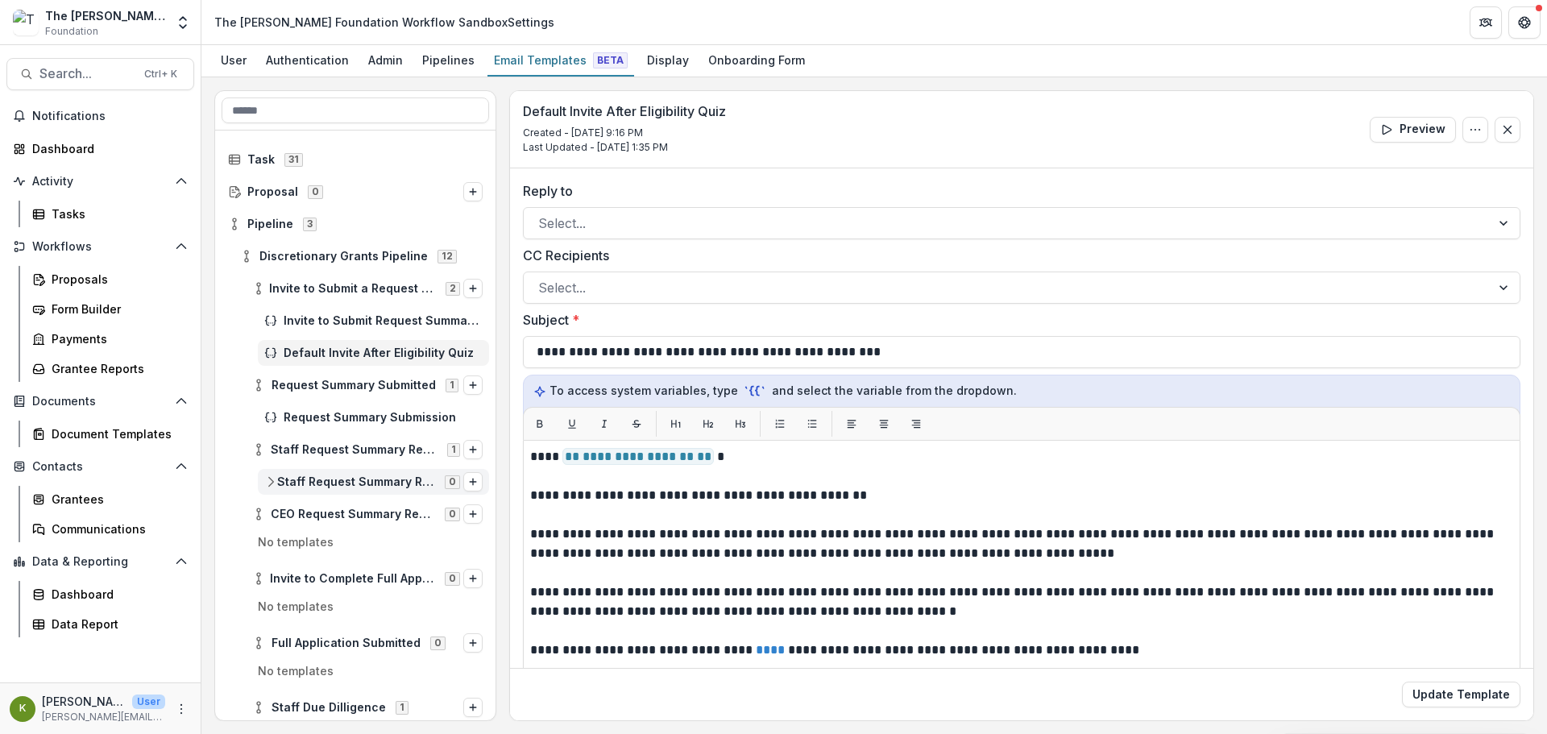
click at [322, 475] on span "Staff Request Summary Review Request Summary Review" at bounding box center [356, 482] width 158 height 14
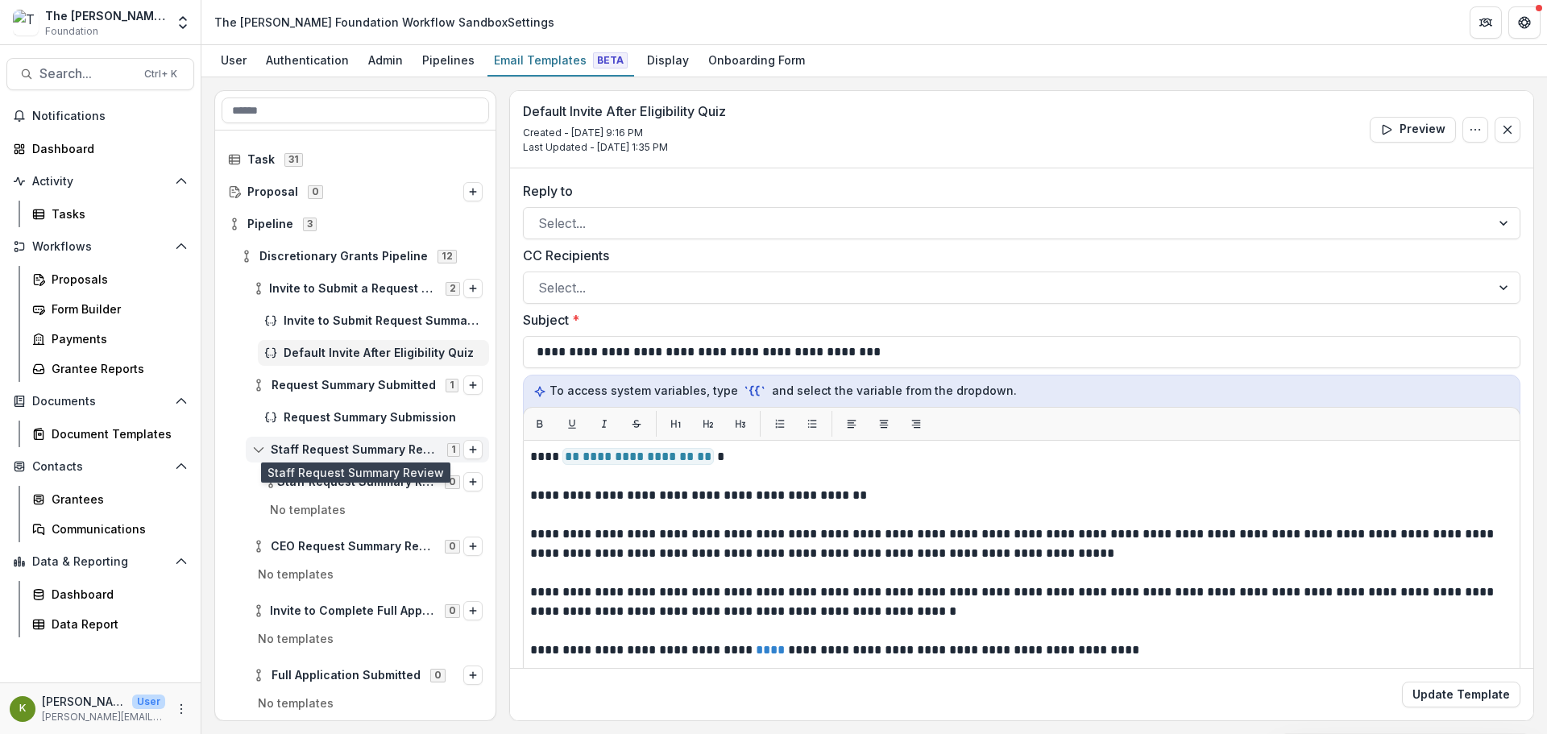
click at [321, 443] on span "Staff Request Summary Review" at bounding box center [354, 450] width 167 height 14
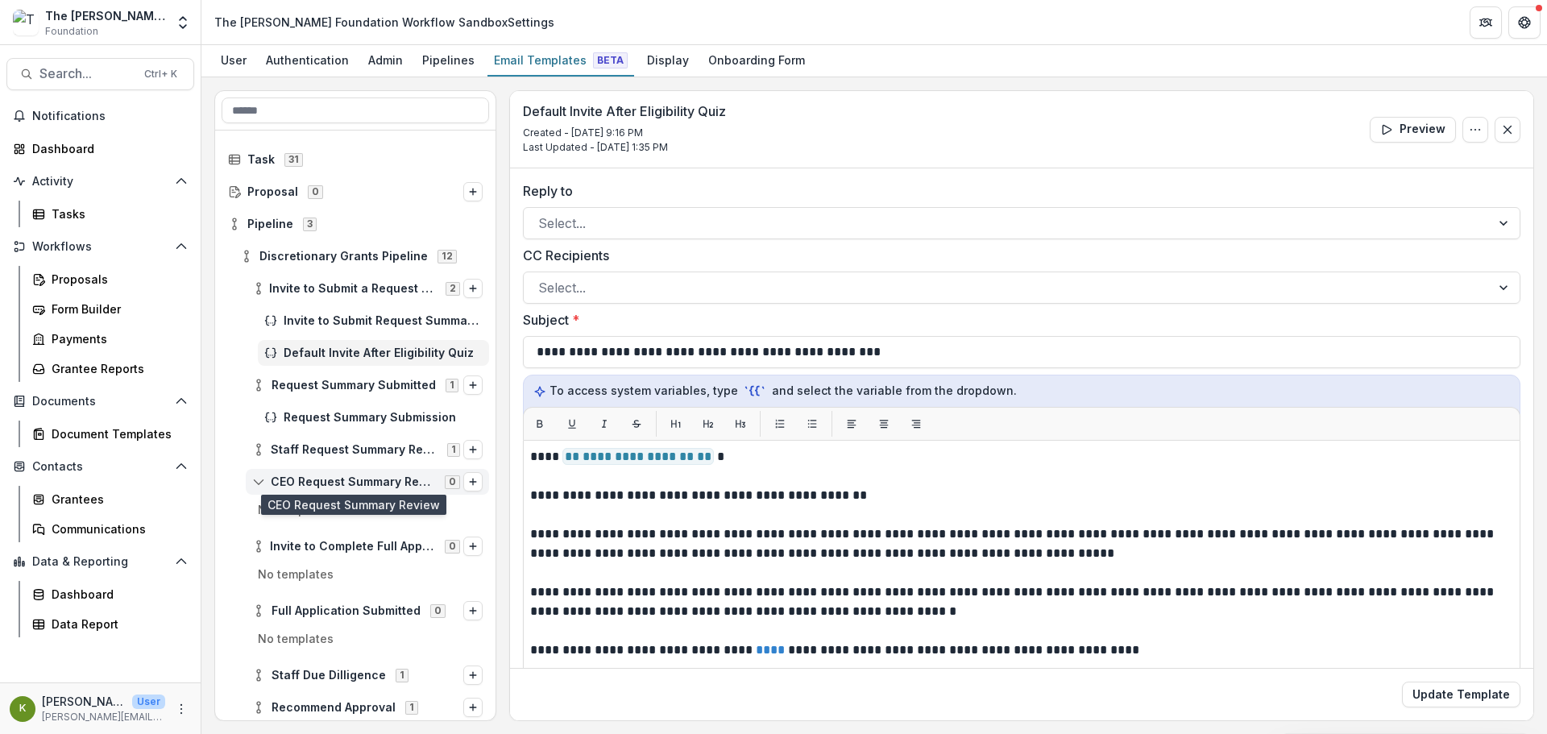
click at [321, 477] on span "CEO Request Summary Review" at bounding box center [353, 482] width 164 height 14
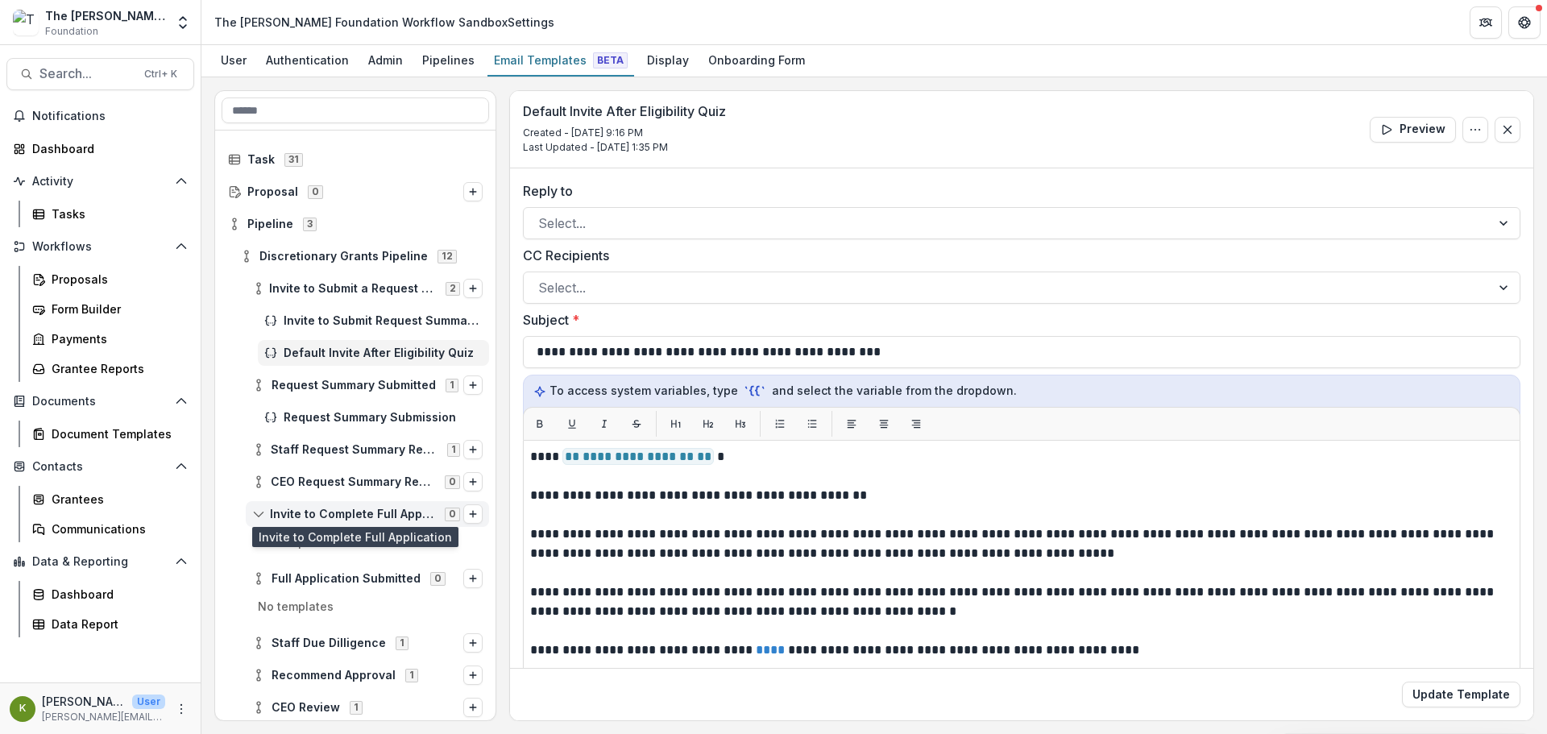
click at [322, 515] on span "Invite to Complete Full Application" at bounding box center [352, 514] width 165 height 14
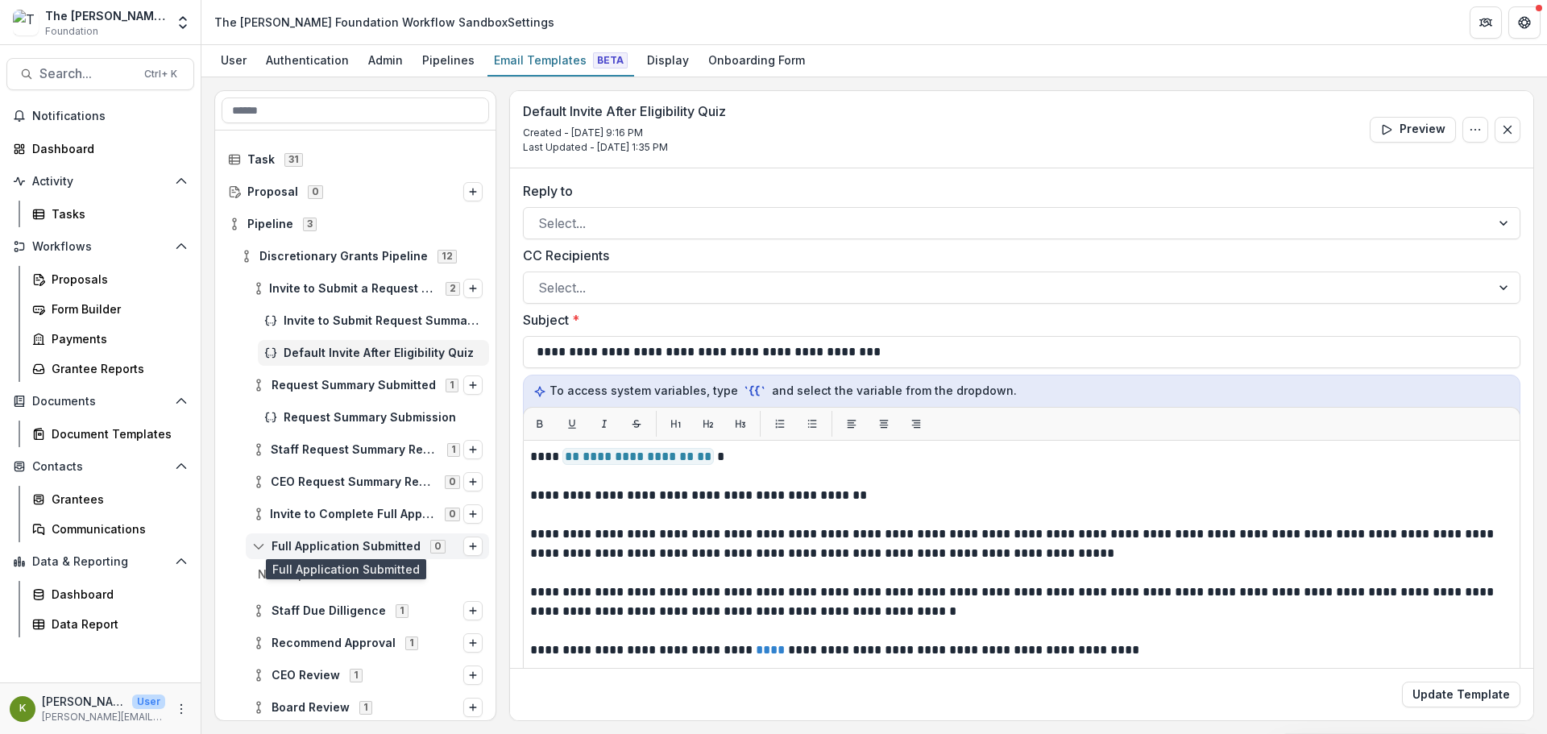
click at [323, 542] on span "Full Application Submitted" at bounding box center [345, 547] width 149 height 14
click at [338, 572] on span "Staff Due Dilligence" at bounding box center [328, 579] width 114 height 14
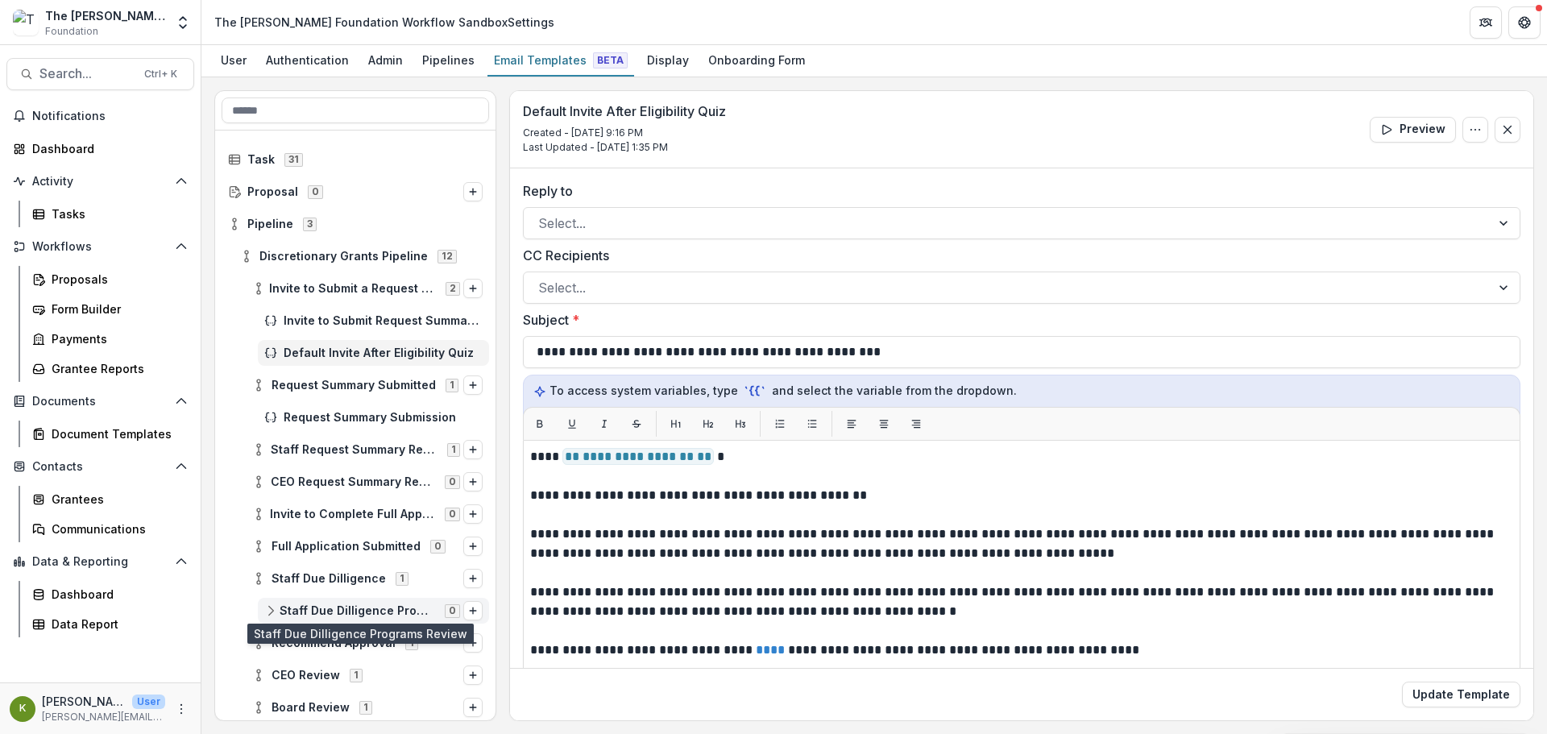
click at [341, 605] on span "Staff Due Dilligence Programs Review" at bounding box center [357, 611] width 155 height 14
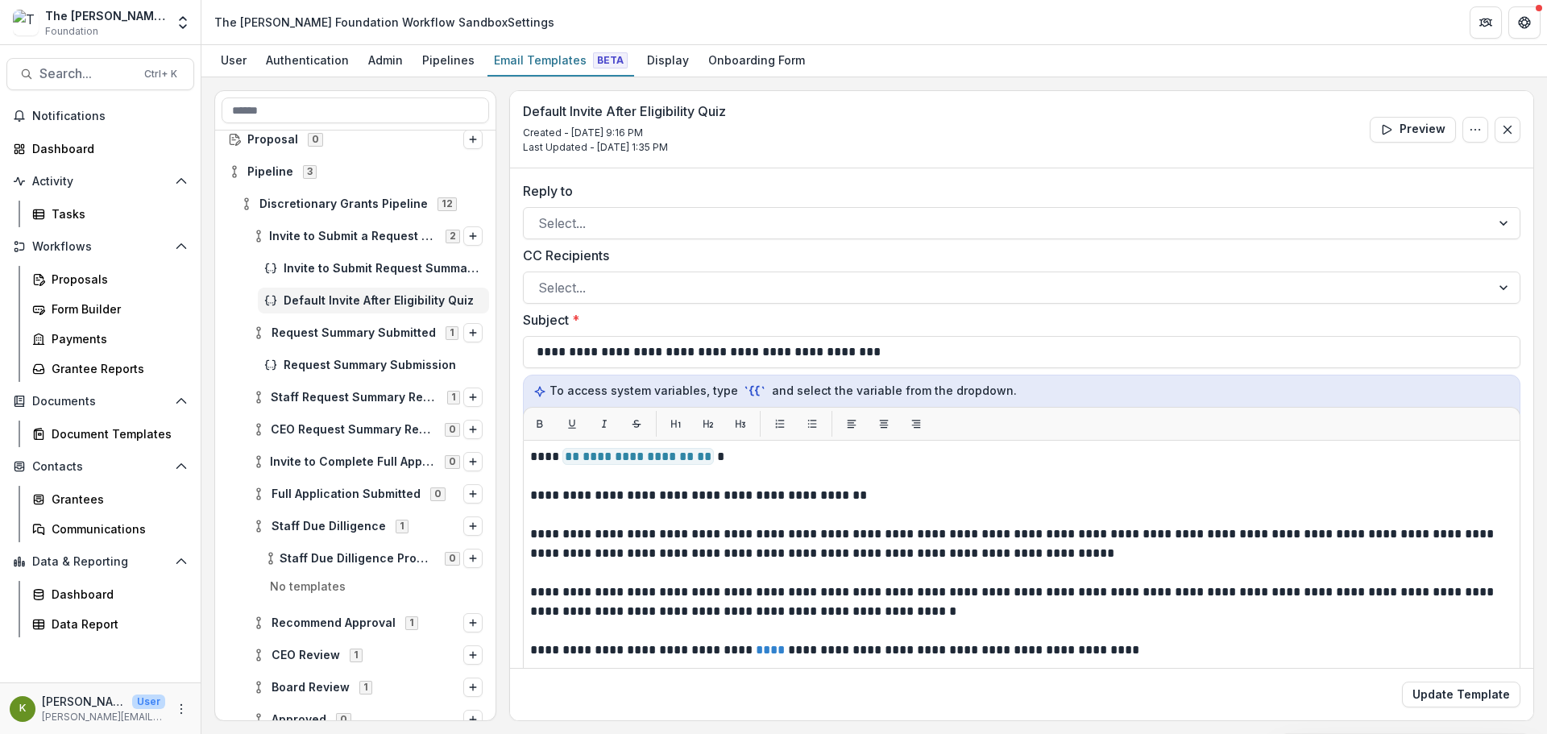
scroll to position [81, 0]
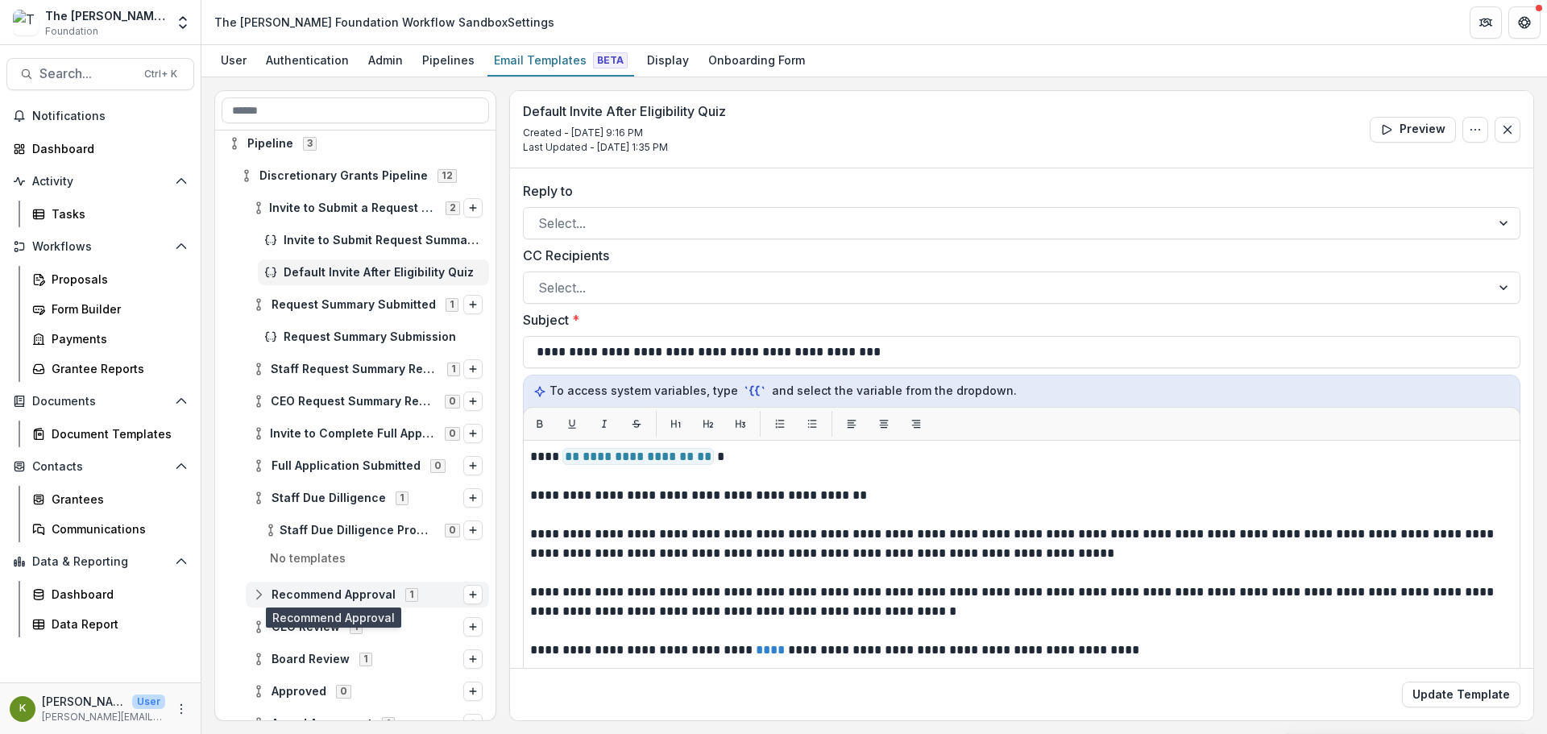
click at [331, 593] on span "Recommend Approval" at bounding box center [333, 595] width 124 height 14
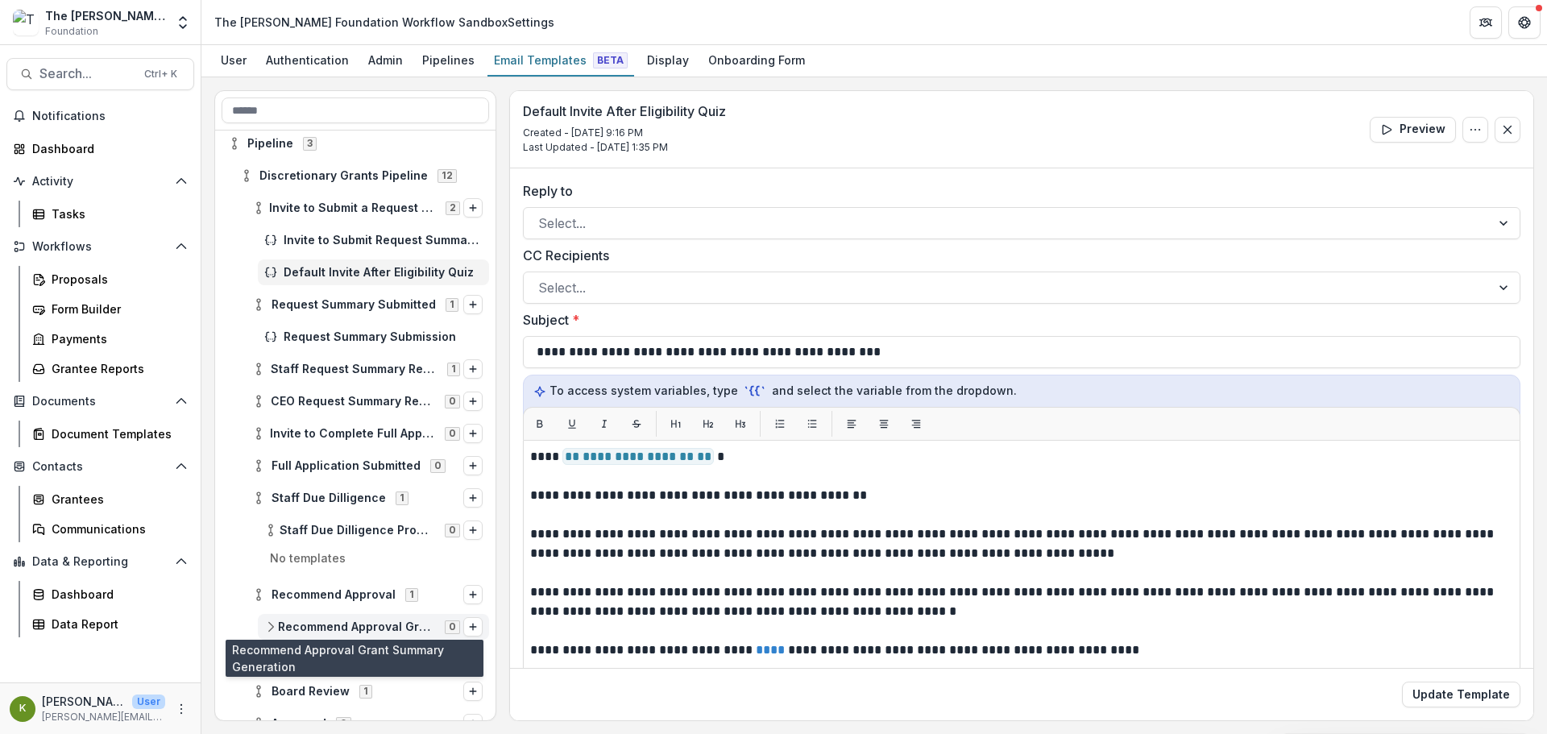
click at [337, 623] on span "Recommend Approval Grant Summary Generation" at bounding box center [356, 627] width 157 height 14
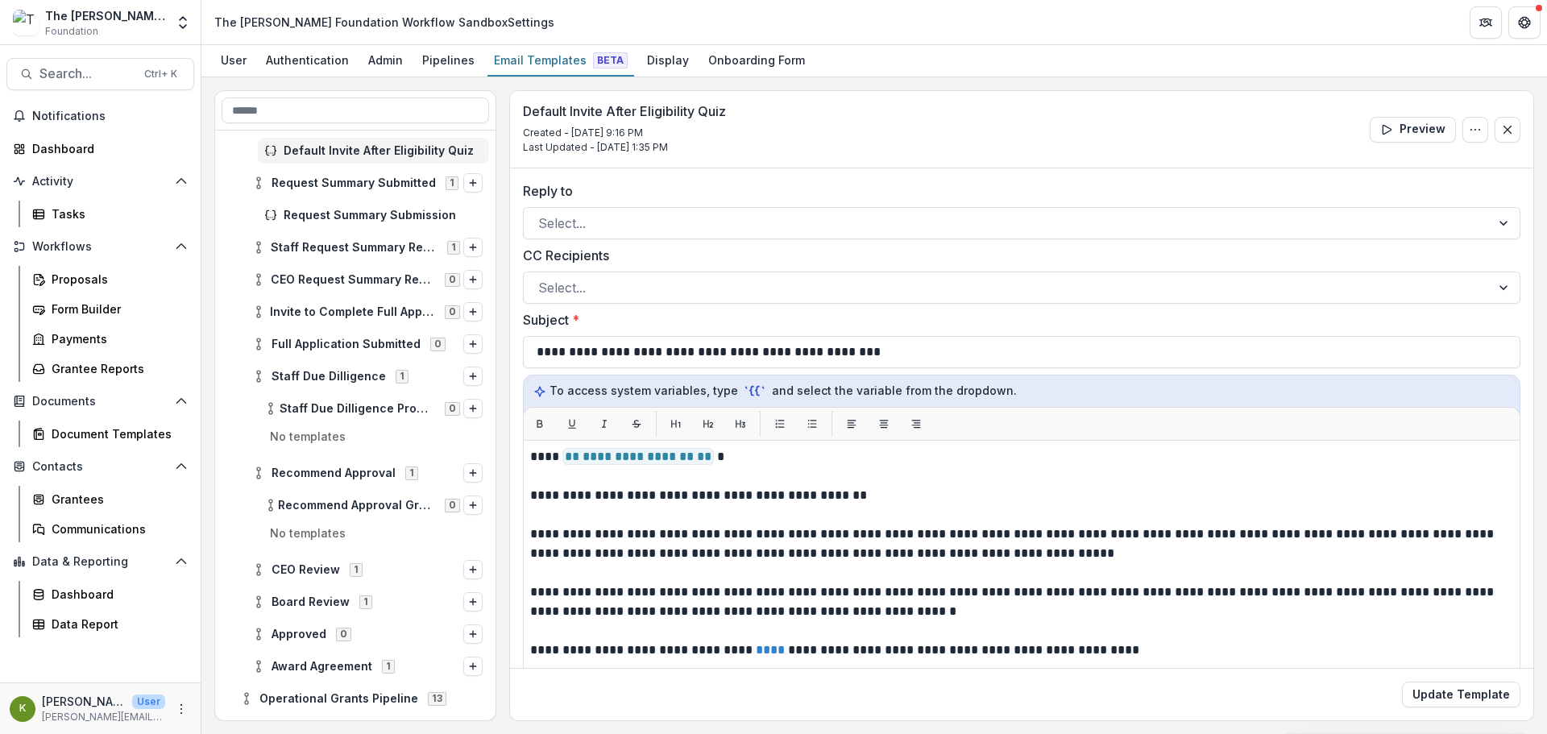
scroll to position [242, 0]
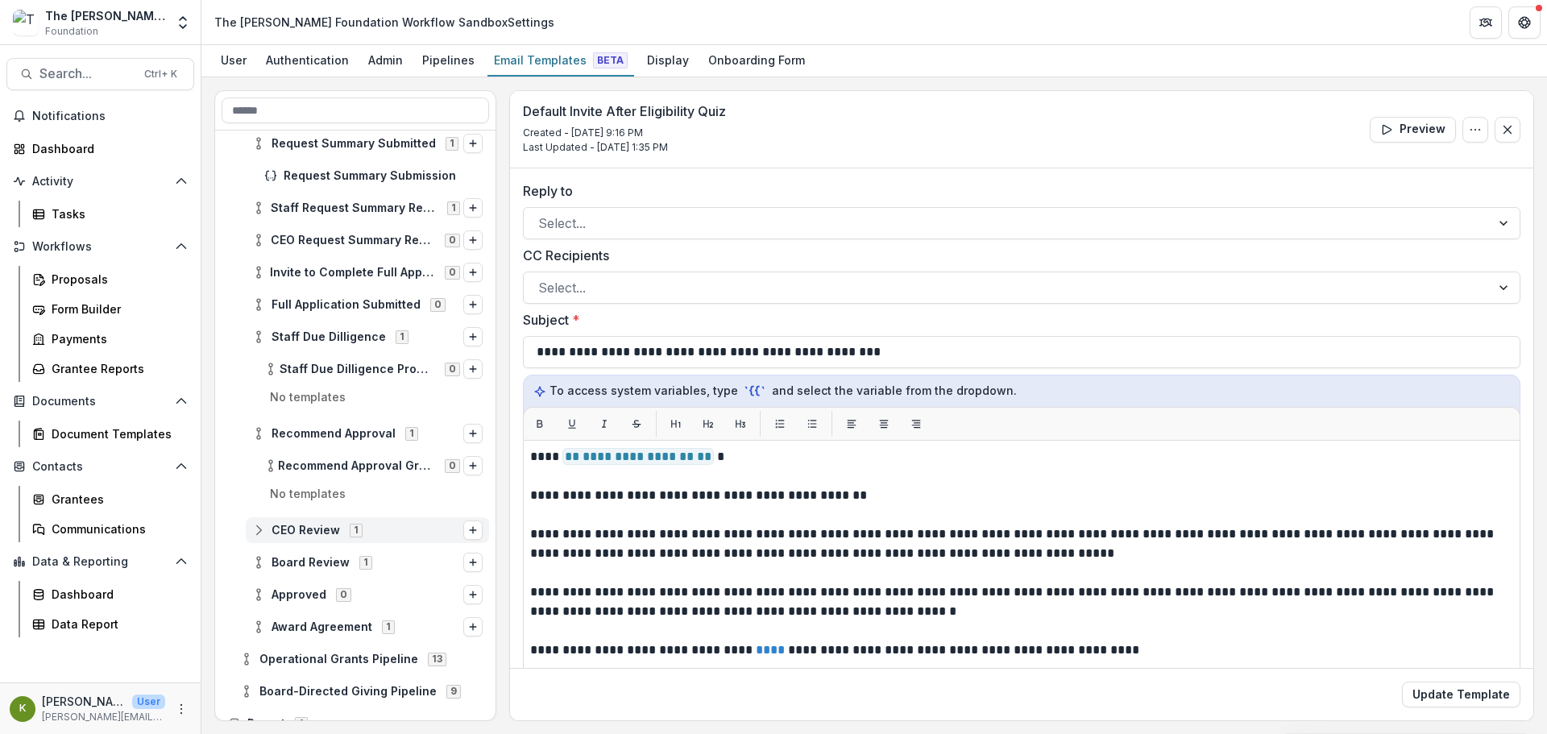
click at [328, 521] on div "CEO Review 1" at bounding box center [367, 530] width 243 height 26
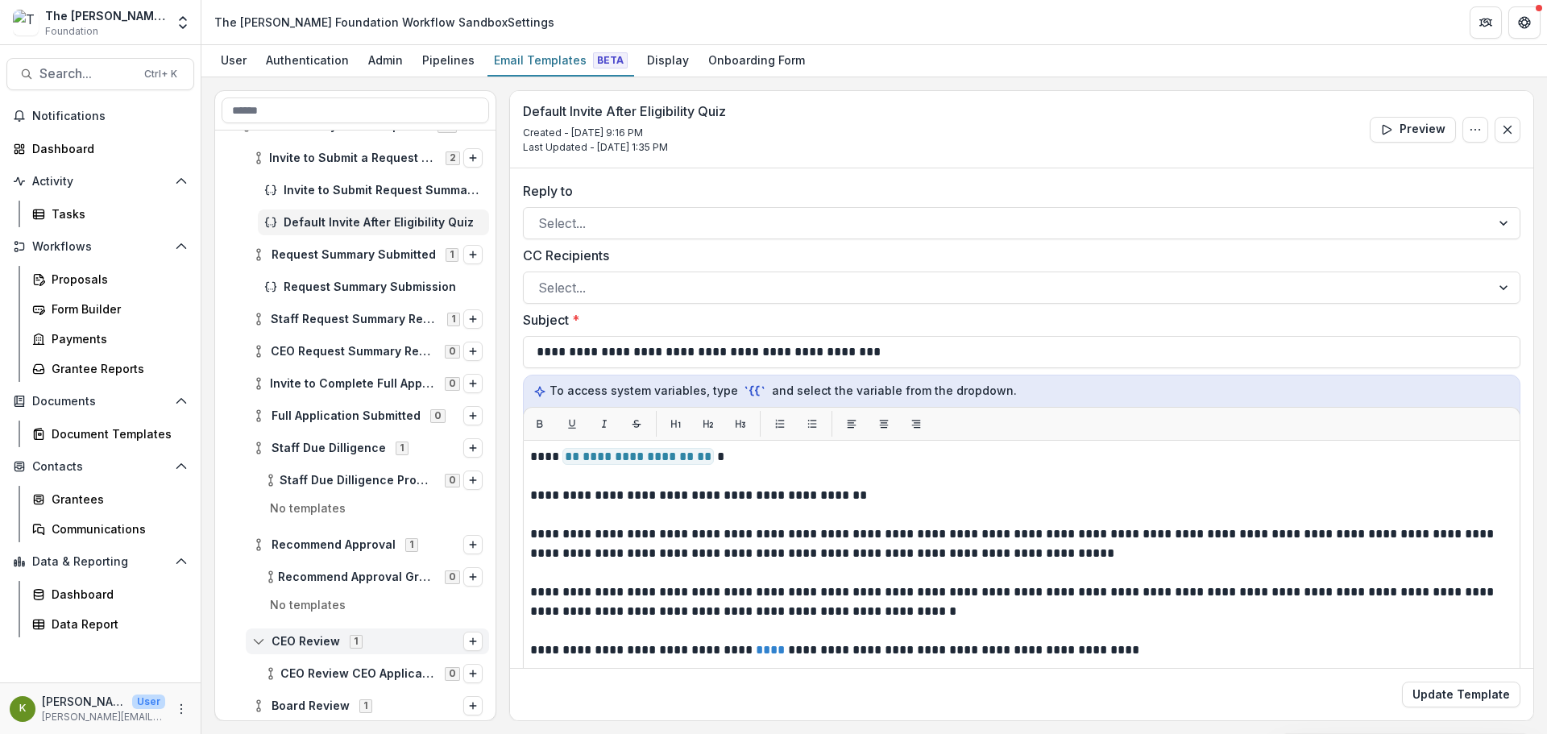
scroll to position [0, 0]
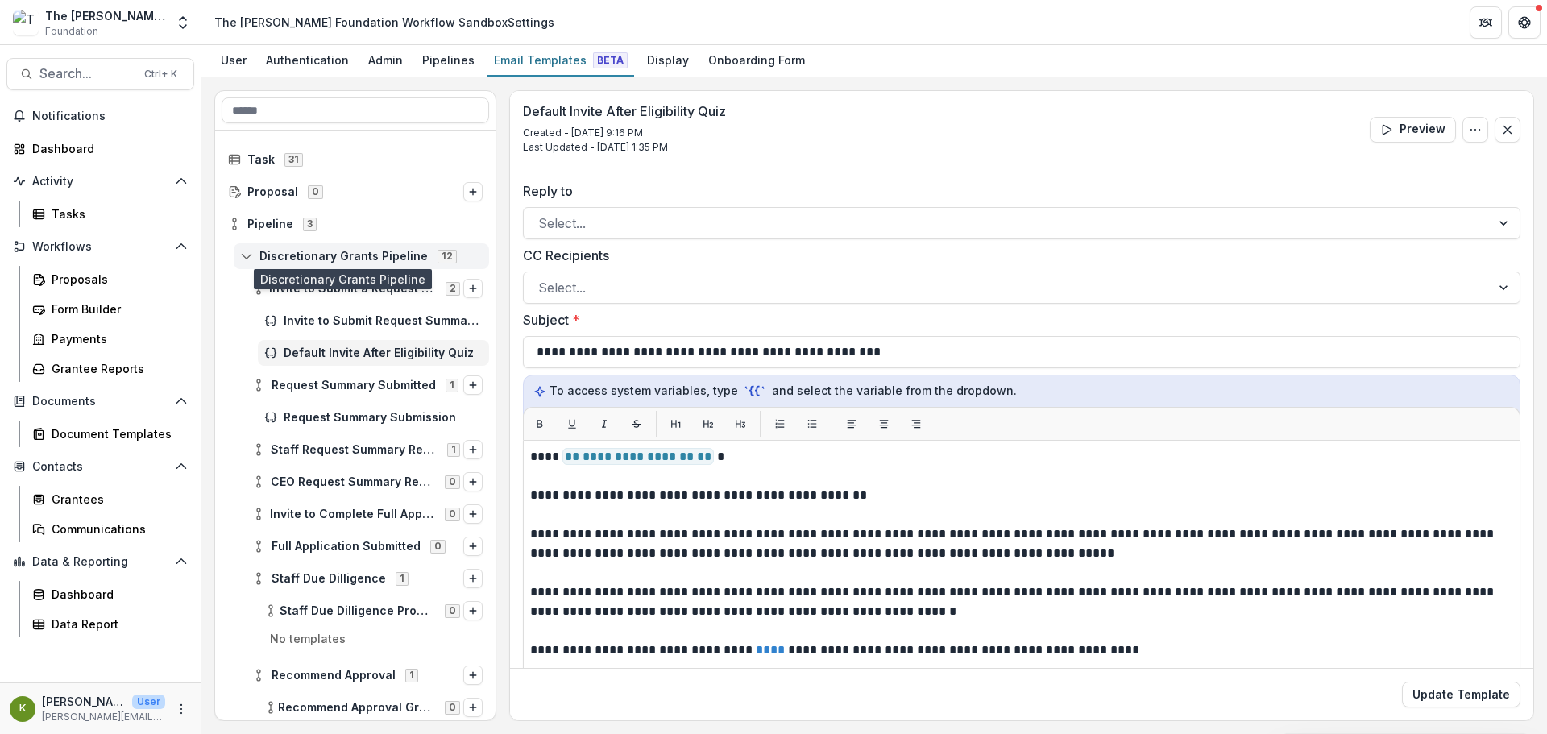
click at [312, 250] on span "Discretionary Grants Pipeline" at bounding box center [343, 257] width 168 height 14
